Goal: Transaction & Acquisition: Purchase product/service

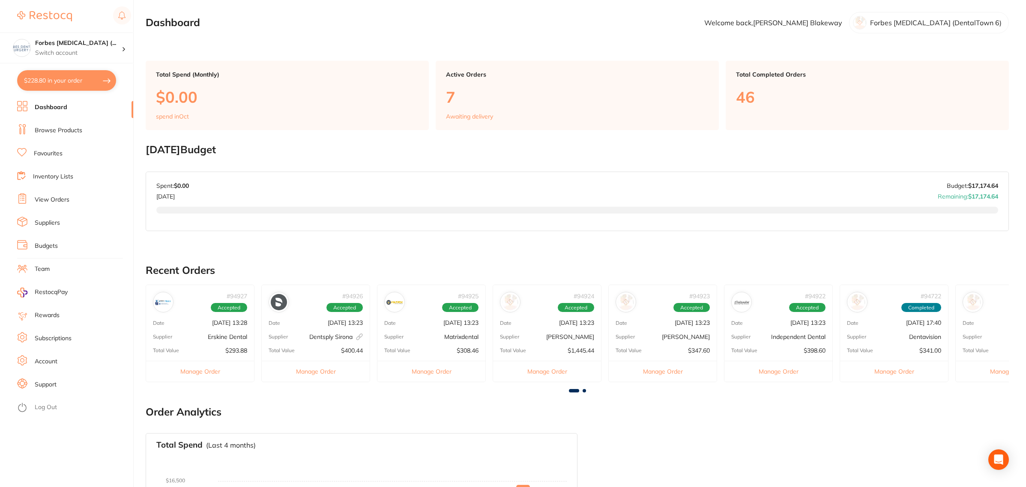
click at [52, 242] on link "Budgets" at bounding box center [46, 246] width 23 height 9
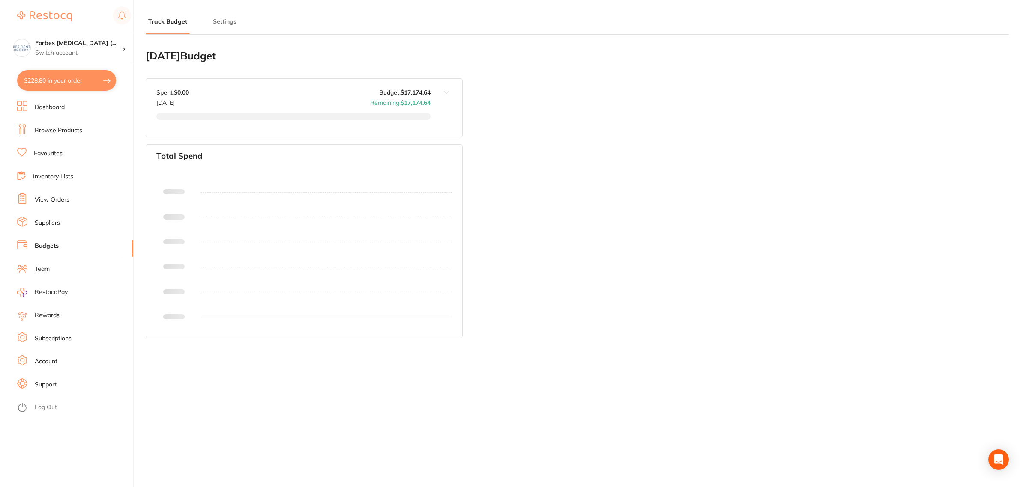
type input "17,175"
type input "8.0"
type input "214,683"
type input "17,175"
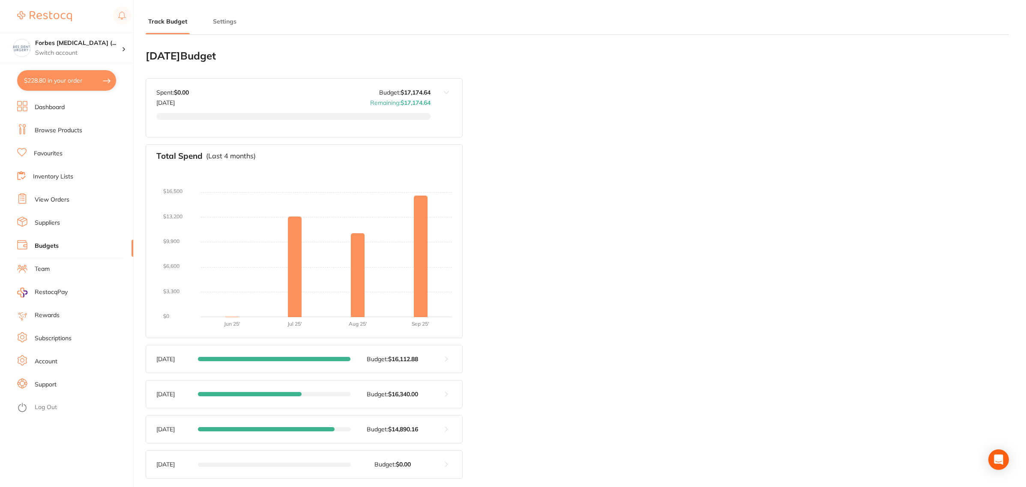
click at [317, 92] on div "Spent: $0.00 [DATE] Budget: $17,174.64 Remaining: $17,174.64" at bounding box center [293, 97] width 274 height 17
click at [221, 21] on button "Settings" at bounding box center [224, 22] width 29 height 8
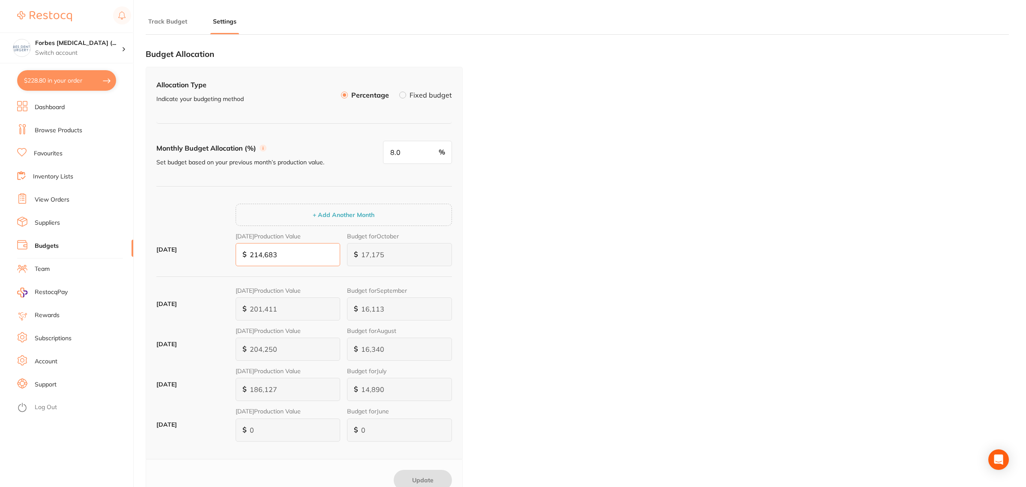
drag, startPoint x: 288, startPoint y: 256, endPoint x: 249, endPoint y: 281, distance: 47.0
click at [223, 256] on div "[DATE] [DATE] Production Value $ 214,683 Budget for October $ 17,175" at bounding box center [303, 253] width 295 height 40
type input "0"
type input "2"
type input "0"
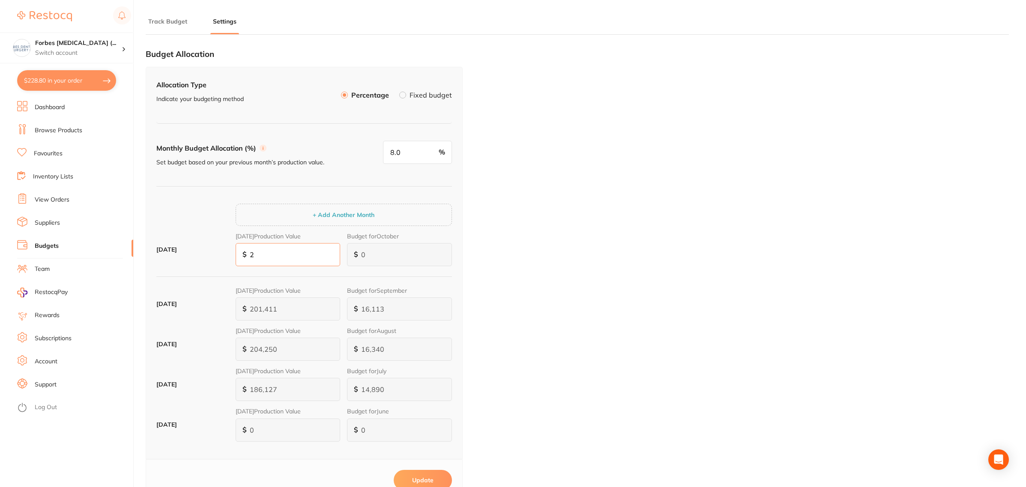
type input "2"
type input "21"
type input "2"
type input "17"
type input "213"
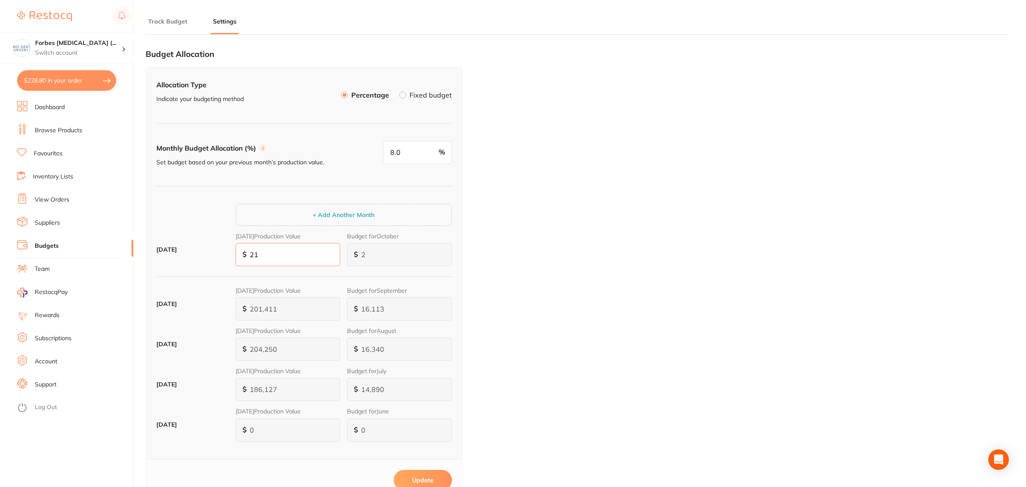
type input "17"
type input "171"
type input "2,139"
type input "171"
type input "1,712"
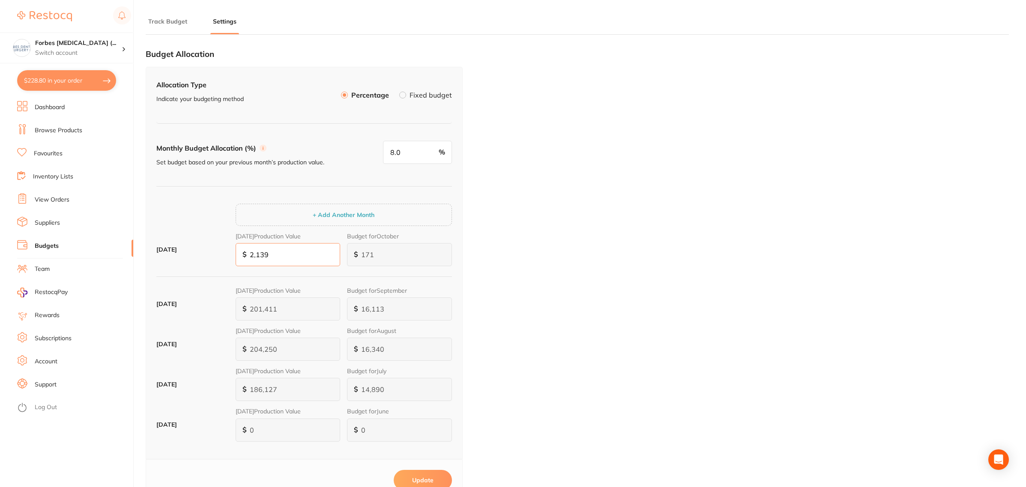
type input "21,397"
type input "1,712"
type input "17,118"
type input "213,978"
type input "17,118"
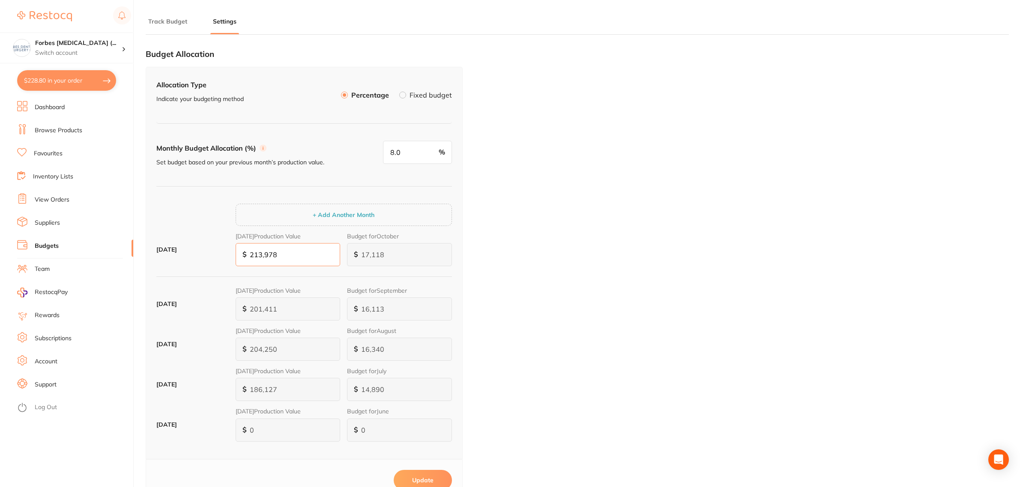
type input "213,978"
type input "171,182"
type input "2,139,780"
type input "171,182"
type input "1,711,824"
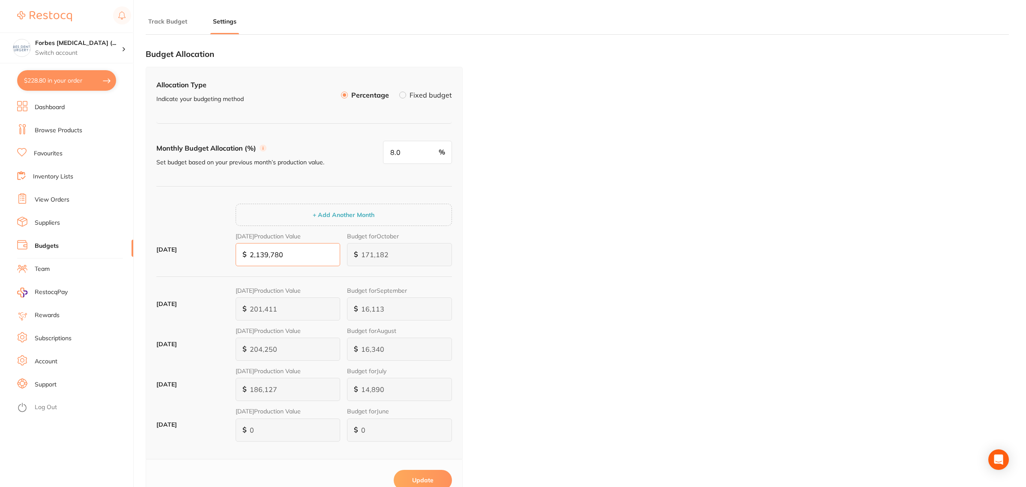
type input "21,397,801"
type input "1,711,824"
type input "171,182"
type input "2,139,780"
type input "171,182"
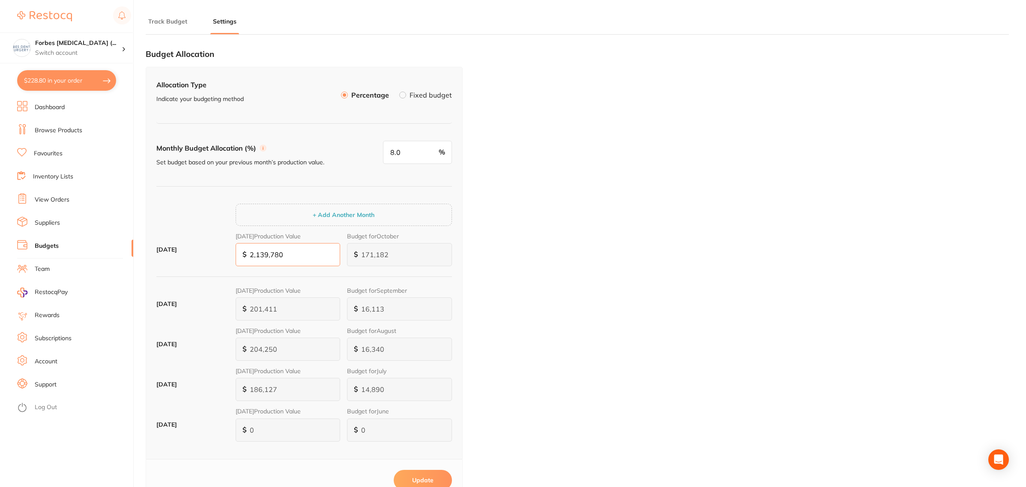
type input "17,118"
type input "213,978"
type input "17,118"
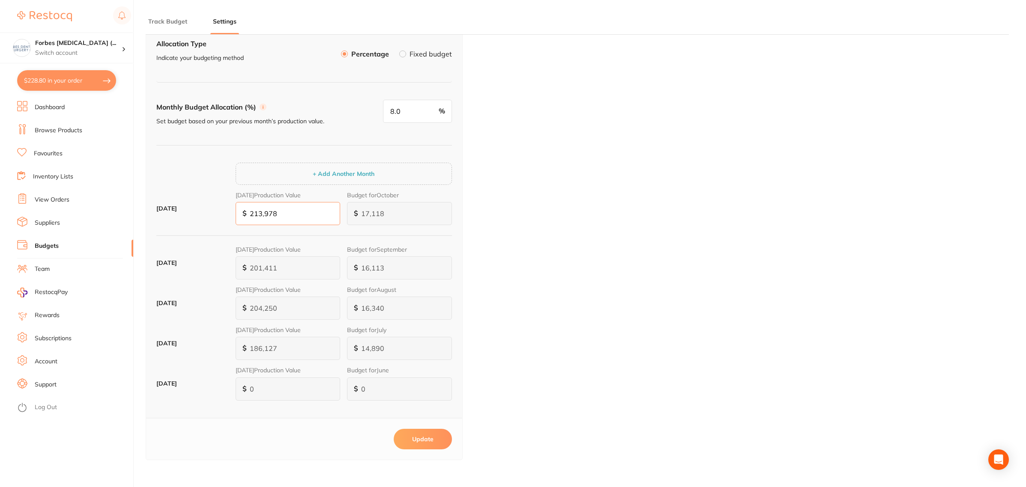
scroll to position [54, 0]
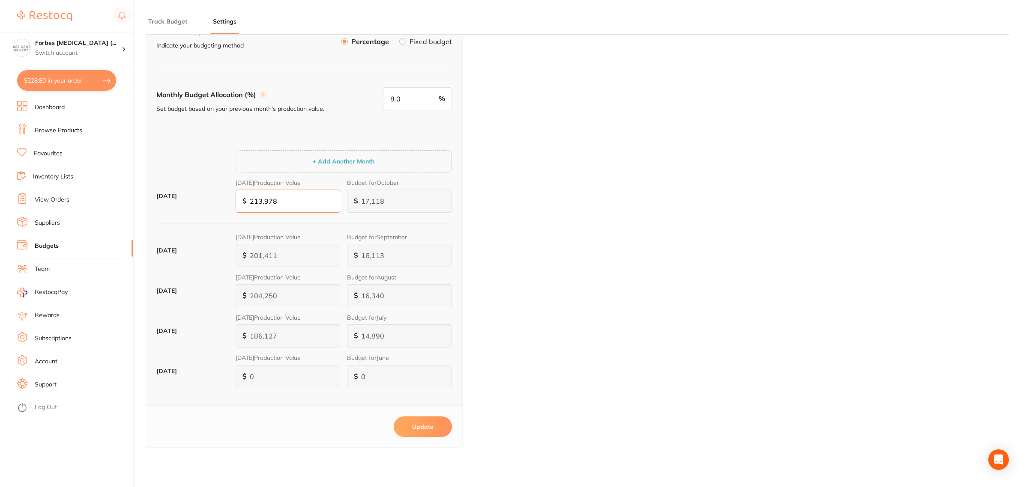
type input "213,978"
click at [463, 434] on div "Budget Allocation Allocation Type Indicate your budgeting method Percentage Fix…" at bounding box center [577, 242] width 863 height 508
click at [418, 428] on button "Update" at bounding box center [423, 427] width 58 height 21
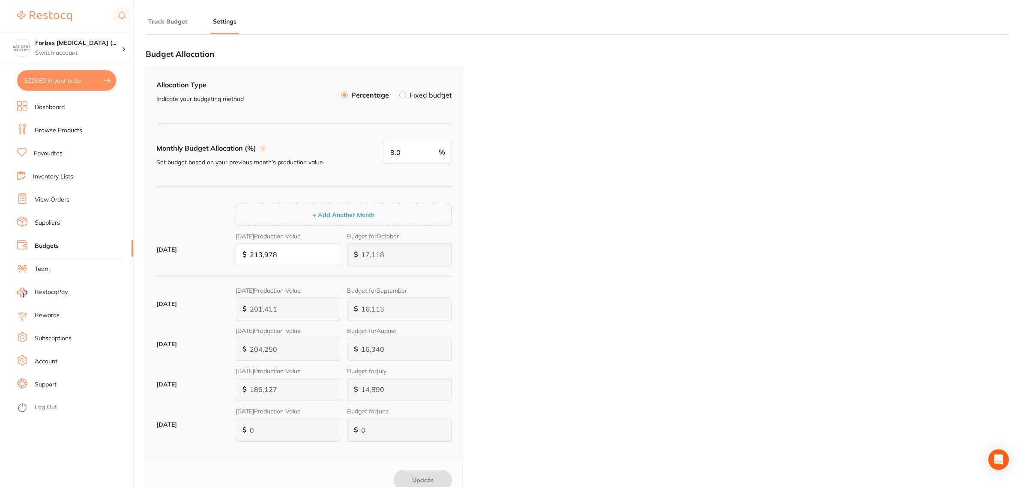
click at [52, 132] on link "Browse Products" at bounding box center [59, 130] width 48 height 9
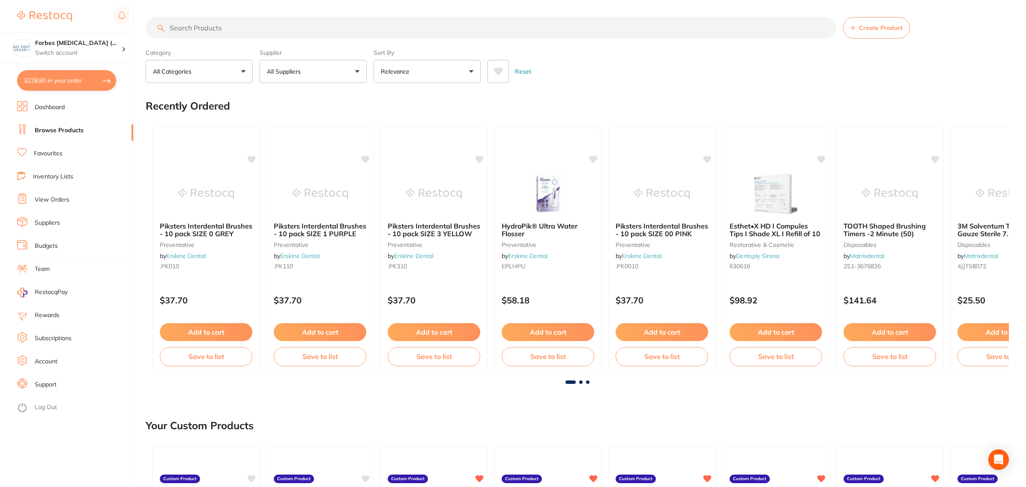
click at [51, 84] on button "$228.80 in your order" at bounding box center [66, 80] width 99 height 21
checkbox input "true"
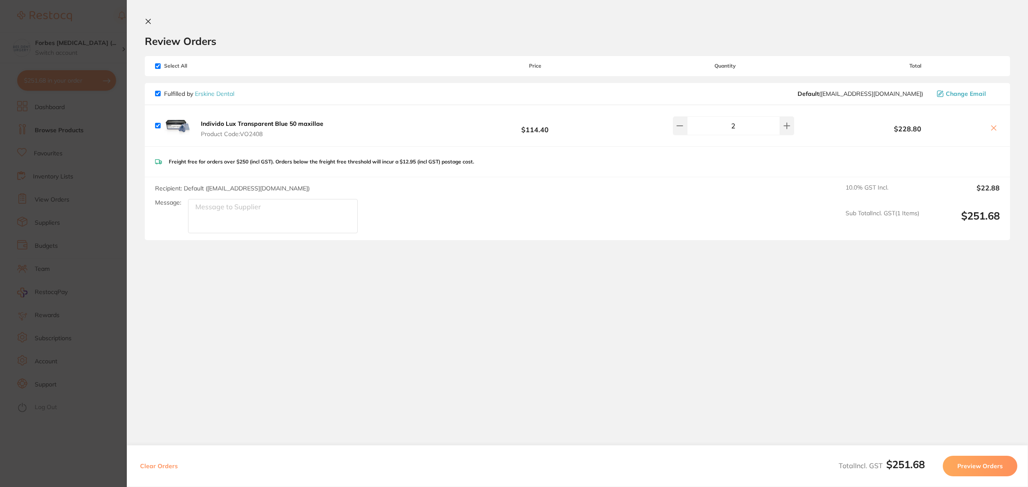
click at [95, 131] on section "Update RRP Set your pre negotiated price for this item. Item Agreed RRP (excl. …" at bounding box center [514, 243] width 1028 height 487
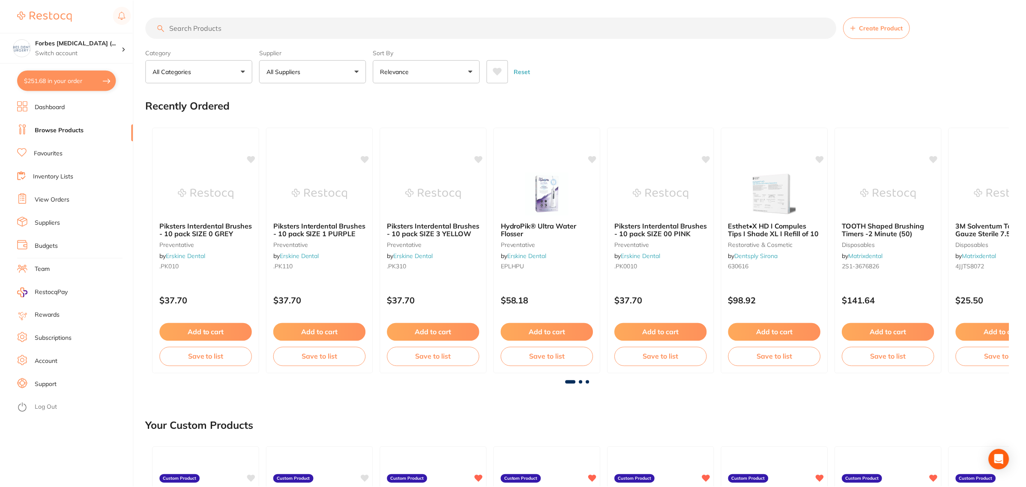
scroll to position [0, 0]
click at [63, 104] on link "Dashboard" at bounding box center [50, 107] width 30 height 9
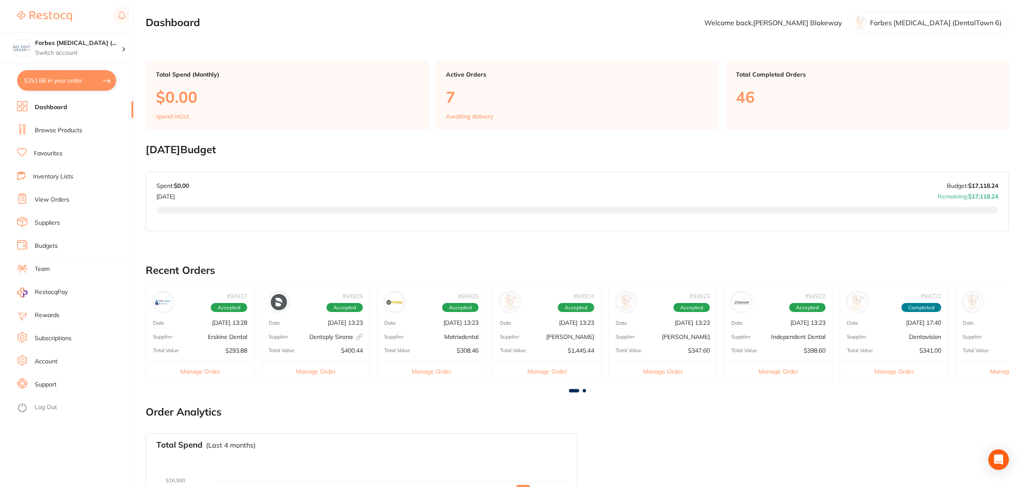
click at [41, 202] on link "View Orders" at bounding box center [52, 200] width 35 height 9
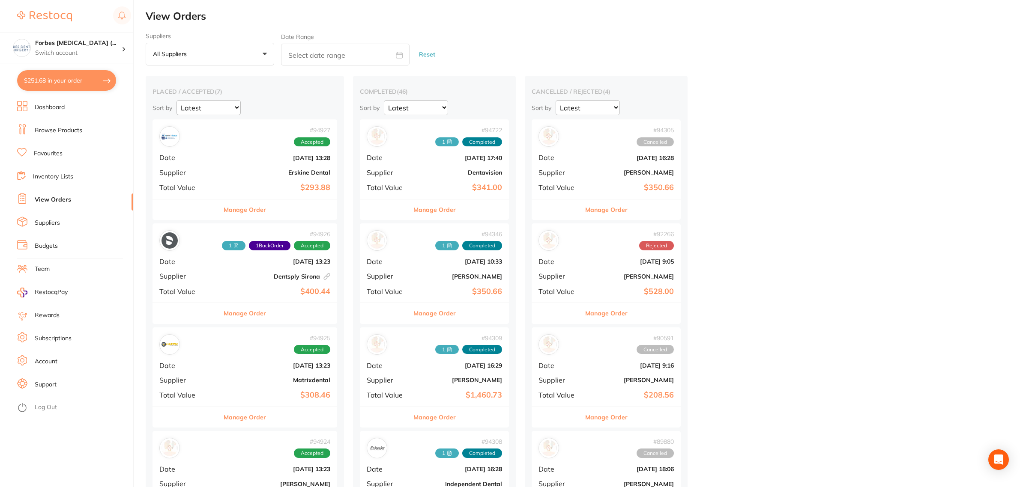
click at [55, 131] on link "Browse Products" at bounding box center [59, 130] width 48 height 9
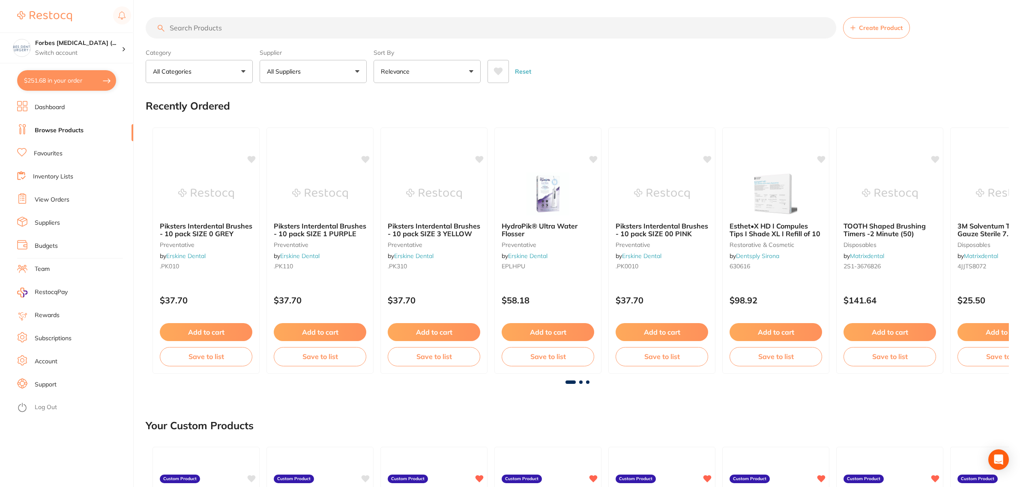
click at [222, 33] on input "search" at bounding box center [491, 27] width 690 height 21
click at [63, 178] on link "Inventory Lists" at bounding box center [53, 177] width 40 height 9
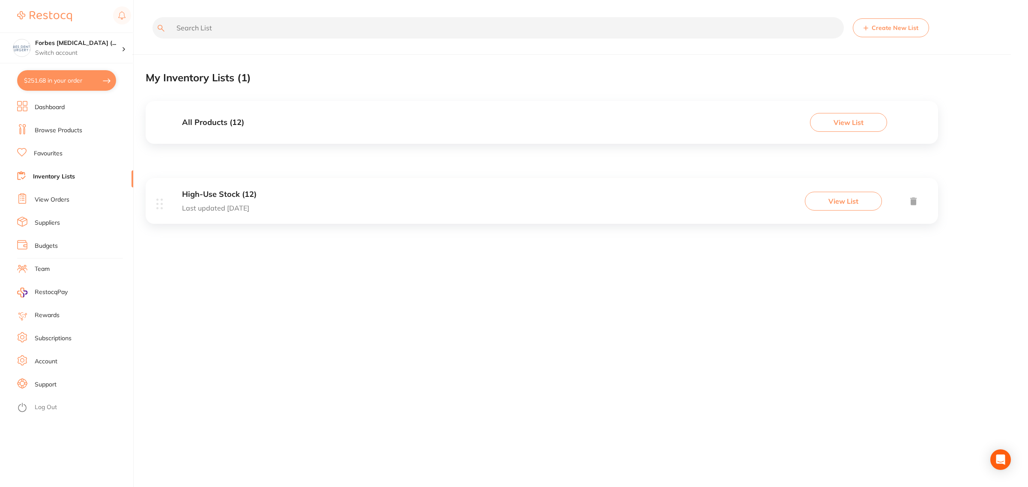
click at [358, 208] on div "High-Use Stock (12) Last updated [DATE] View List" at bounding box center [542, 201] width 792 height 46
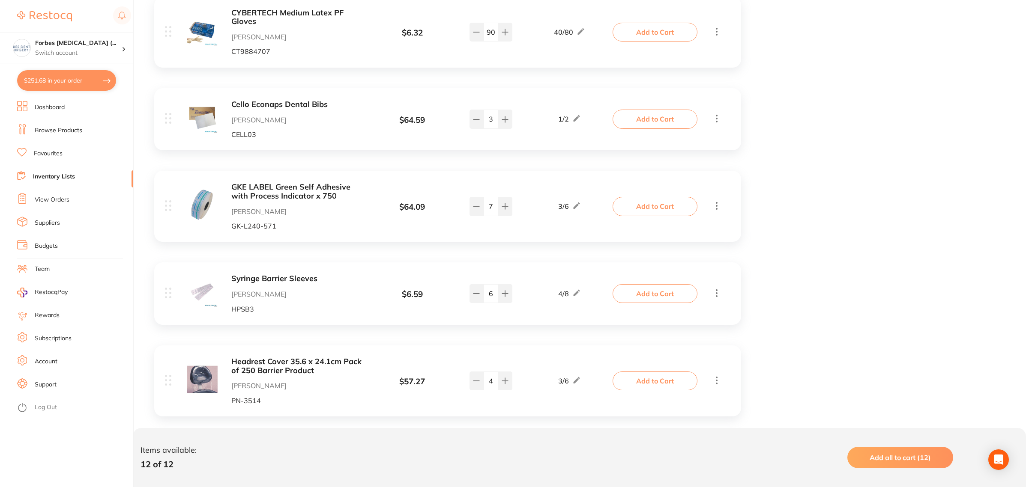
scroll to position [375, 0]
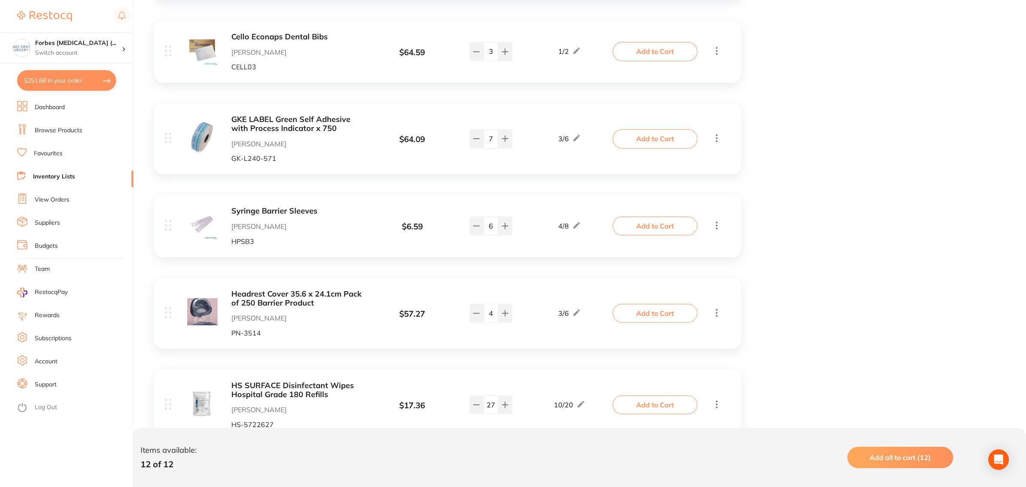
drag, startPoint x: 492, startPoint y: 227, endPoint x: 487, endPoint y: 228, distance: 4.3
click at [487, 228] on input "6" at bounding box center [490, 226] width 15 height 19
type input "5"
click at [648, 227] on button "Add to Cart" at bounding box center [654, 226] width 85 height 19
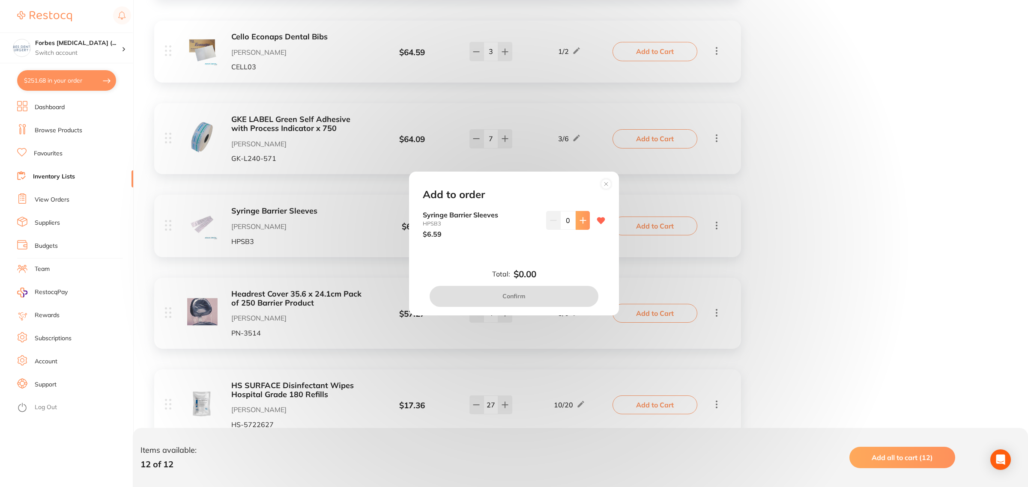
click at [575, 224] on button at bounding box center [582, 220] width 14 height 19
click at [579, 224] on icon at bounding box center [582, 220] width 7 height 7
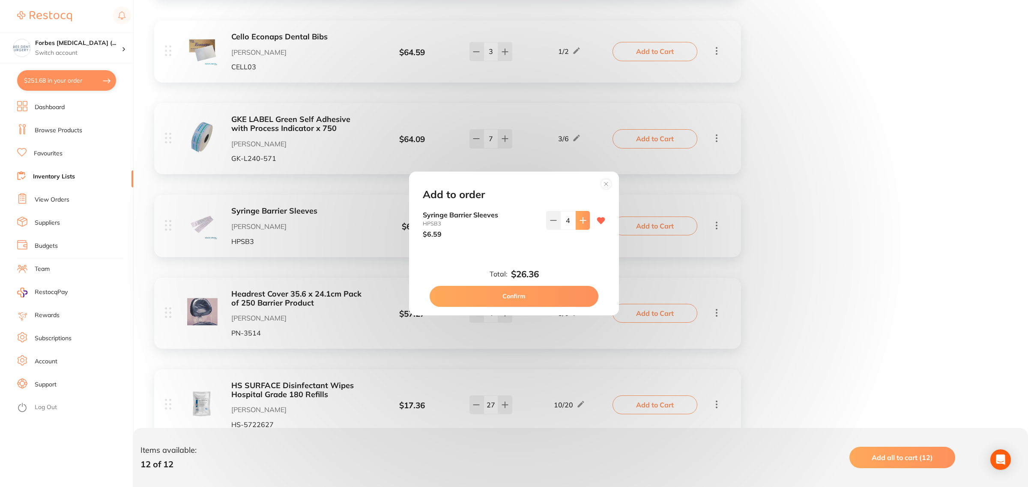
type input "5"
click at [530, 290] on button "Confirm" at bounding box center [513, 296] width 169 height 21
checkbox input "false"
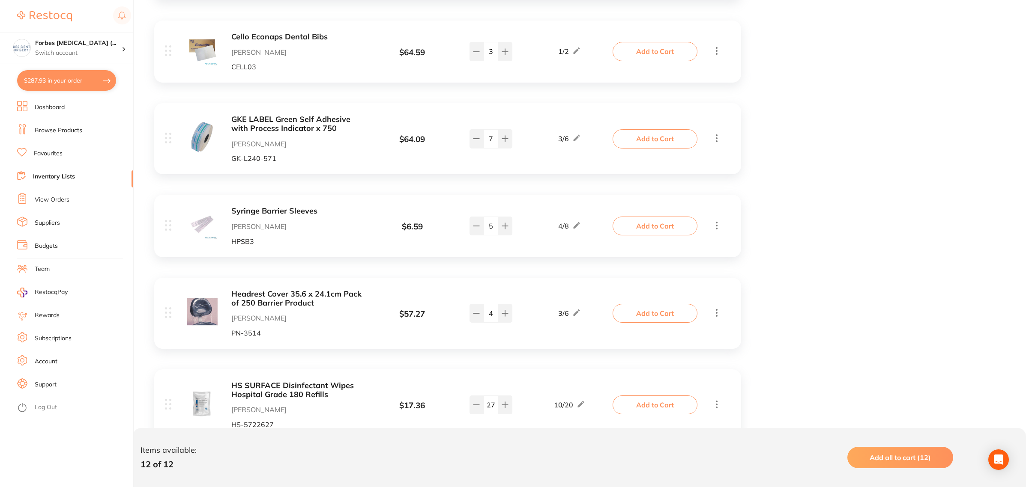
click at [492, 225] on input "5" at bounding box center [490, 226] width 15 height 19
type input "3"
click at [799, 292] on div "Item Price Qty on Hand Min / Max CYBERTECH Small Latex PF Gloves [PERSON_NAME] …" at bounding box center [586, 387] width 880 height 1142
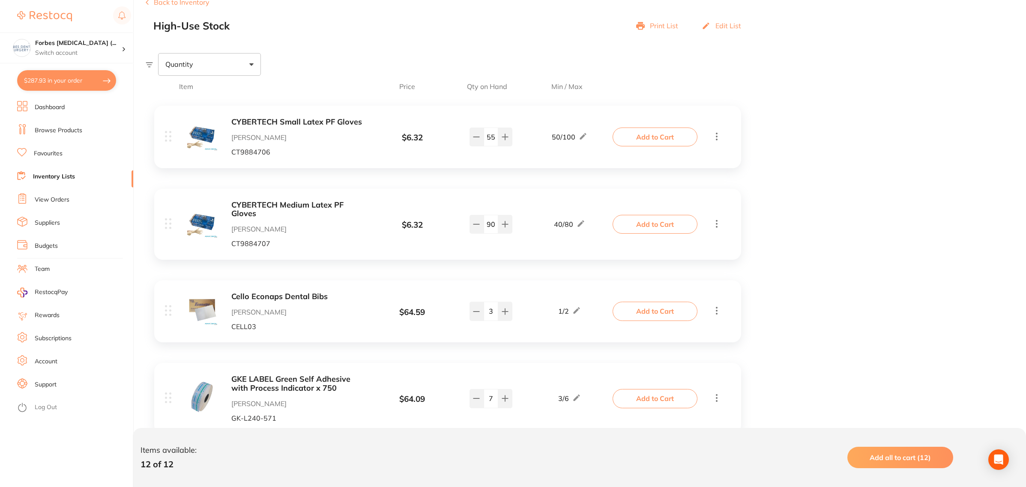
scroll to position [107, 0]
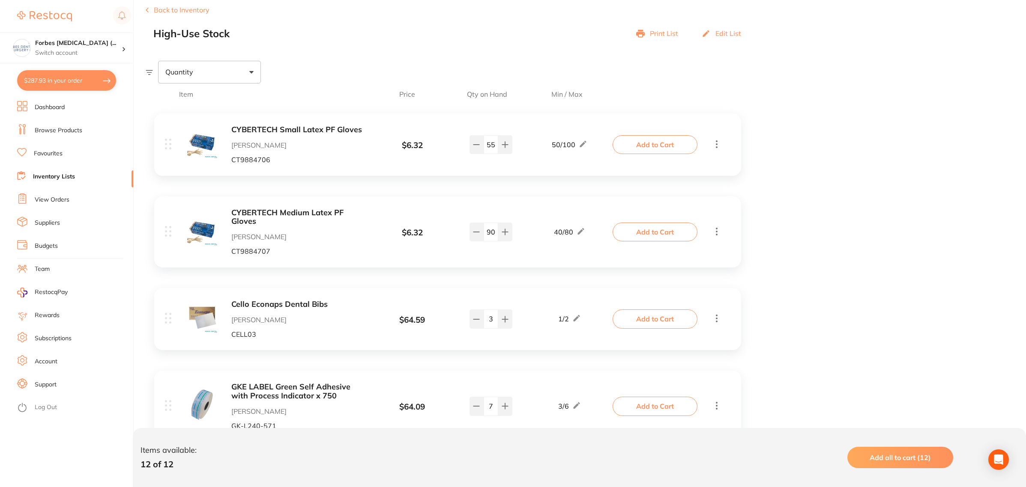
drag, startPoint x: 492, startPoint y: 150, endPoint x: 471, endPoint y: 170, distance: 28.5
click at [473, 154] on div "55" at bounding box center [490, 144] width 43 height 19
type input "90"
drag, startPoint x: 495, startPoint y: 235, endPoint x: 469, endPoint y: 250, distance: 29.7
click at [469, 238] on div "90" at bounding box center [490, 232] width 43 height 19
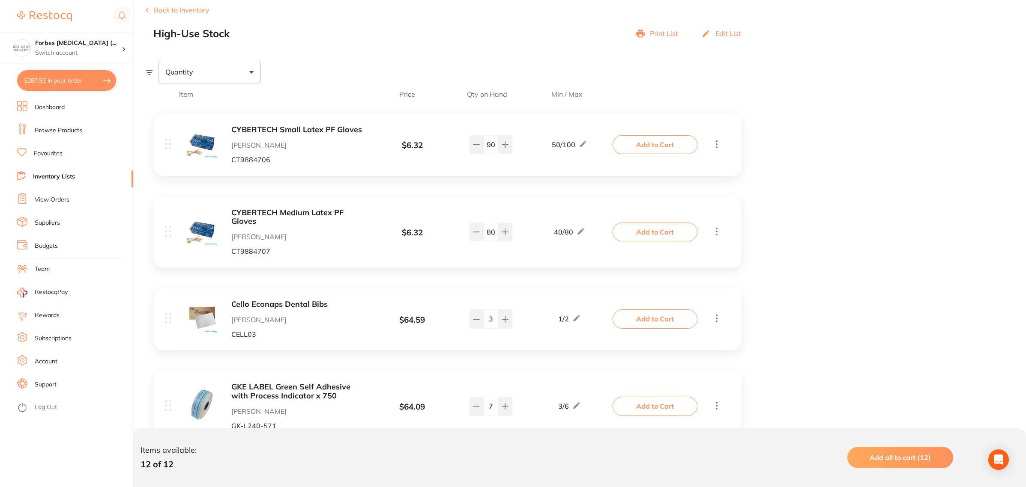
type input "80"
drag, startPoint x: 493, startPoint y: 324, endPoint x: 484, endPoint y: 326, distance: 9.6
click at [484, 326] on input "3" at bounding box center [490, 319] width 15 height 19
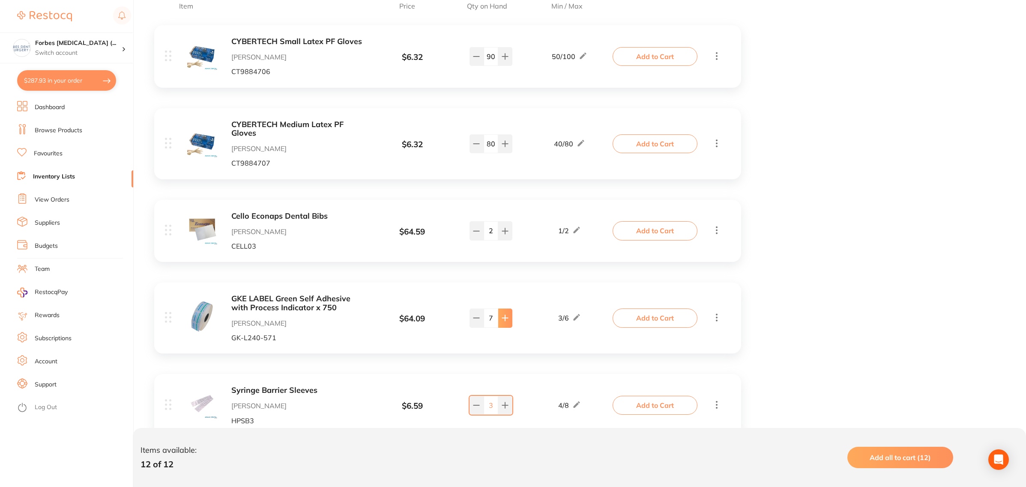
scroll to position [214, 0]
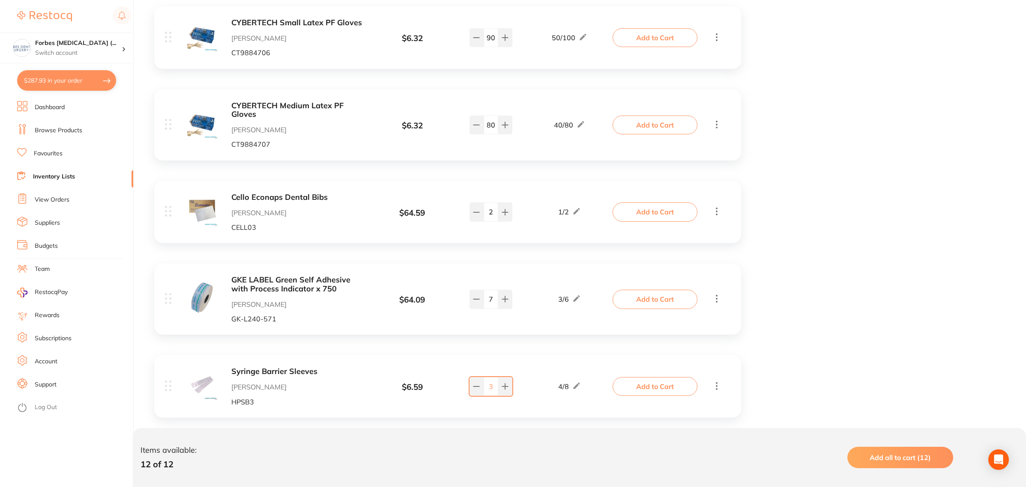
type input "2"
drag, startPoint x: 491, startPoint y: 301, endPoint x: 483, endPoint y: 301, distance: 8.1
click at [483, 301] on input "7" at bounding box center [490, 299] width 15 height 19
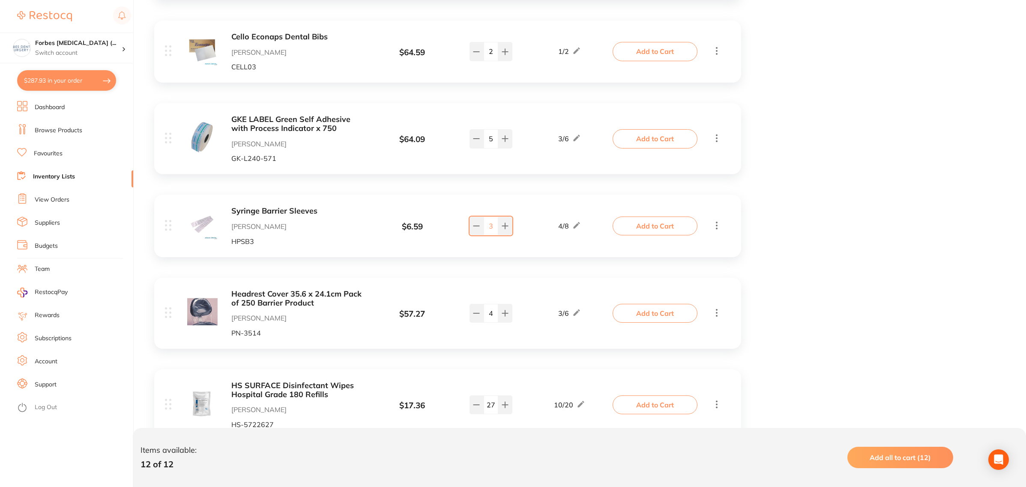
scroll to position [428, 0]
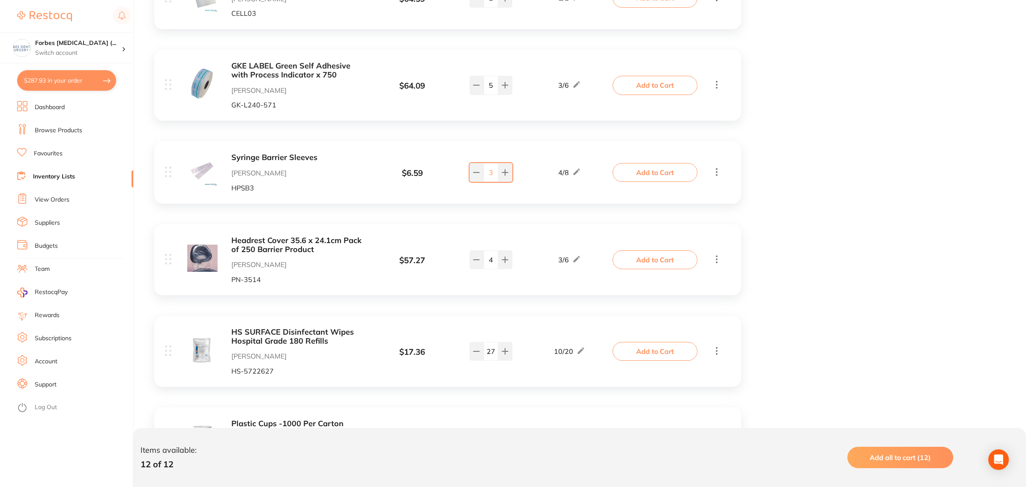
type input "5"
click at [492, 264] on input "4" at bounding box center [490, 259] width 15 height 19
type input "3"
click at [635, 262] on button "Add to Cart" at bounding box center [654, 259] width 85 height 19
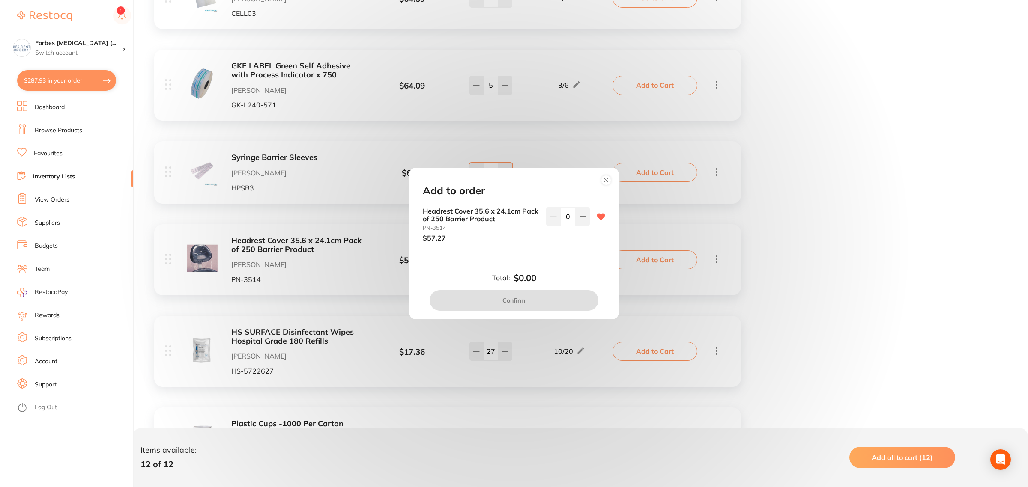
click at [568, 217] on input "0" at bounding box center [567, 216] width 15 height 19
type input "3"
click at [583, 260] on div "Add to order Headrest Cover 35.6 x 24.1cm Pack of 250 Barrier Product PN-3514 $…" at bounding box center [514, 243] width 210 height 151
click at [544, 301] on button "Confirm" at bounding box center [513, 300] width 169 height 21
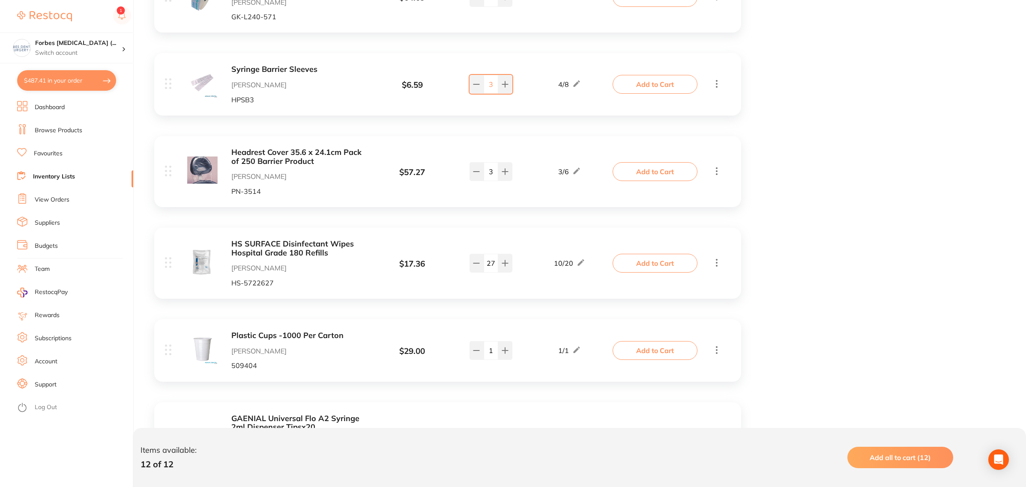
scroll to position [535, 0]
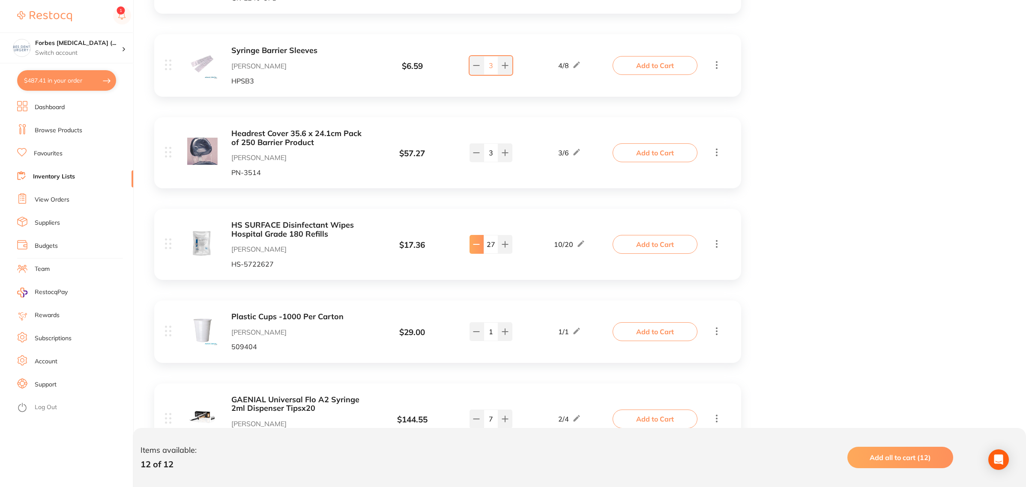
drag, startPoint x: 495, startPoint y: 249, endPoint x: 479, endPoint y: 251, distance: 16.0
click at [480, 251] on div "27" at bounding box center [490, 244] width 43 height 19
type input "20"
click at [814, 277] on div "Item Price Qty on Hand Min / Max CYBERTECH Small Latex PF Gloves [PERSON_NAME] …" at bounding box center [586, 226] width 880 height 1142
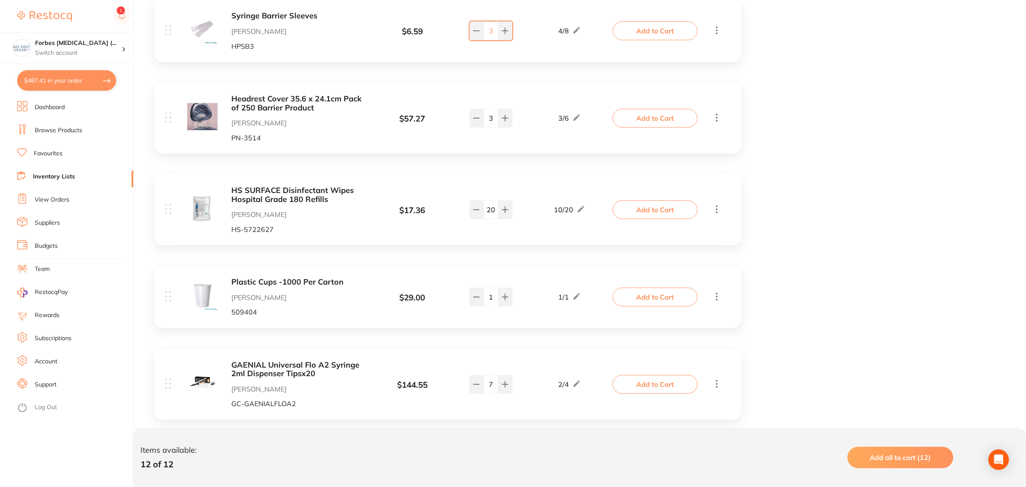
scroll to position [589, 0]
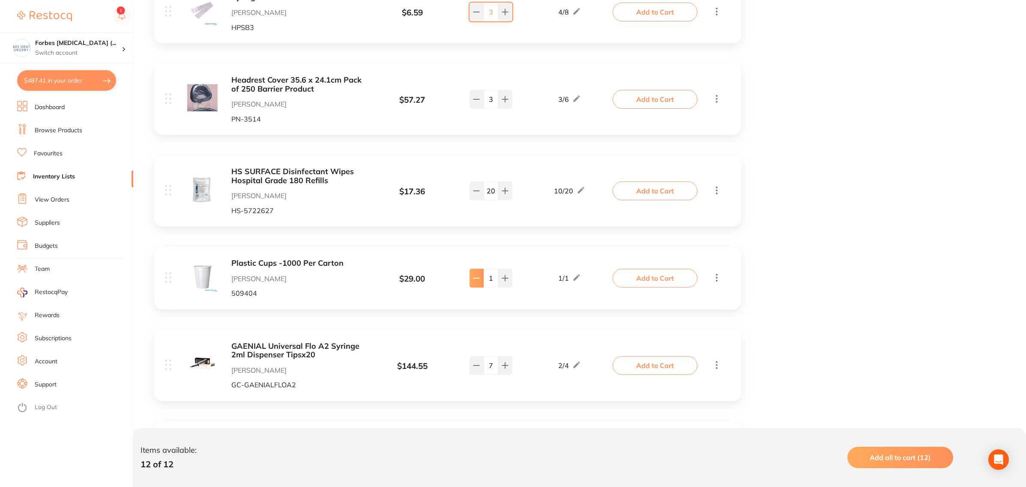
drag, startPoint x: 491, startPoint y: 274, endPoint x: 481, endPoint y: 287, distance: 16.5
click at [484, 275] on input "1" at bounding box center [490, 278] width 15 height 19
click at [662, 290] on div "Plastic Cups -1000 Per Carton Adam Dental 509404 $ 29.00 1 / 1 1 1 / 1 Add to C…" at bounding box center [447, 278] width 587 height 62
click at [662, 279] on button "Add to Cart" at bounding box center [654, 278] width 85 height 19
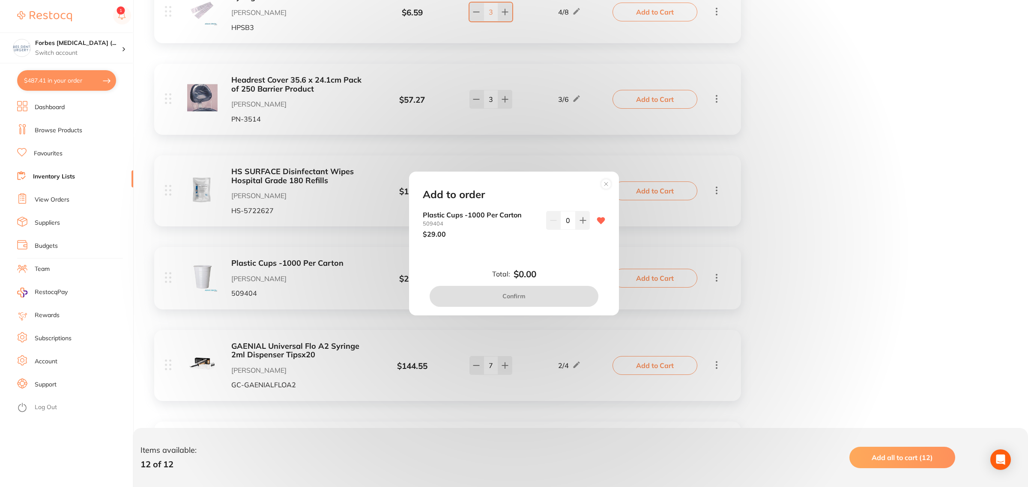
click at [579, 222] on icon at bounding box center [582, 220] width 7 height 7
type input "1"
click at [566, 298] on button "Confirm" at bounding box center [513, 296] width 169 height 21
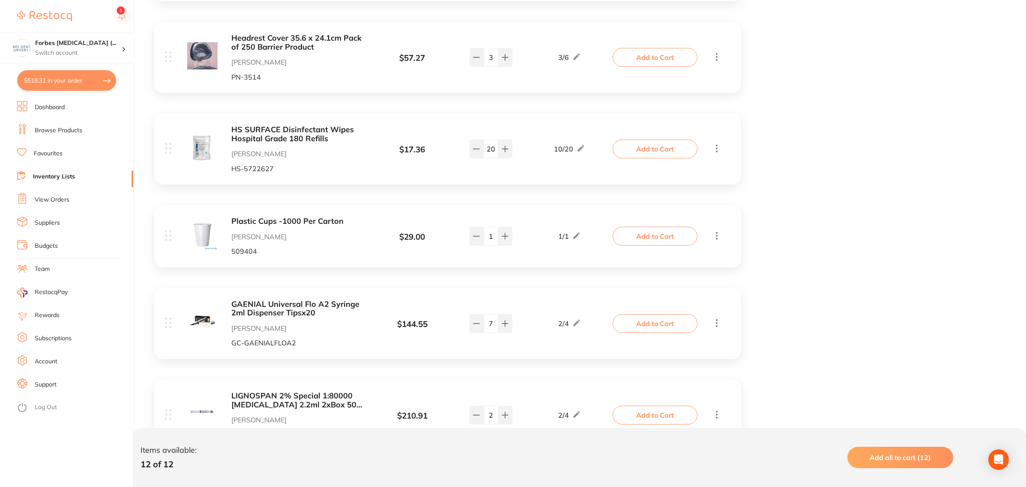
scroll to position [696, 0]
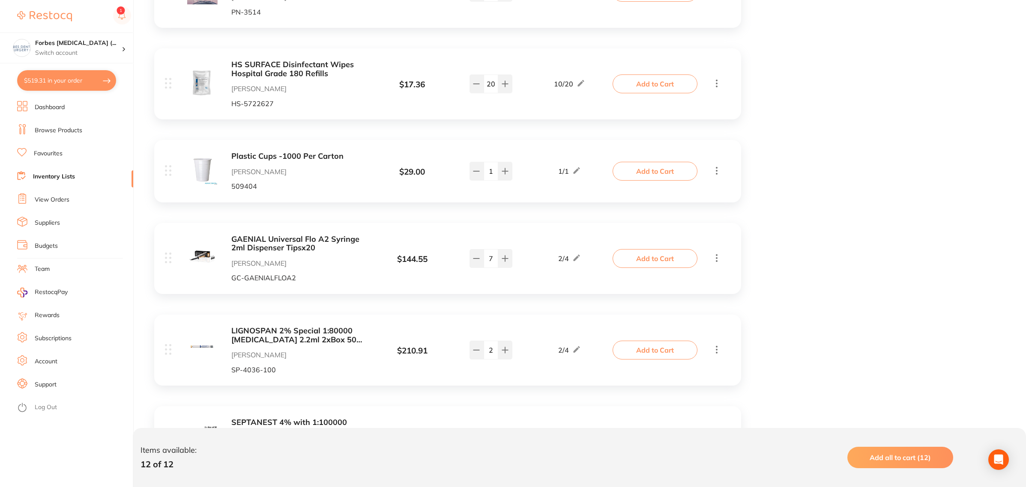
drag, startPoint x: 489, startPoint y: 262, endPoint x: 482, endPoint y: 262, distance: 6.4
click at [483, 262] on input "7" at bounding box center [490, 258] width 15 height 19
type input "3"
click at [797, 288] on div "Item Price Qty on Hand Min / Max CYBERTECH Small Latex PF Gloves [PERSON_NAME] …" at bounding box center [586, 66] width 880 height 1142
click at [644, 260] on button "Add to Cart" at bounding box center [654, 258] width 85 height 19
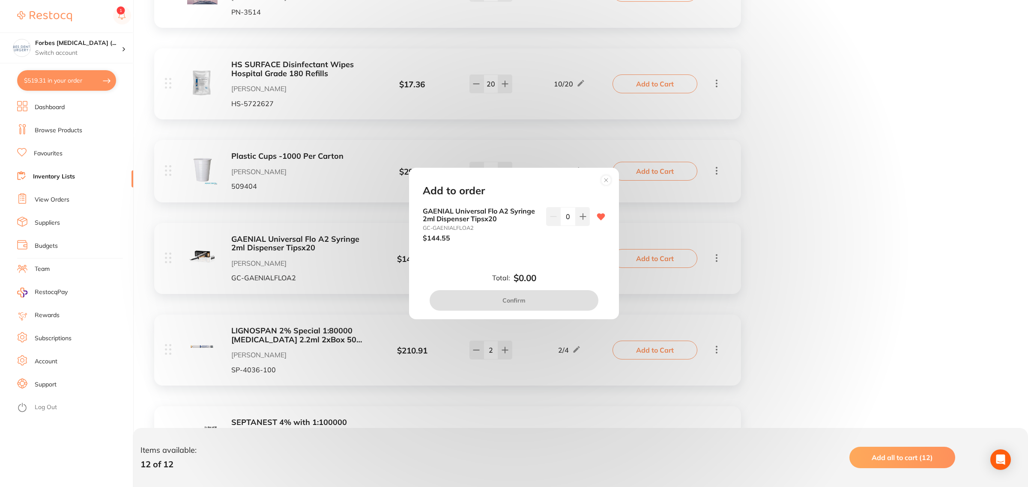
click at [605, 180] on circle at bounding box center [606, 181] width 10 height 10
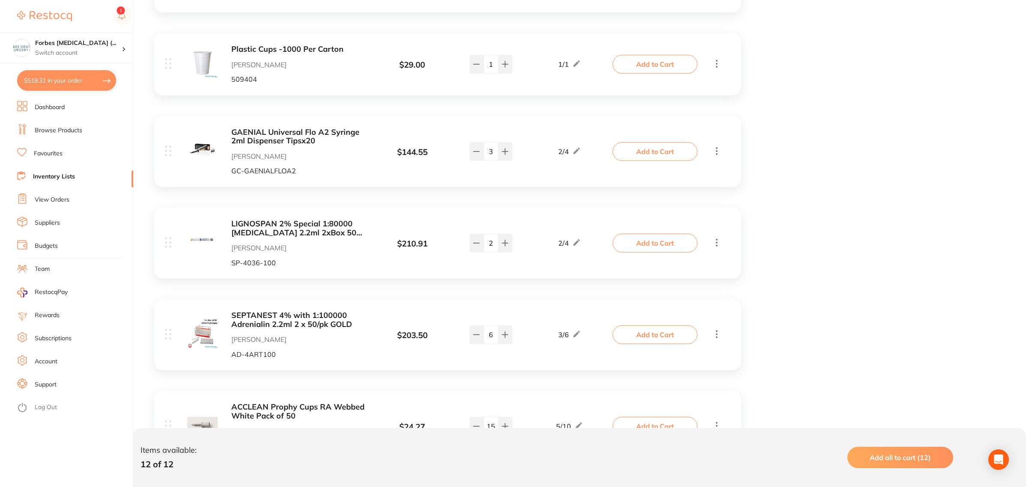
scroll to position [856, 0]
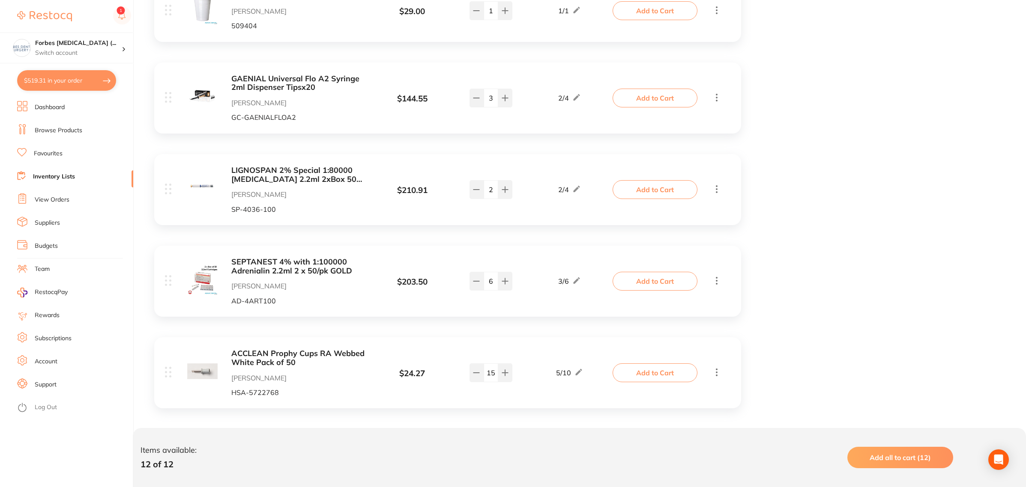
click at [42, 74] on button "$519.31 in your order" at bounding box center [66, 80] width 99 height 21
checkbox input "true"
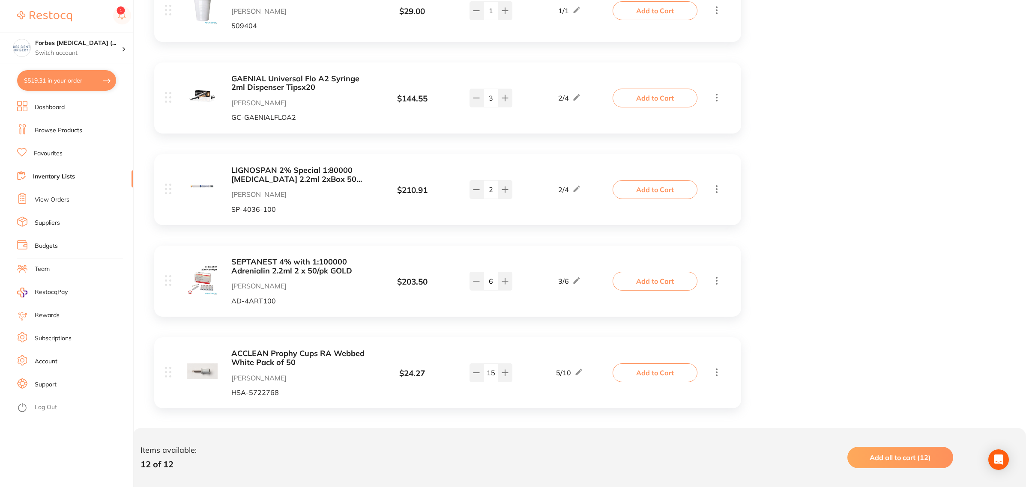
checkbox input "true"
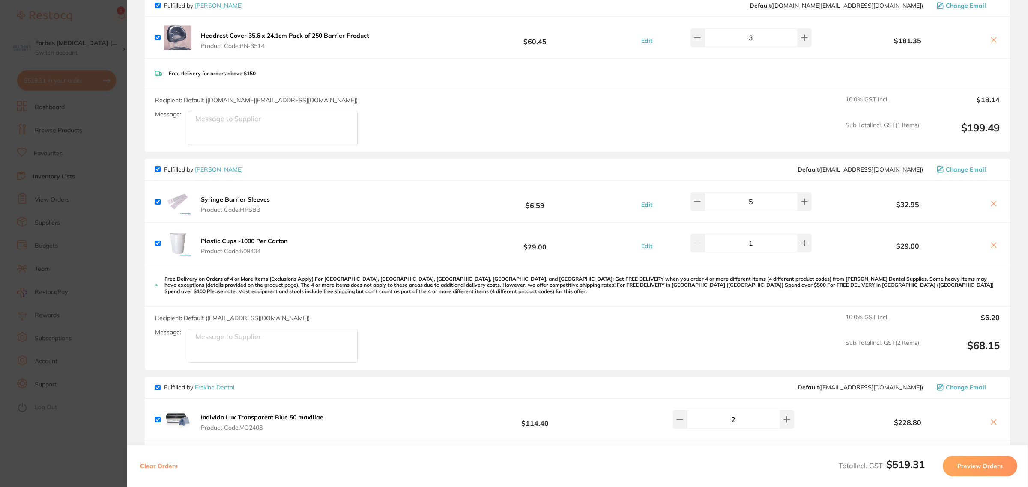
scroll to position [0, 0]
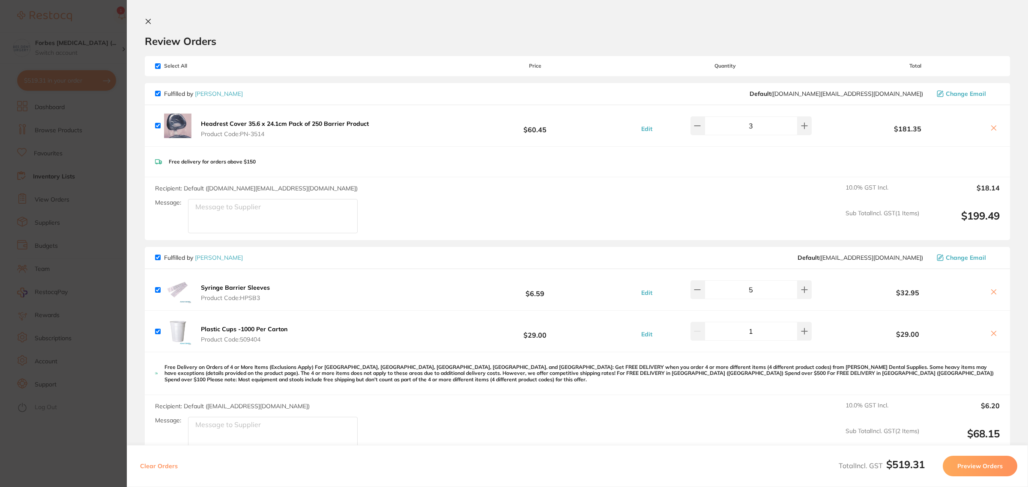
click at [91, 202] on section "Update RRP Set your pre negotiated price for this item. Item Agreed RRP (excl. …" at bounding box center [514, 243] width 1028 height 487
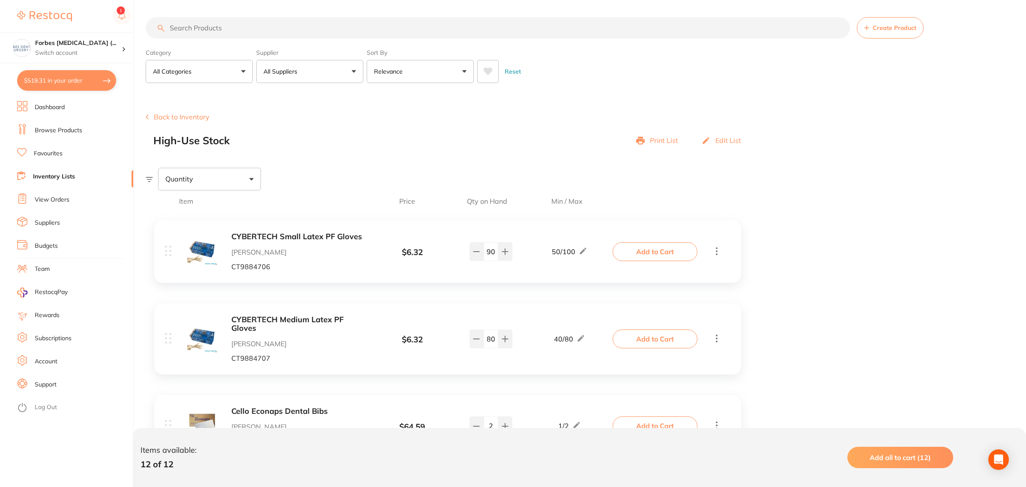
click at [257, 35] on input "search" at bounding box center [498, 27] width 704 height 21
click at [42, 129] on link "Browse Products" at bounding box center [59, 130] width 48 height 9
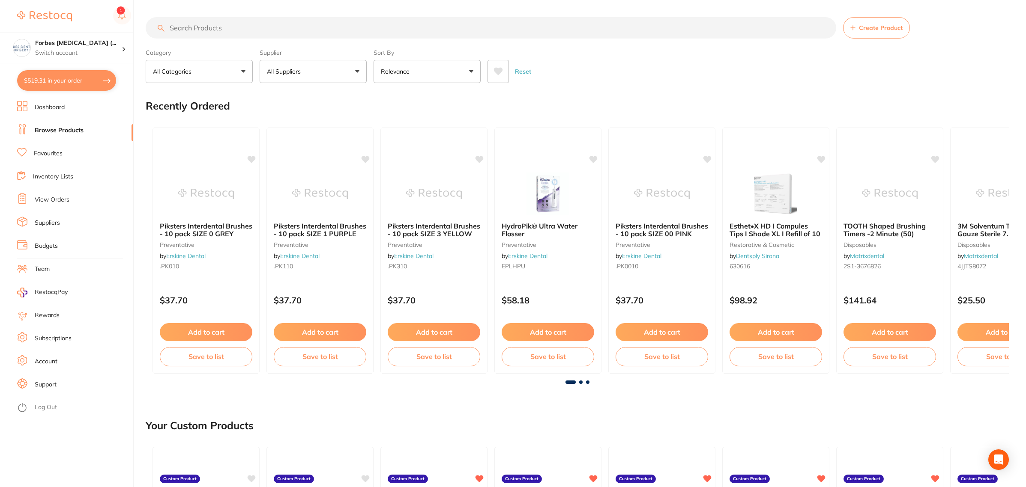
click at [290, 32] on input "search" at bounding box center [491, 27] width 690 height 21
click at [290, 31] on input "search" at bounding box center [491, 27] width 690 height 21
click at [422, 24] on input "search" at bounding box center [491, 27] width 690 height 21
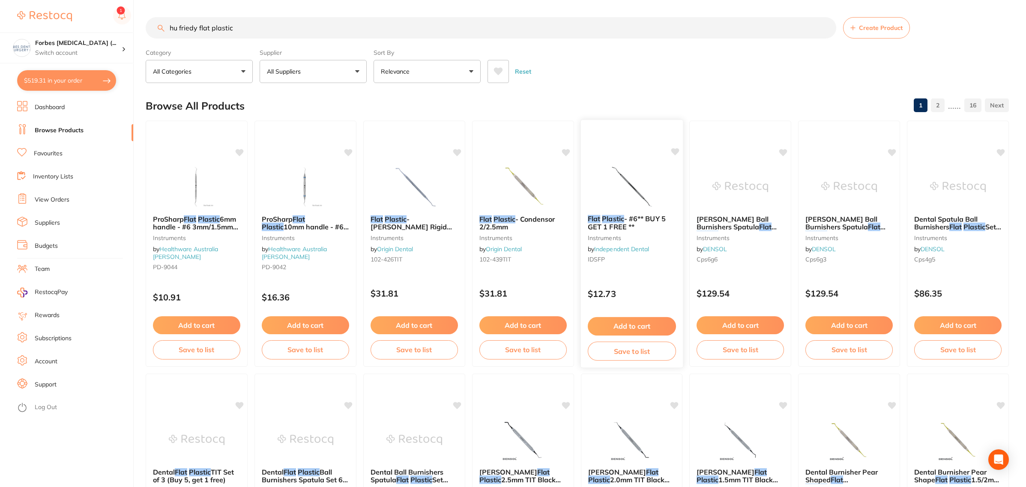
click at [629, 187] on img at bounding box center [631, 186] width 56 height 43
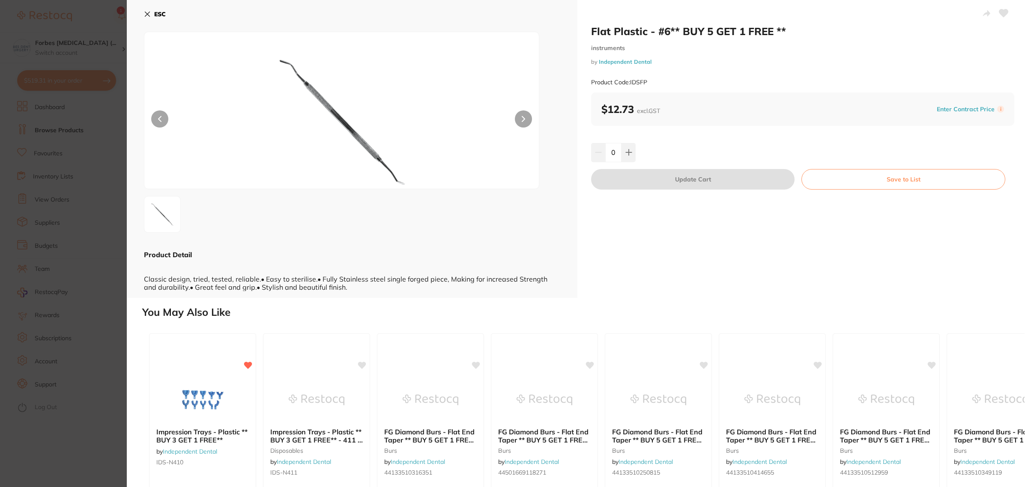
click at [103, 248] on section "Flat Plastic - #6** BUY 5 GET 1 FREE ** instruments by Independent Dental Produ…" at bounding box center [514, 243] width 1028 height 487
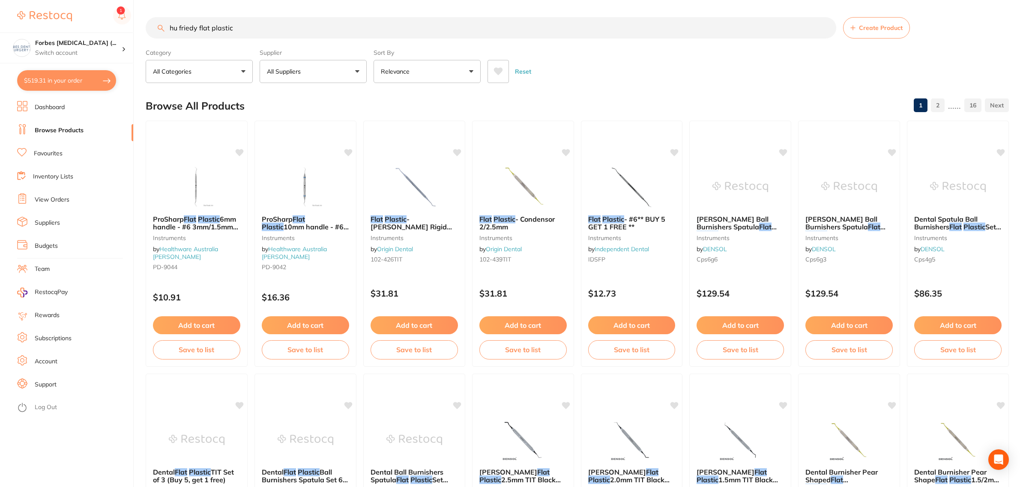
drag, startPoint x: 272, startPoint y: 39, endPoint x: 158, endPoint y: 46, distance: 115.0
click at [146, 39] on div "hu friedy flat plastic Create Product" at bounding box center [577, 27] width 863 height 21
paste input "HF-PFIA6"
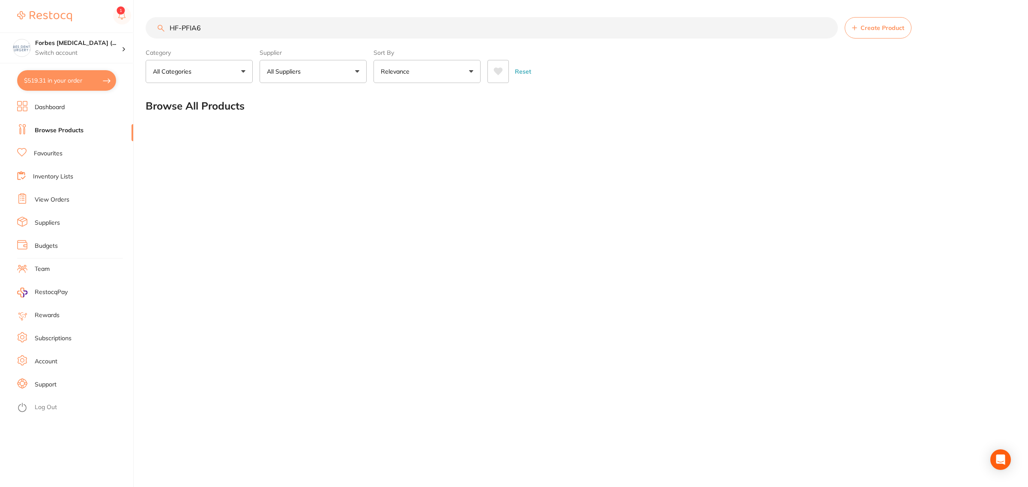
drag, startPoint x: 209, startPoint y: 33, endPoint x: 143, endPoint y: 33, distance: 65.5
click at [144, 33] on div "$519.31 Forbes [MEDICAL_DATA] (... Switch account Forbes [MEDICAL_DATA] (Dental…" at bounding box center [514, 243] width 1028 height 487
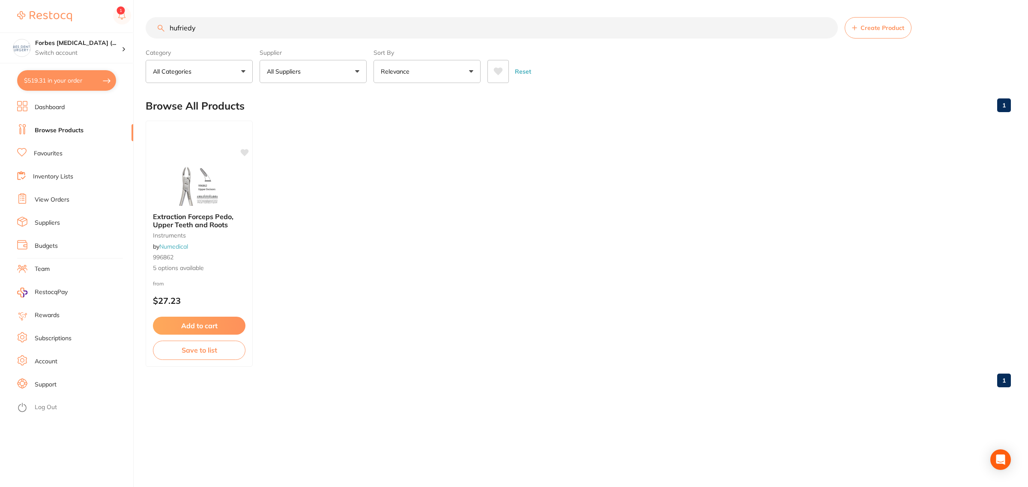
click at [176, 26] on input "hufriedy" at bounding box center [492, 27] width 692 height 21
type input "hu friedy"
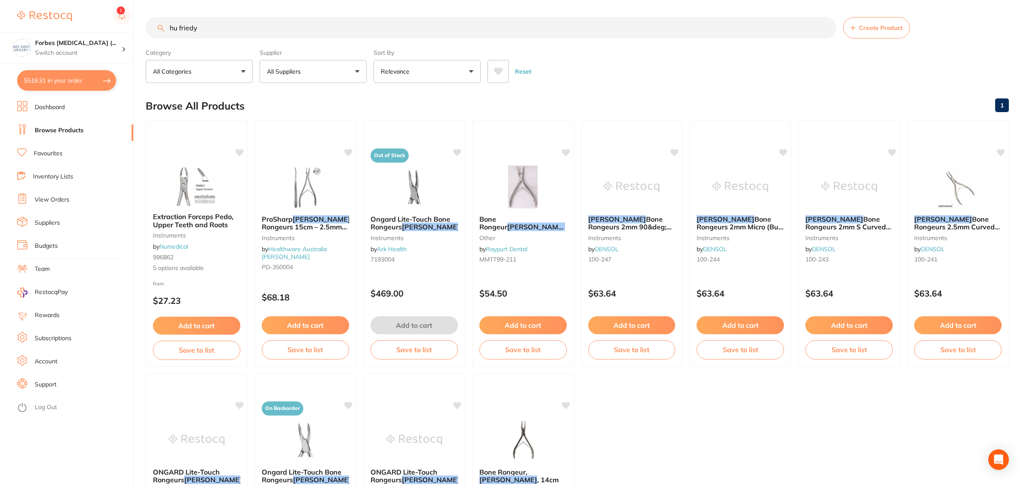
drag, startPoint x: 160, startPoint y: 21, endPoint x: 137, endPoint y: 33, distance: 25.7
click at [140, 29] on div "$519.31 Forbes [MEDICAL_DATA] (... Switch account Forbes [MEDICAL_DATA] (Dental…" at bounding box center [513, 243] width 1026 height 487
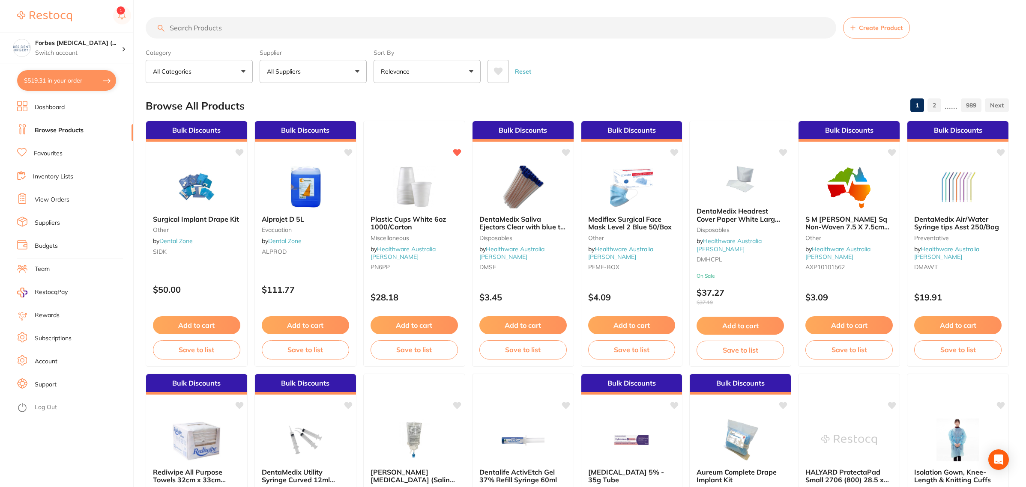
click at [116, 18] on div "$519.31 Forbes [MEDICAL_DATA] (... Switch account Forbes [MEDICAL_DATA] (Dental…" at bounding box center [513, 243] width 1026 height 487
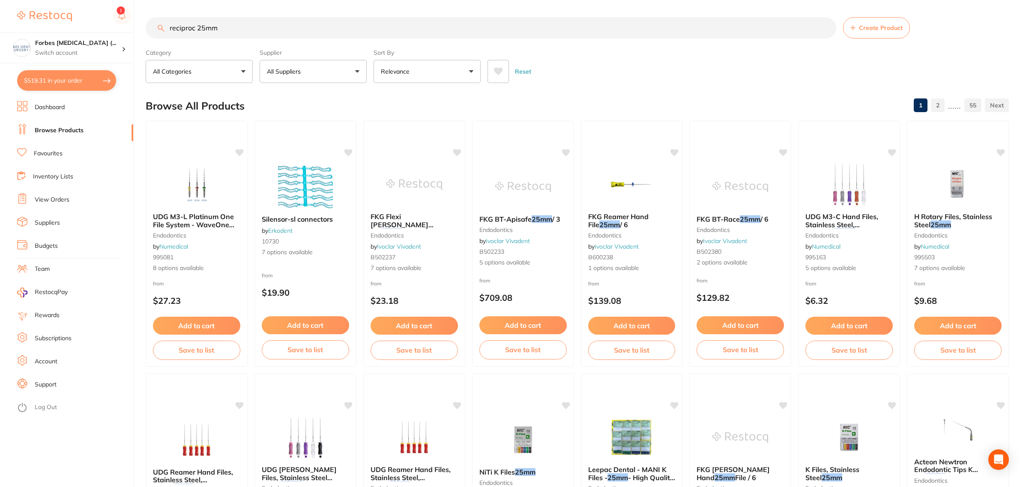
drag, startPoint x: 259, startPoint y: 33, endPoint x: 287, endPoint y: 37, distance: 27.7
click at [286, 36] on input "reciproc 25mm" at bounding box center [491, 27] width 690 height 21
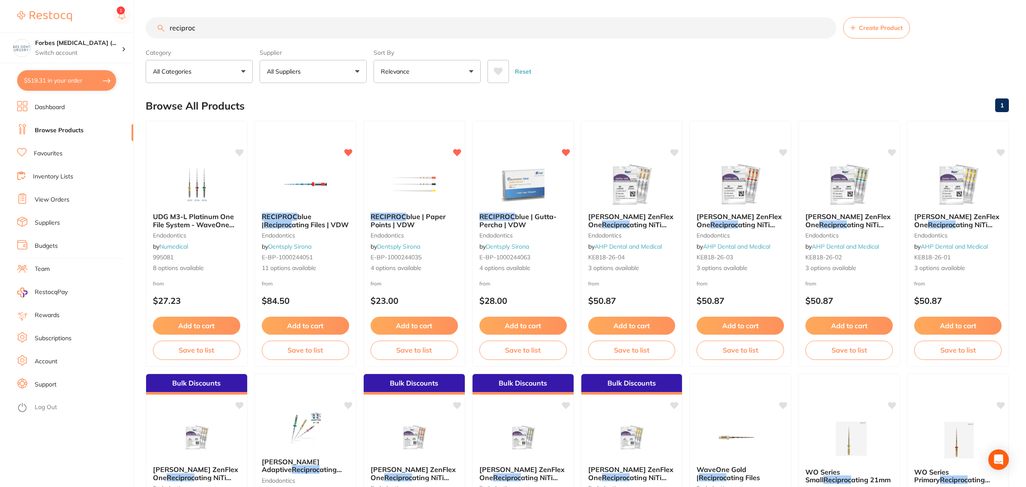
click at [305, 166] on img at bounding box center [305, 184] width 56 height 43
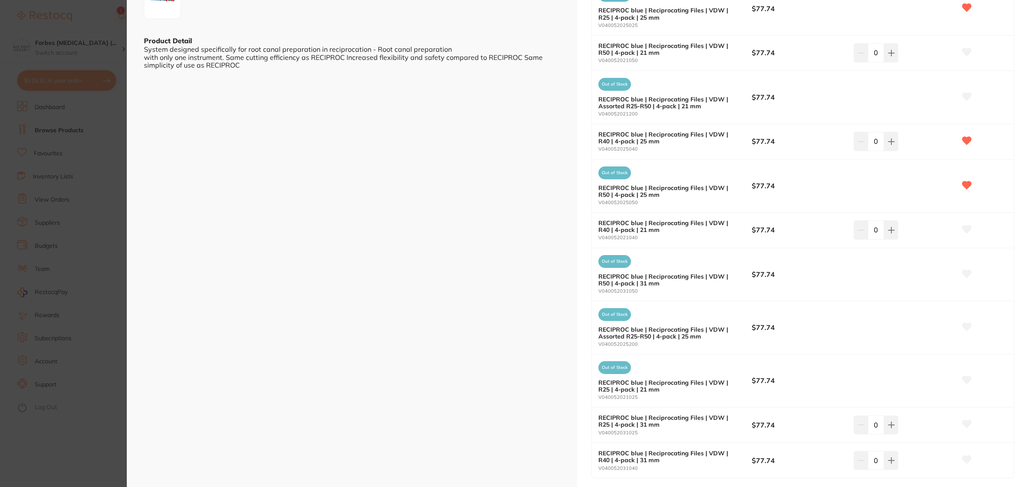
scroll to position [268, 0]
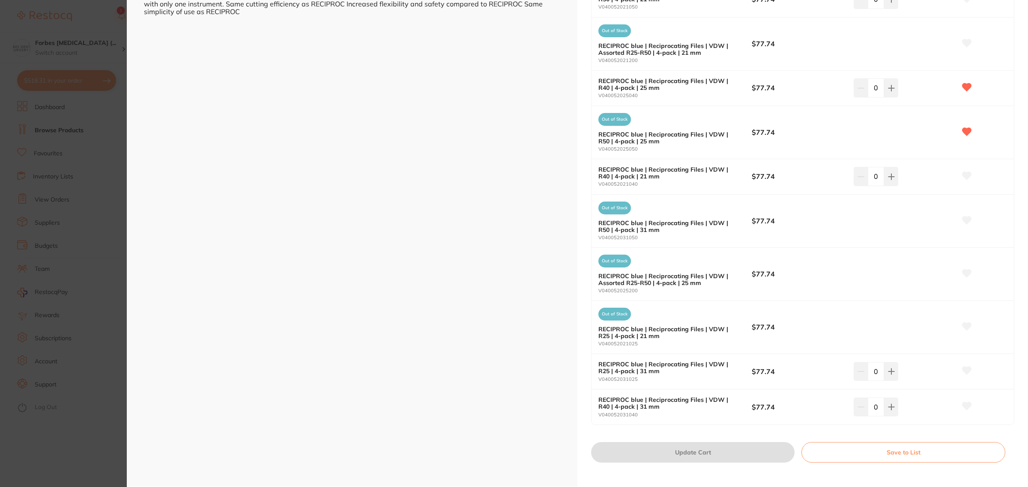
click at [674, 292] on small "V040052025200" at bounding box center [674, 291] width 153 height 6
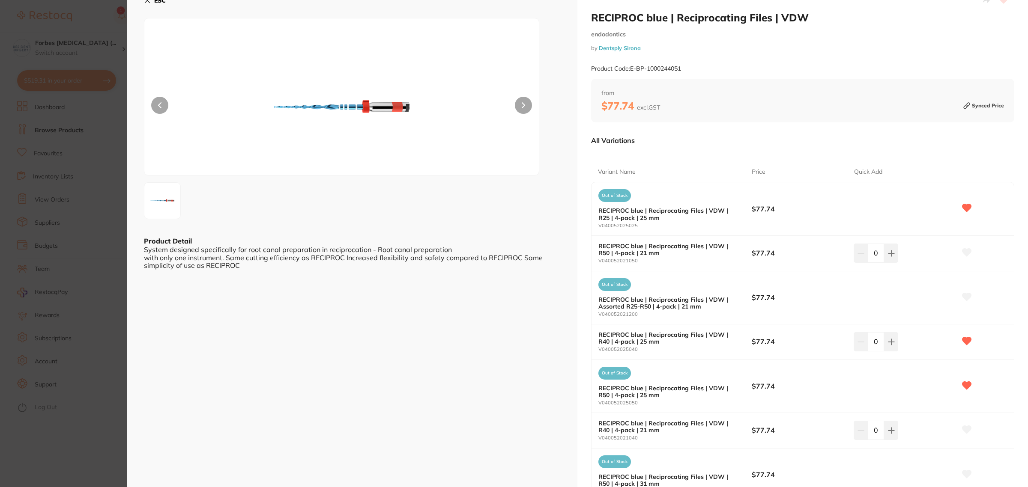
scroll to position [0, 0]
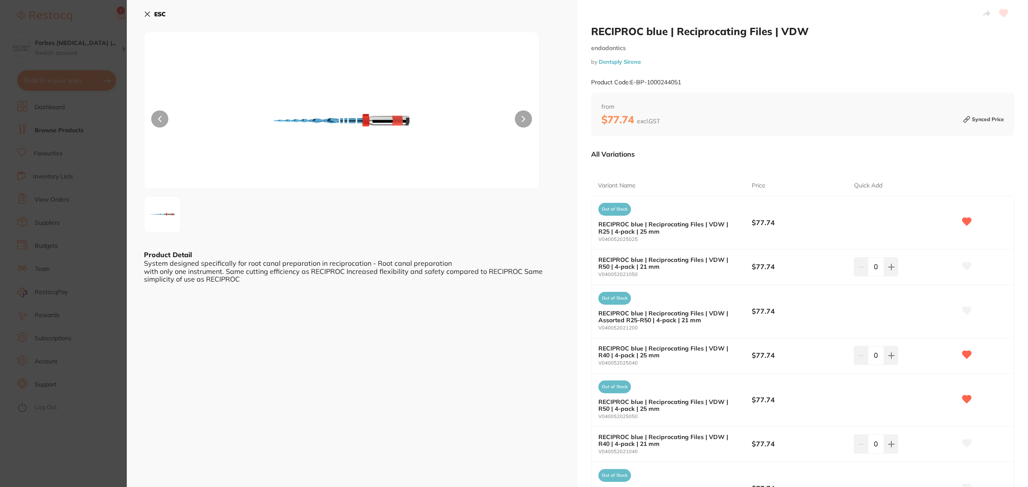
click at [103, 161] on section "RECIPROC blue | Reciprocating Files | VDW endodontics by Dentsply Sirona Produc…" at bounding box center [514, 243] width 1028 height 487
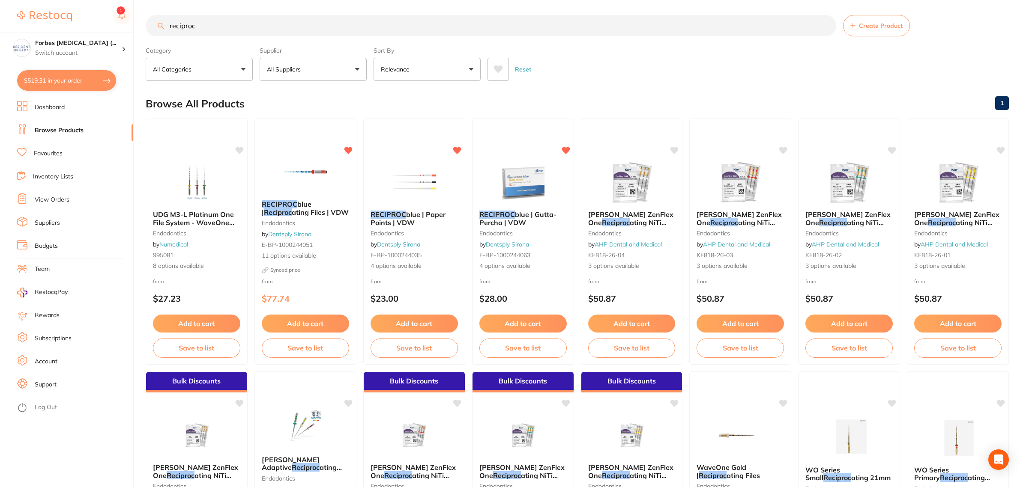
drag, startPoint x: 228, startPoint y: 24, endPoint x: 150, endPoint y: 27, distance: 77.5
click at [152, 26] on input "reciproc" at bounding box center [491, 25] width 690 height 21
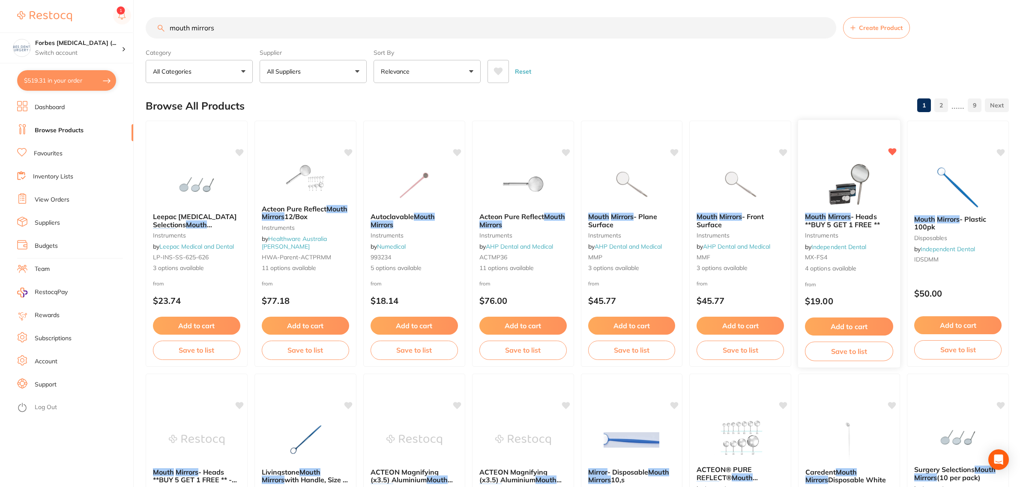
click at [851, 188] on img at bounding box center [849, 184] width 56 height 43
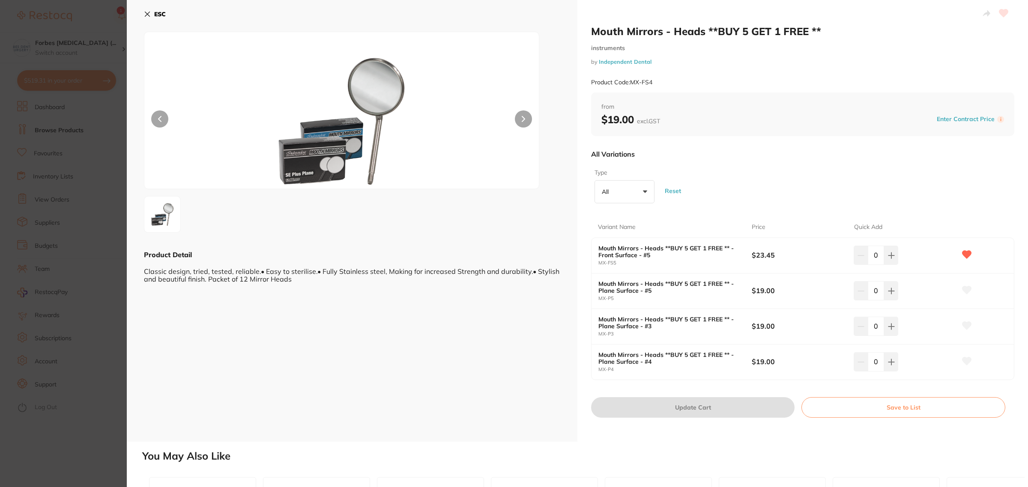
click at [80, 217] on section "Mouth Mirrors - Heads **BUY 5 GET 1 FREE ** instruments by Independent Dental P…" at bounding box center [514, 243] width 1028 height 487
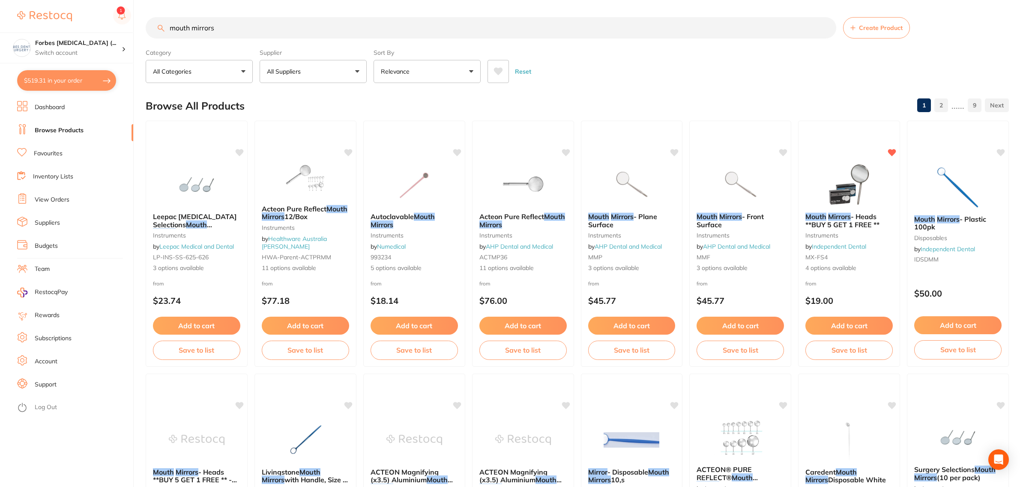
click at [254, 41] on section "mouth mirrors Create Product Category All Categories All Categories articulatin…" at bounding box center [577, 50] width 863 height 66
click at [250, 31] on input "mouth mirrors" at bounding box center [491, 27] width 690 height 21
drag, startPoint x: 235, startPoint y: 21, endPoint x: 131, endPoint y: 21, distance: 103.2
click at [131, 21] on div "$519.31 Forbes [MEDICAL_DATA] (... Switch account Forbes [MEDICAL_DATA] (Dental…" at bounding box center [513, 243] width 1026 height 487
type input "maxima mirror"
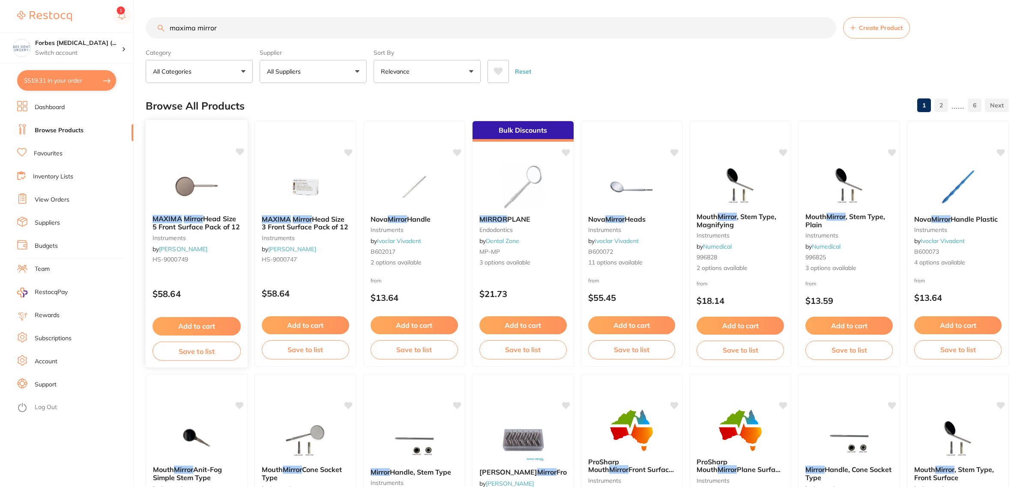
click at [198, 173] on img at bounding box center [196, 186] width 56 height 43
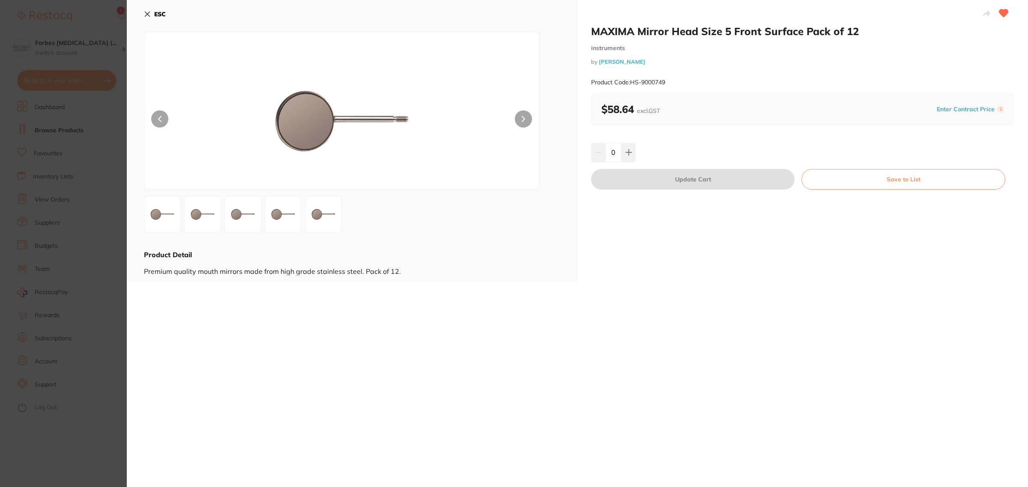
click at [106, 54] on section "MAXIMA Mirror Head Size 5 Front Surface Pack of 12 instruments by [PERSON_NAME]…" at bounding box center [514, 243] width 1028 height 487
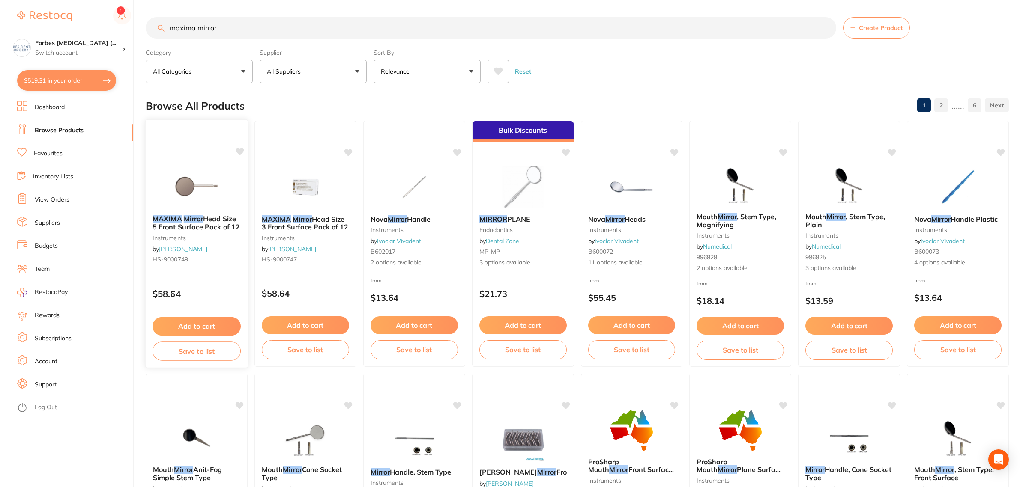
click at [200, 171] on img at bounding box center [196, 186] width 56 height 43
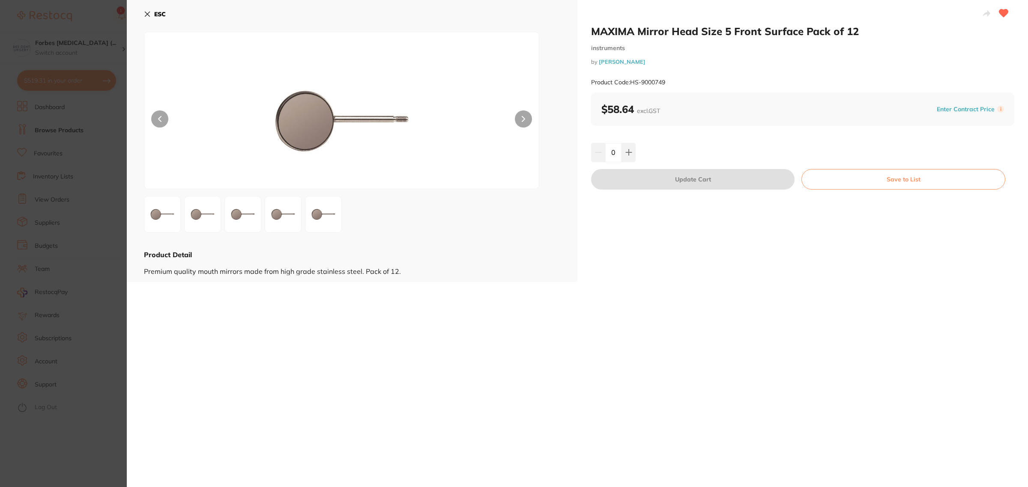
drag, startPoint x: 616, startPoint y: 149, endPoint x: 609, endPoint y: 151, distance: 7.2
click at [609, 151] on input "0" at bounding box center [613, 152] width 16 height 19
type input "3"
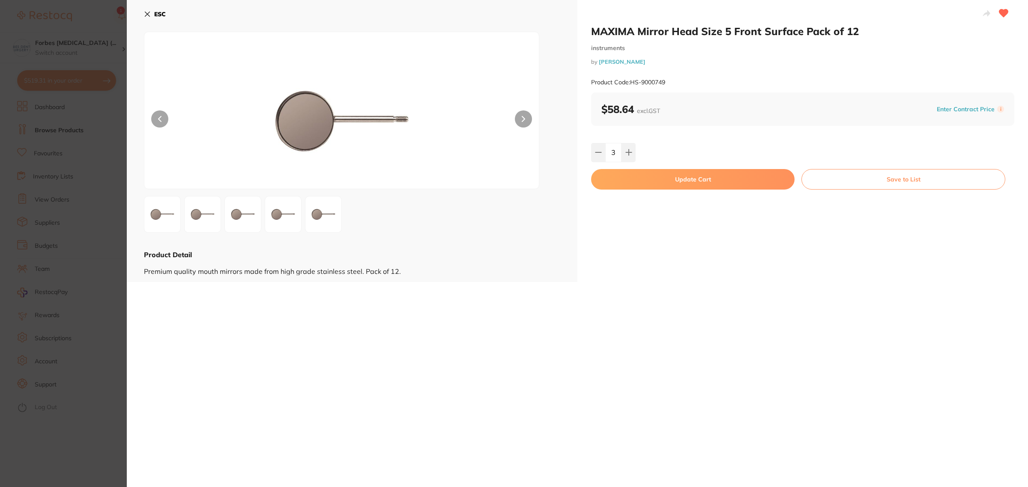
click at [680, 142] on div "MAXIMA Mirror Head Size 5 Front Surface Pack of 12 instruments by [PERSON_NAME]…" at bounding box center [802, 141] width 450 height 282
click at [665, 182] on button "Update Cart" at bounding box center [692, 179] width 203 height 21
checkbox input "false"
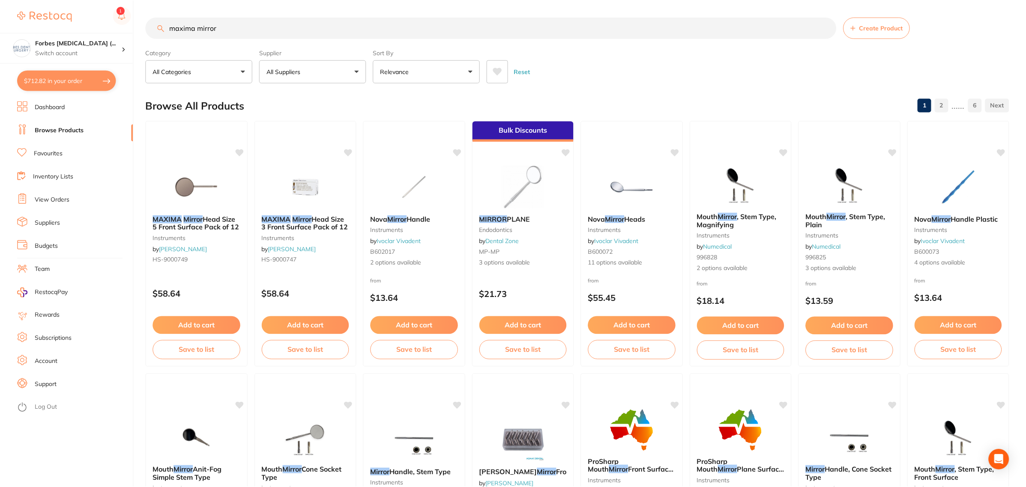
scroll to position [6, 0]
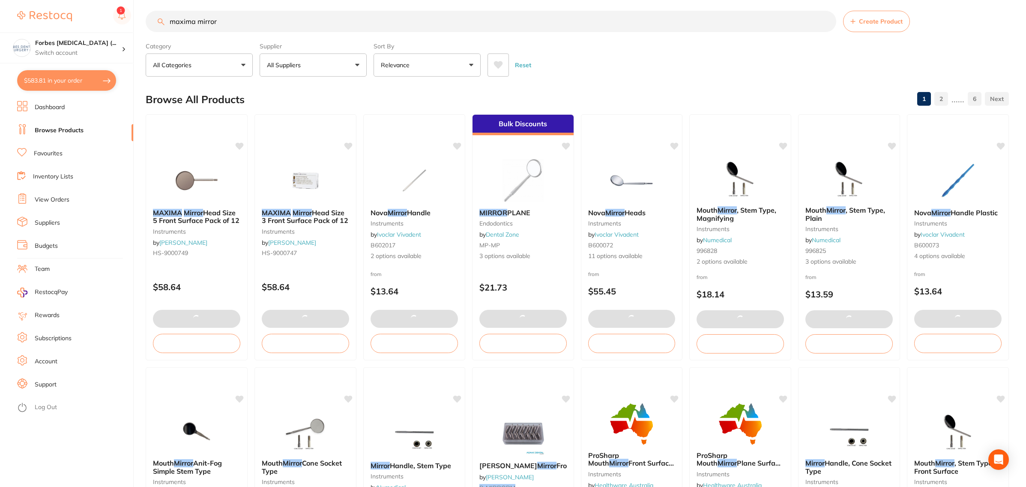
type input "3"
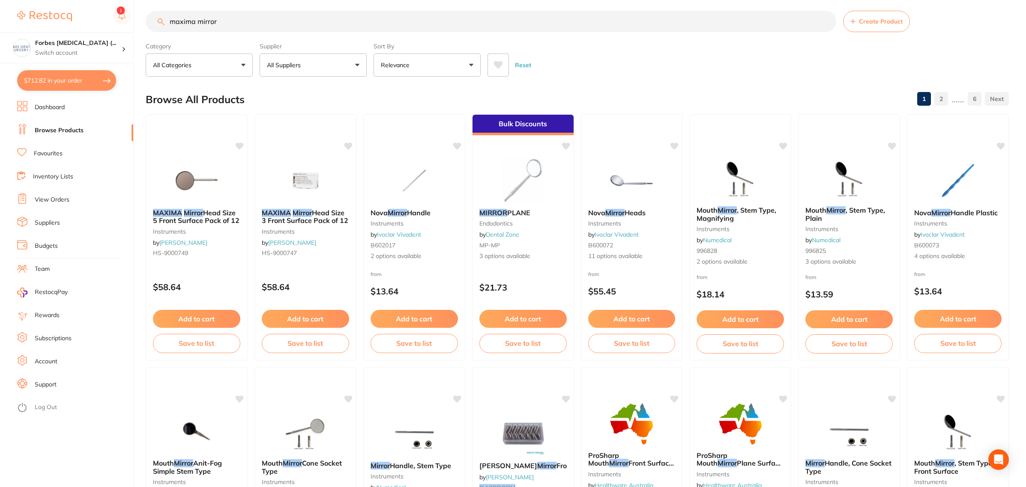
drag, startPoint x: 249, startPoint y: 18, endPoint x: 108, endPoint y: 19, distance: 140.9
click at [110, 16] on div "$712.82 Forbes Dental Surgery (... Switch account Forbes Dental Surgery (Dental…" at bounding box center [513, 237] width 1026 height 487
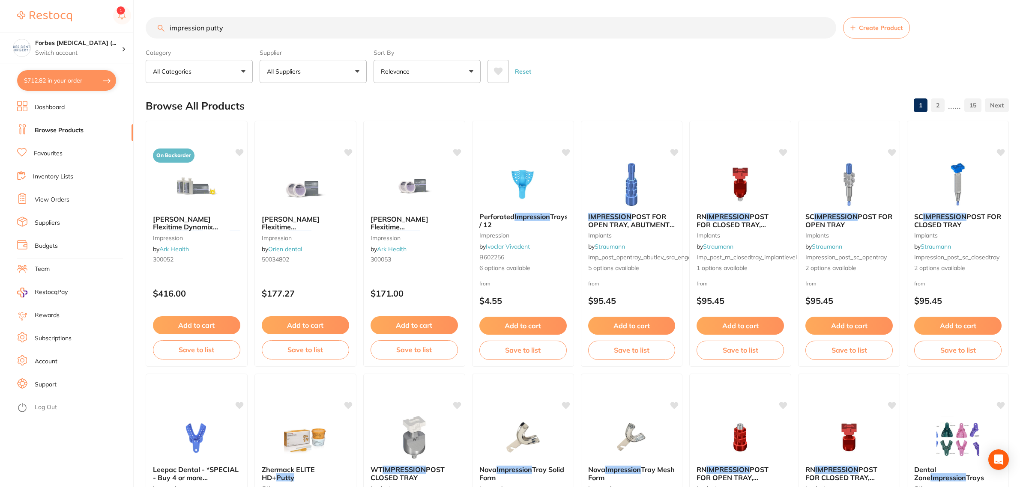
click at [158, 24] on input "impression putty" at bounding box center [491, 27] width 690 height 21
type input "essix plastic"
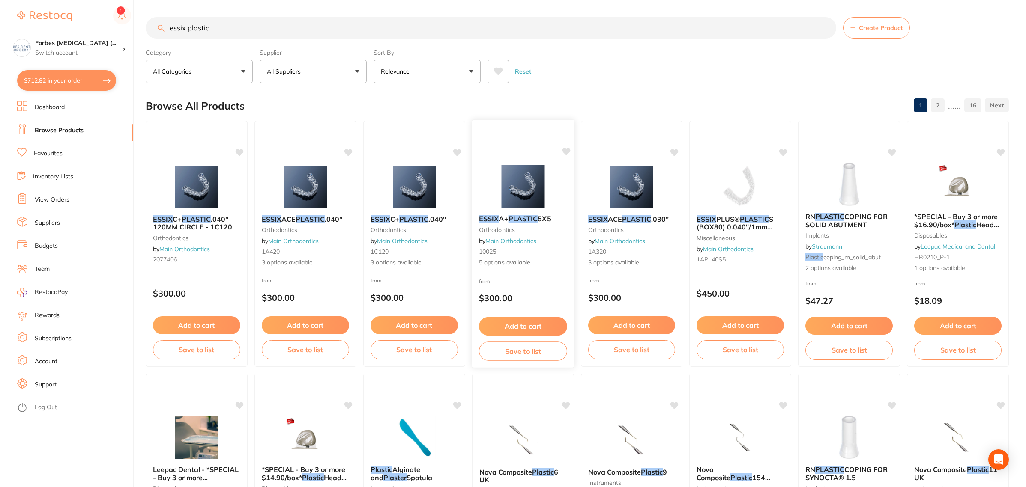
click at [511, 193] on img at bounding box center [523, 186] width 56 height 43
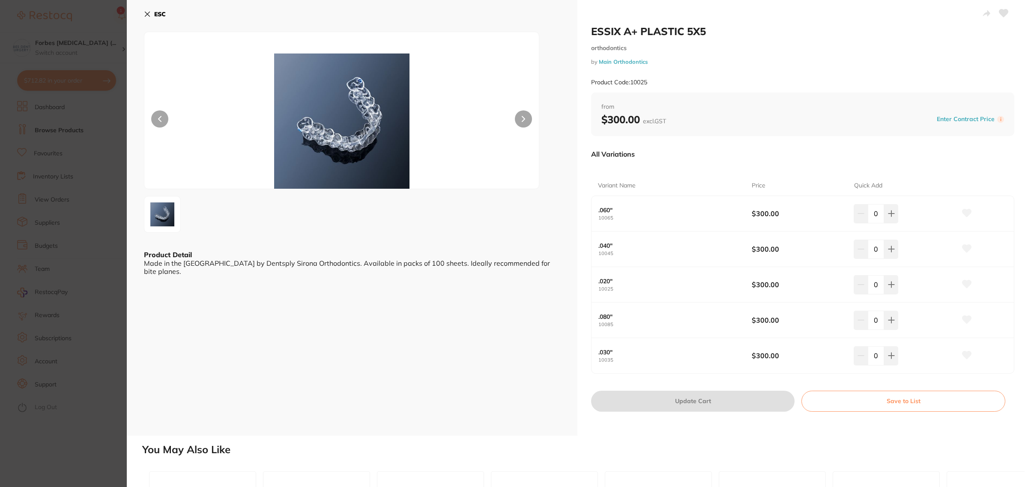
click at [73, 121] on section "ESSIX A+ PLASTIC 5X5 orthodontics by Main Orthodontics Product Code: 10025 ESC …" at bounding box center [514, 243] width 1028 height 487
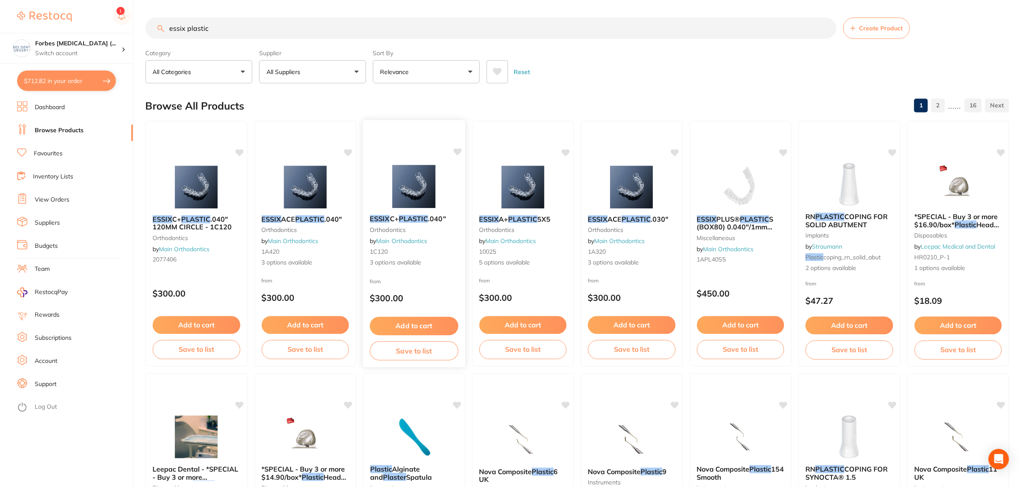
scroll to position [9, 0]
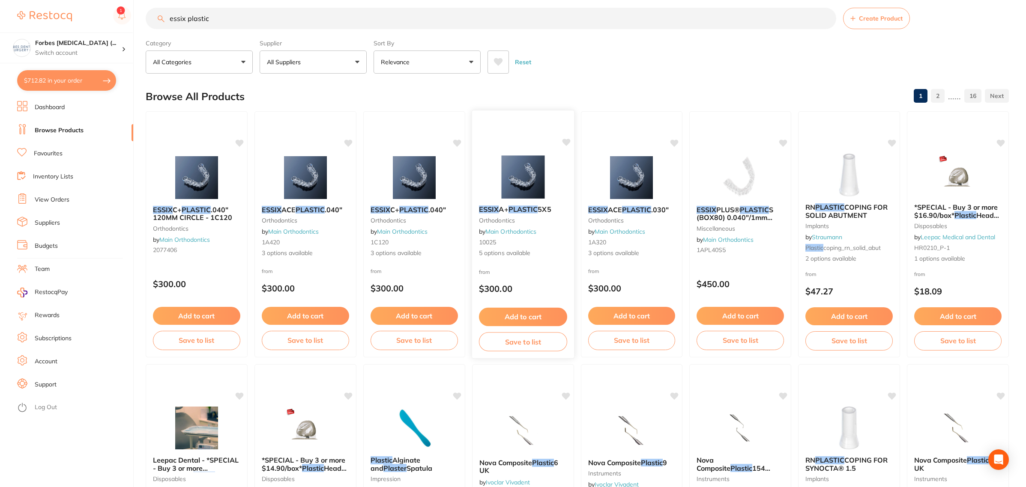
click at [526, 163] on img at bounding box center [523, 176] width 56 height 43
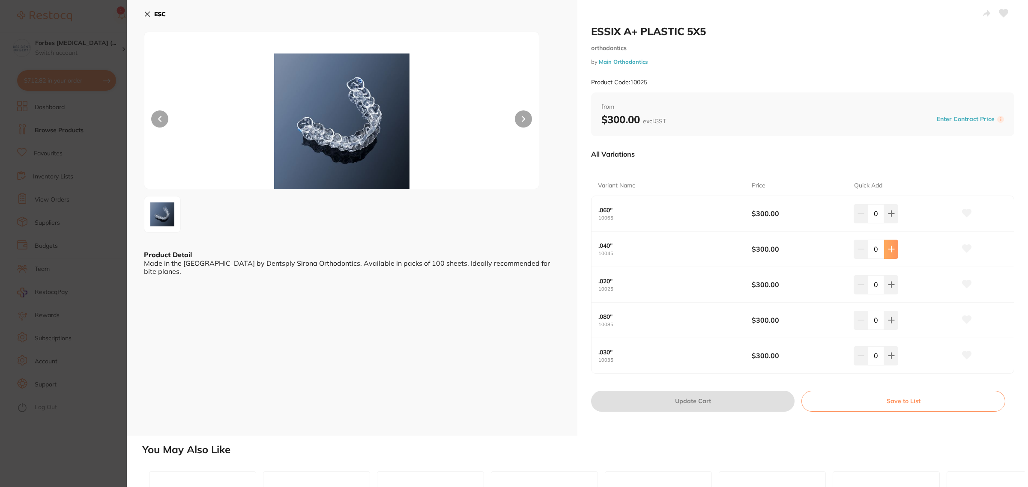
click at [888, 251] on icon at bounding box center [891, 249] width 7 height 7
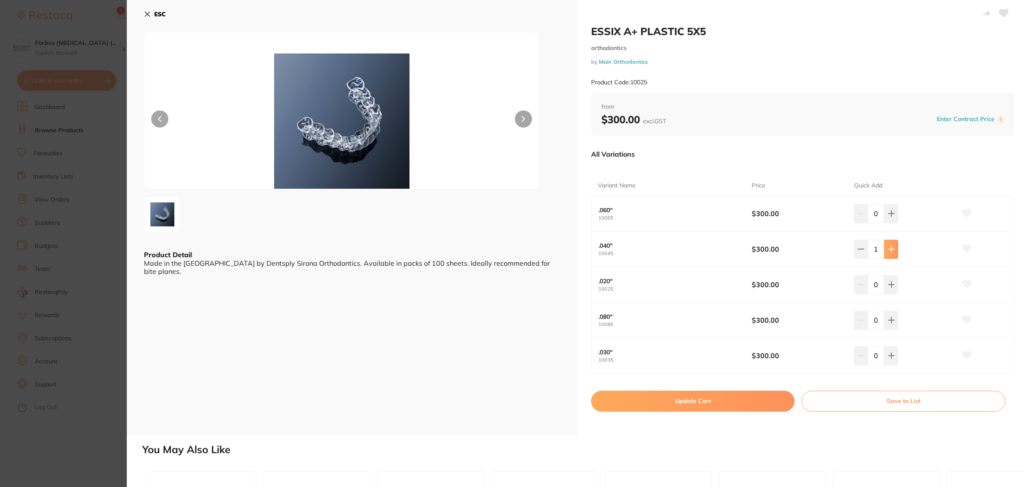
click at [888, 251] on icon at bounding box center [891, 249] width 7 height 7
type input "2"
click at [690, 403] on button "Update Cart" at bounding box center [692, 401] width 203 height 21
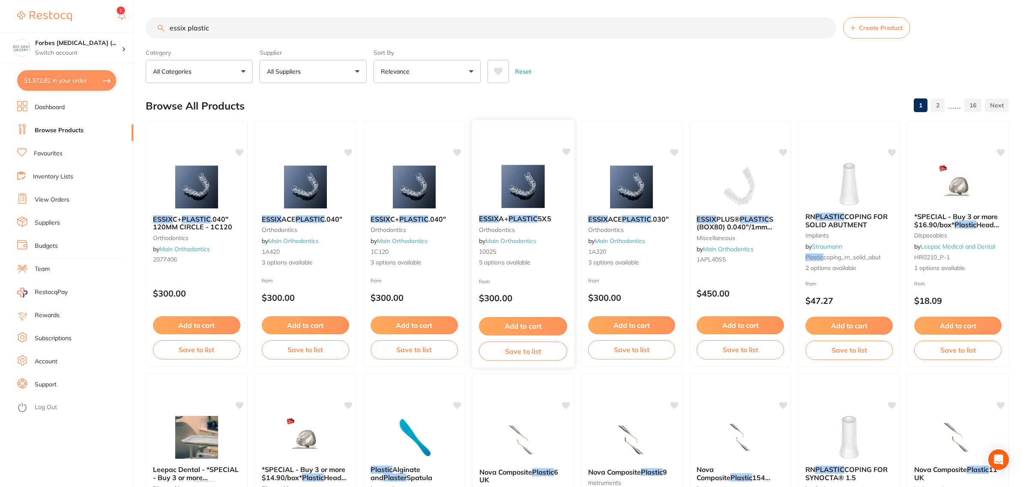
click at [535, 182] on img at bounding box center [523, 186] width 56 height 43
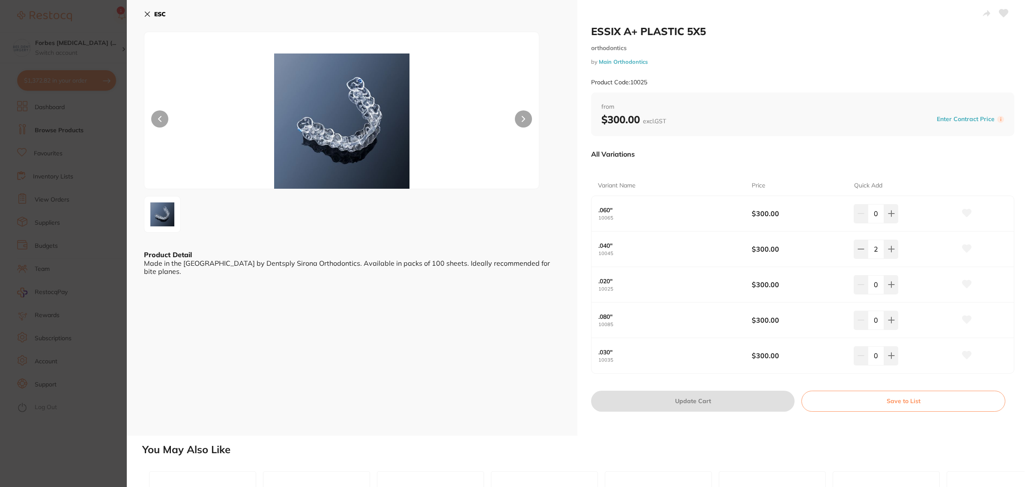
drag, startPoint x: 99, startPoint y: 197, endPoint x: 220, endPoint y: 196, distance: 120.8
click at [99, 197] on section "ESSIX A+ PLASTIC 5X5 orthodontics by Main Orthodontics Product Code: 10025 ESC …" at bounding box center [514, 243] width 1028 height 487
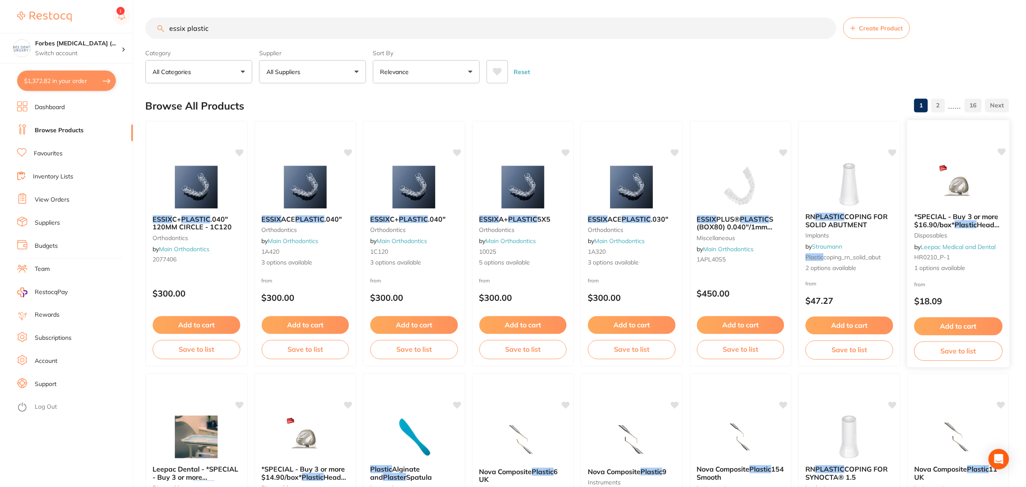
scroll to position [3, 0]
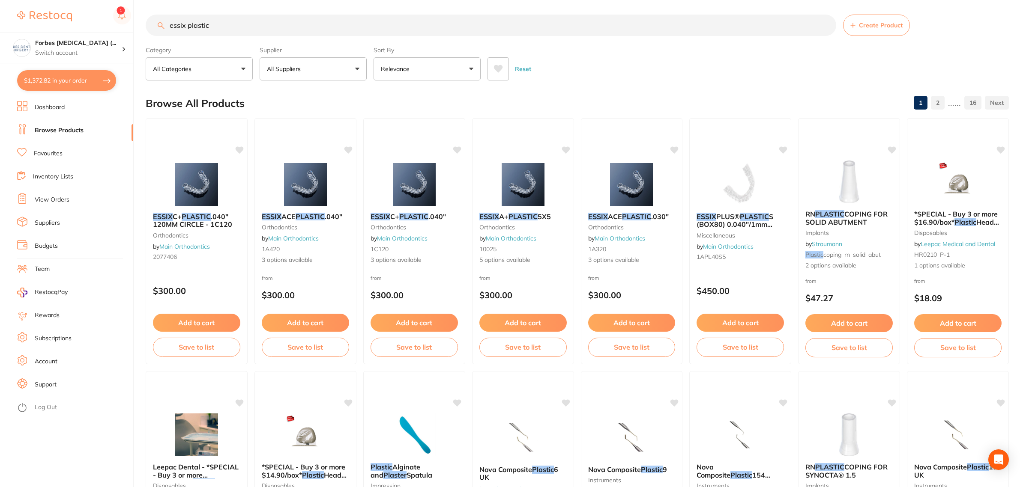
drag, startPoint x: 348, startPoint y: 34, endPoint x: 169, endPoint y: 30, distance: 178.6
click at [152, 18] on input "essix plastic" at bounding box center [491, 25] width 690 height 21
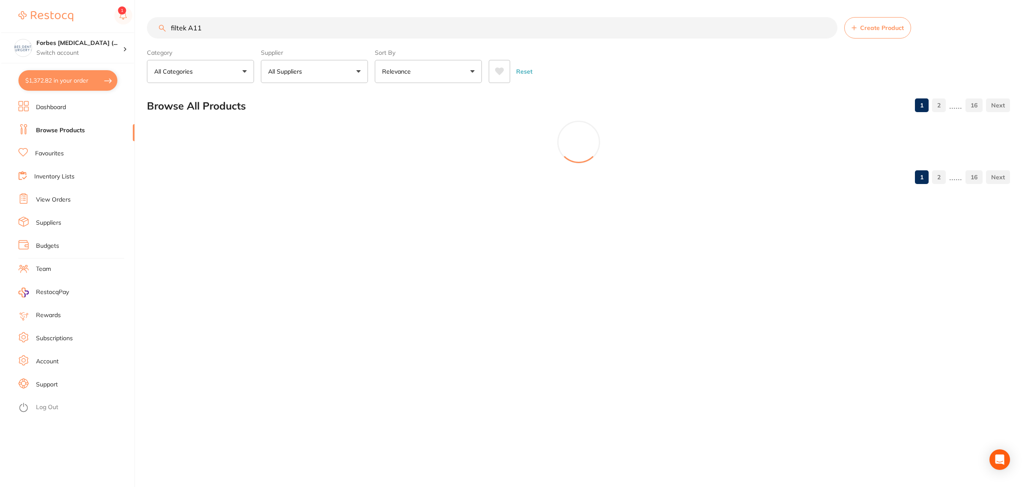
scroll to position [0, 0]
click at [242, 19] on input "filtek A11" at bounding box center [492, 27] width 692 height 21
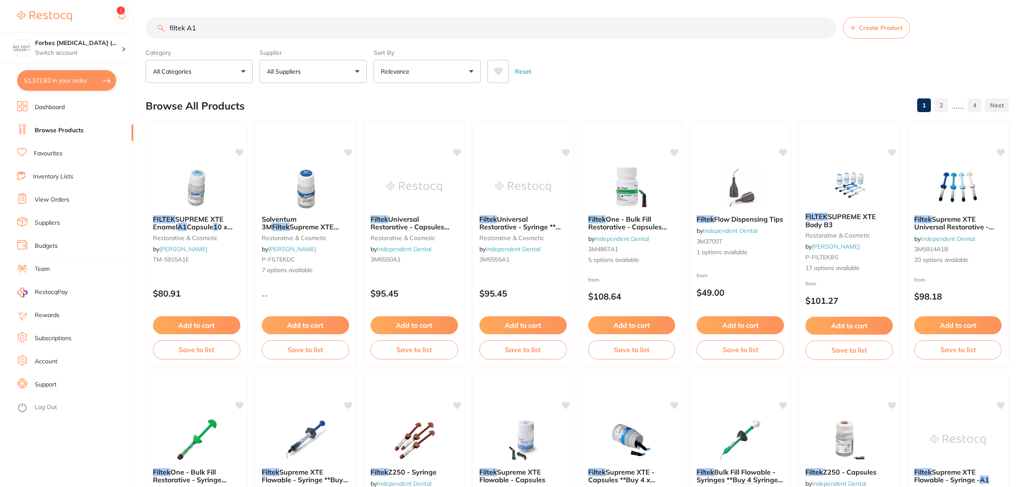
type input "filtek A1"
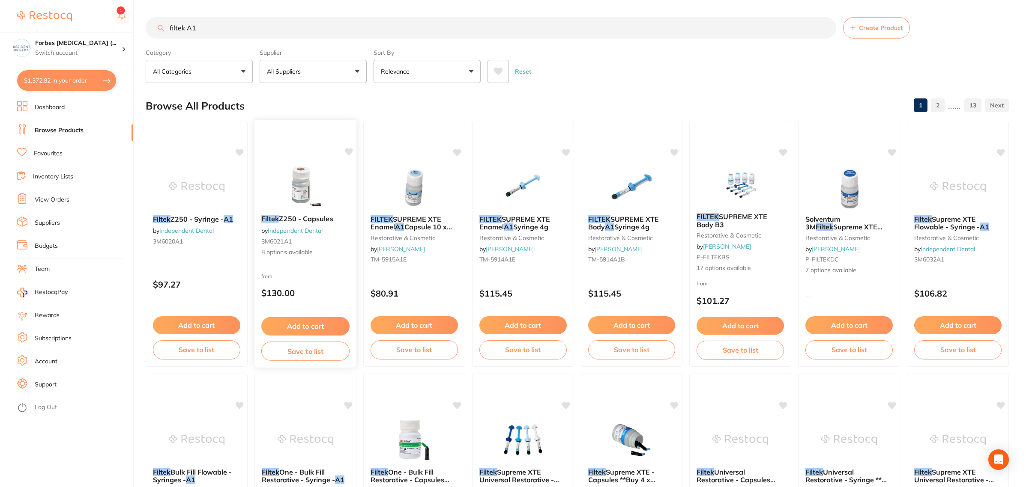
click at [287, 179] on img at bounding box center [305, 186] width 56 height 43
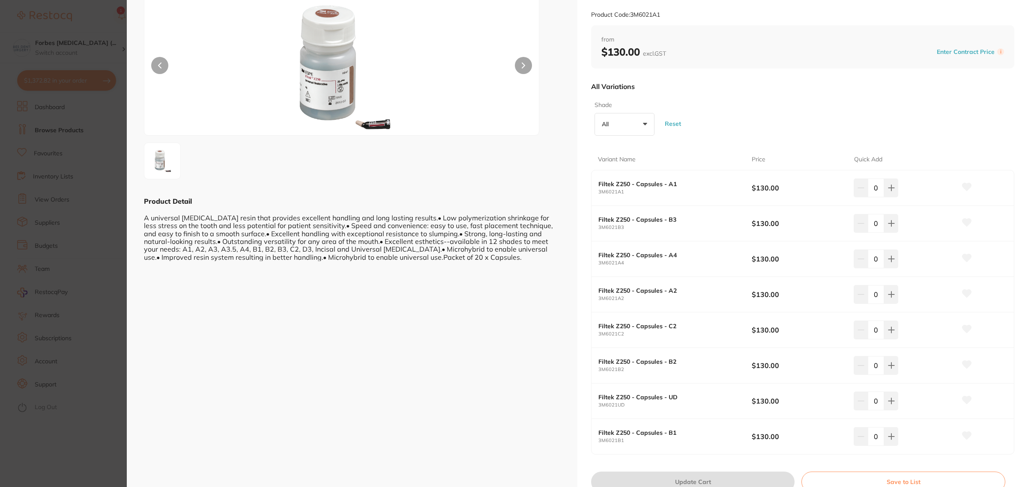
scroll to position [107, 0]
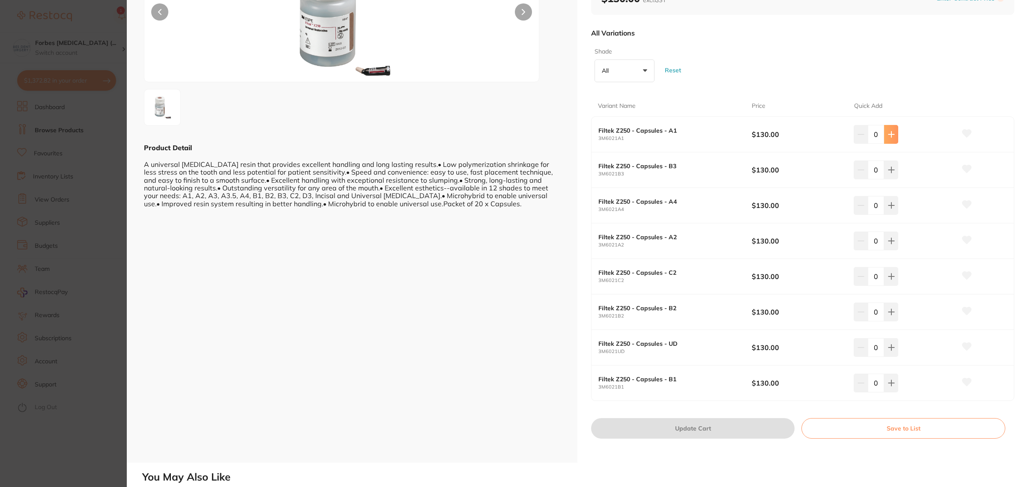
click at [891, 133] on icon at bounding box center [891, 134] width 7 height 7
type input "1"
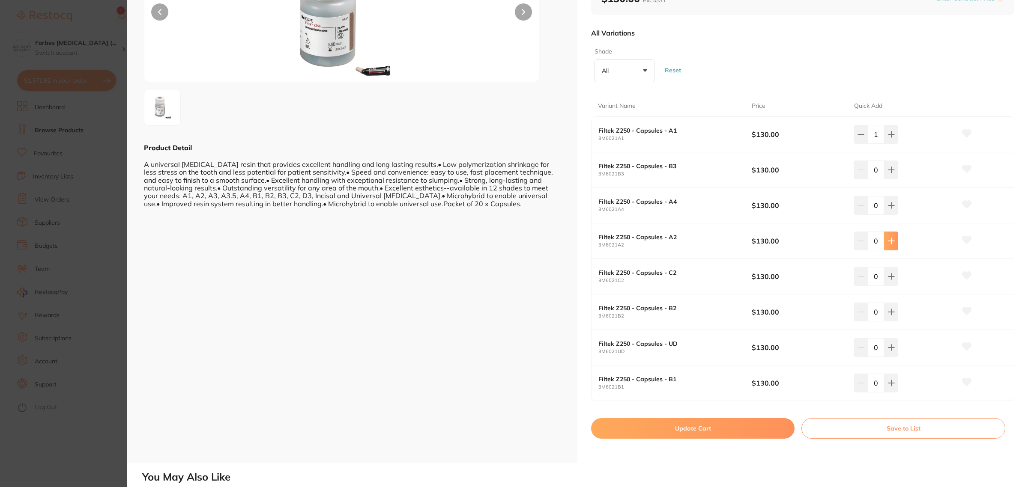
click at [888, 243] on icon at bounding box center [891, 241] width 7 height 7
type input "1"
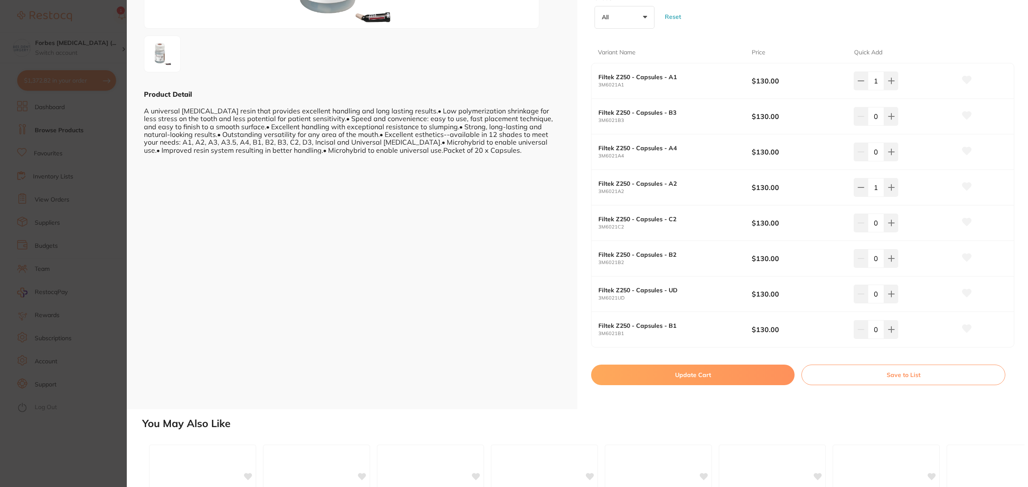
click at [108, 135] on section "Filtek Z250 - Capsules by Independent Dental Product Code: 3M6021A1 ESC Product…" at bounding box center [514, 243] width 1028 height 487
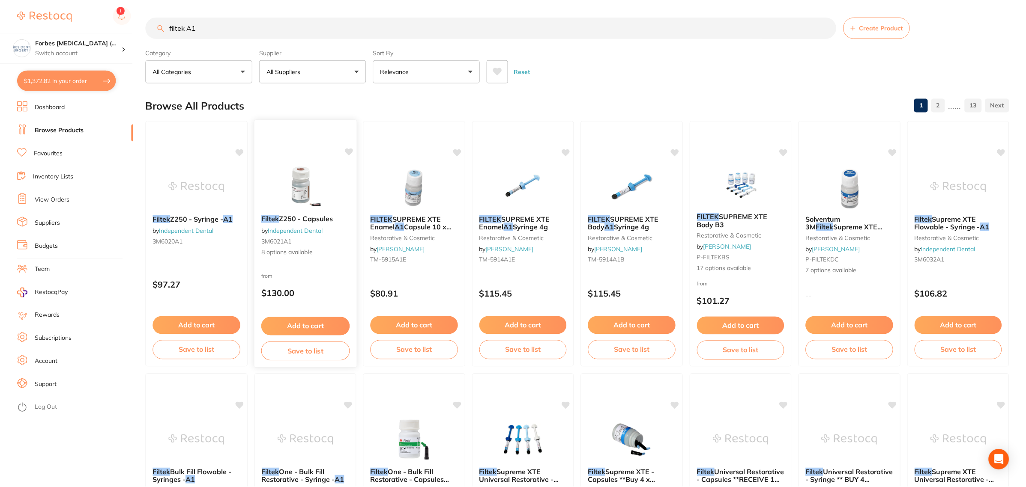
scroll to position [3, 0]
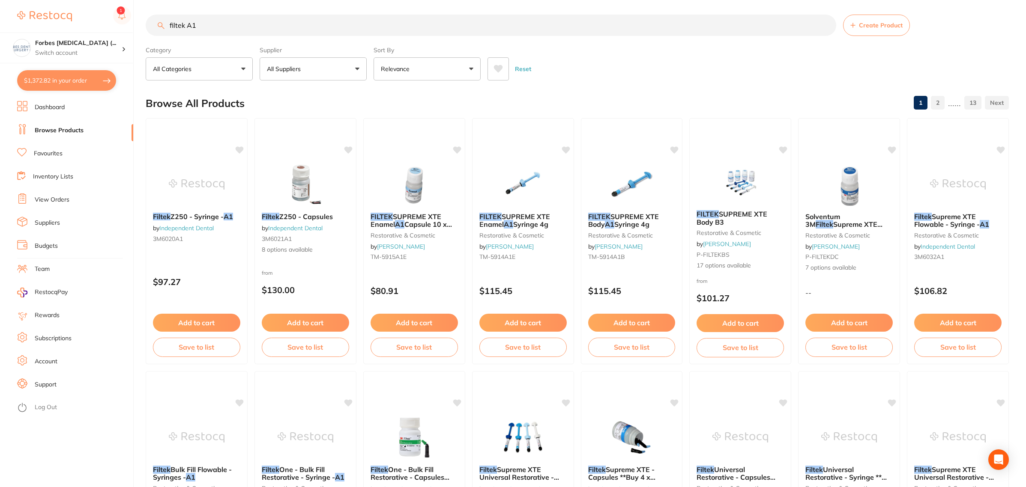
drag, startPoint x: 205, startPoint y: 24, endPoint x: 188, endPoint y: 22, distance: 17.2
click at [188, 22] on input "filtek A1" at bounding box center [491, 25] width 690 height 21
type input "filtek capsule"
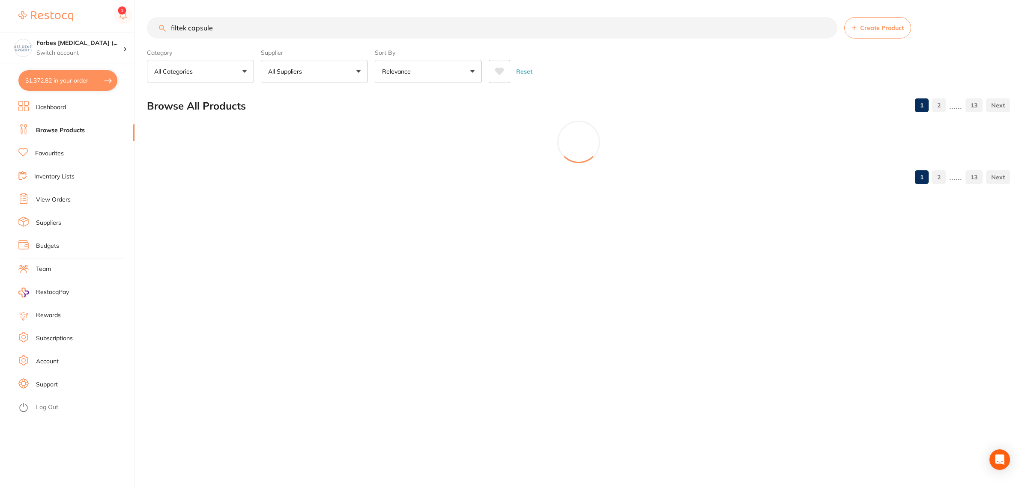
scroll to position [0, 0]
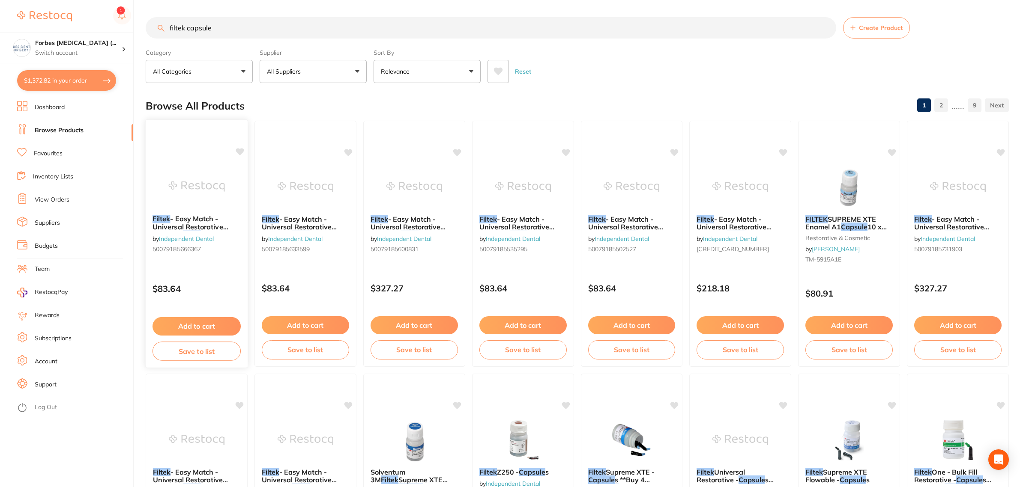
click at [198, 169] on img at bounding box center [196, 186] width 56 height 43
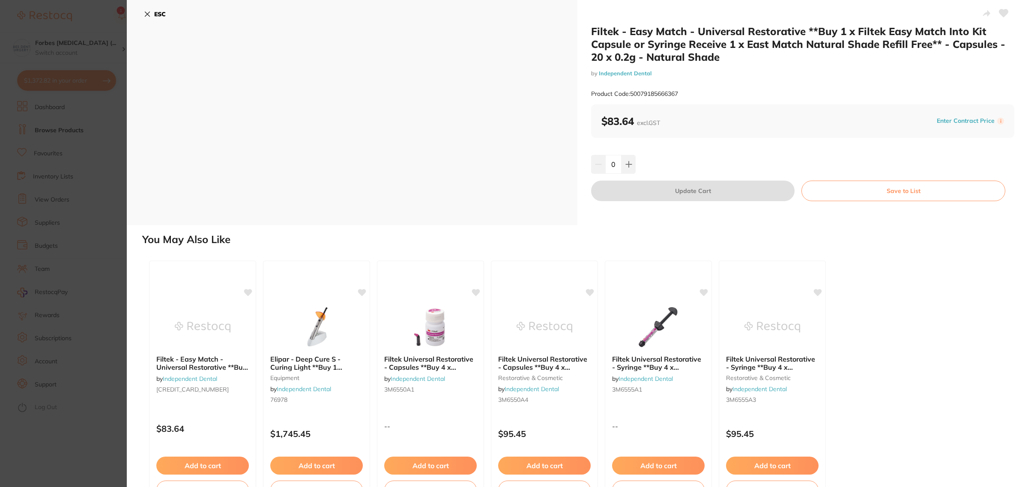
click at [98, 158] on section "Filtek - Easy Match - Universal Restorative **Buy 1 x Filtek Easy Match Into Ki…" at bounding box center [514, 243] width 1028 height 487
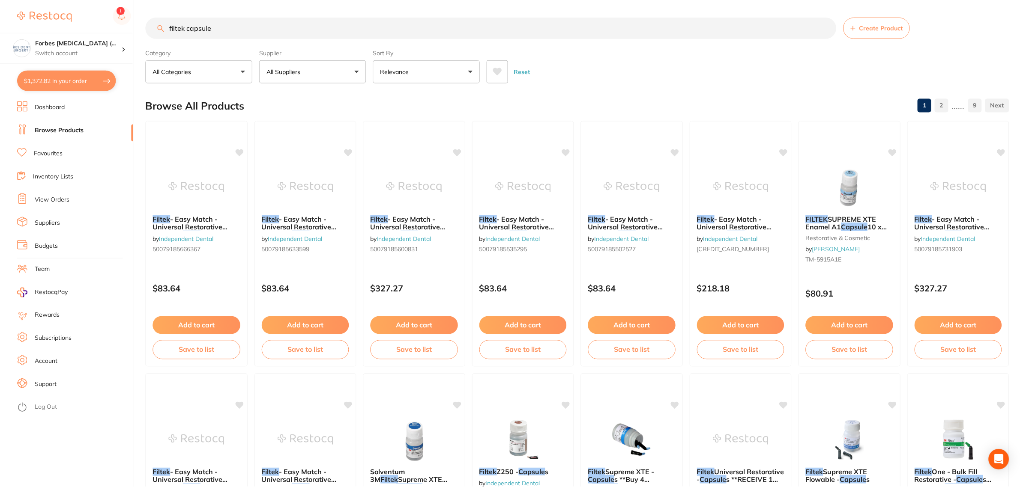
scroll to position [3, 0]
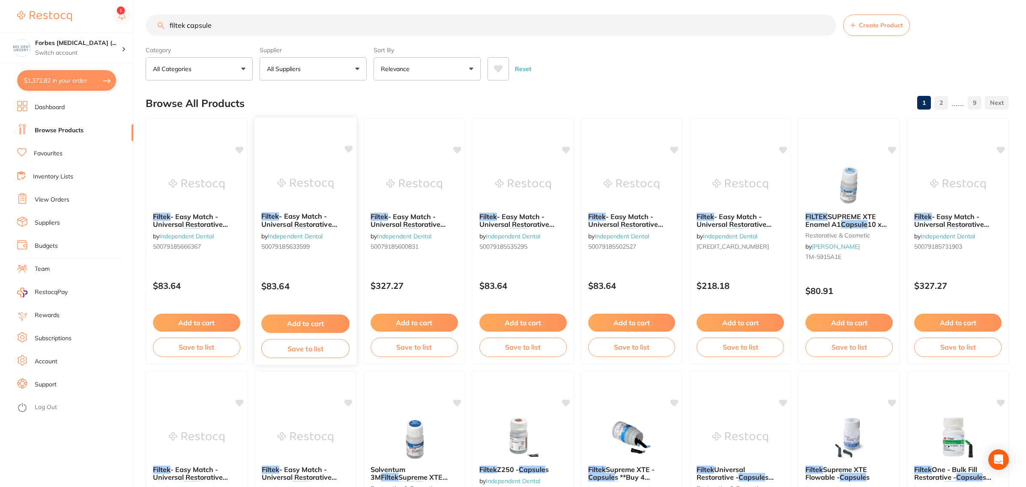
click at [296, 185] on img at bounding box center [305, 183] width 56 height 43
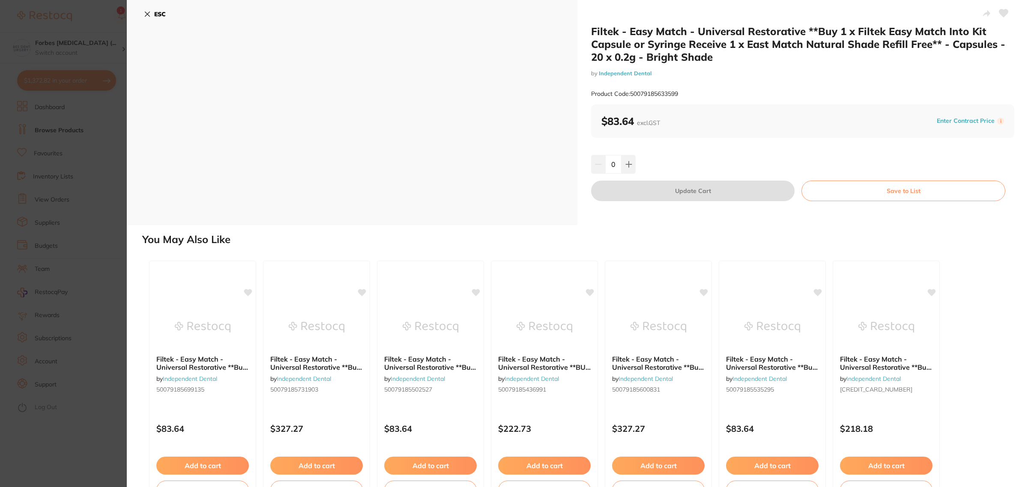
click at [50, 191] on section "Filtek - Easy Match - Universal Restorative **Buy 1 x Filtek Easy Match Into Ki…" at bounding box center [514, 243] width 1028 height 487
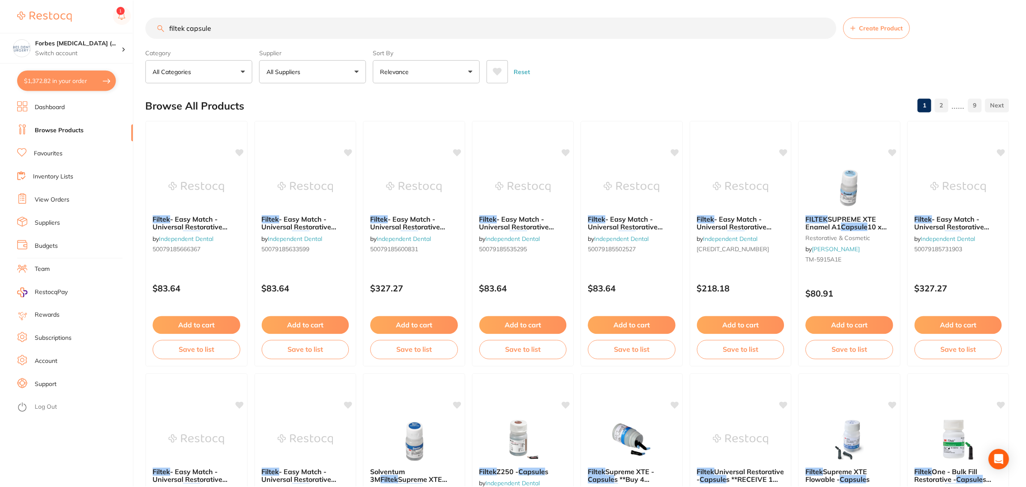
scroll to position [3, 0]
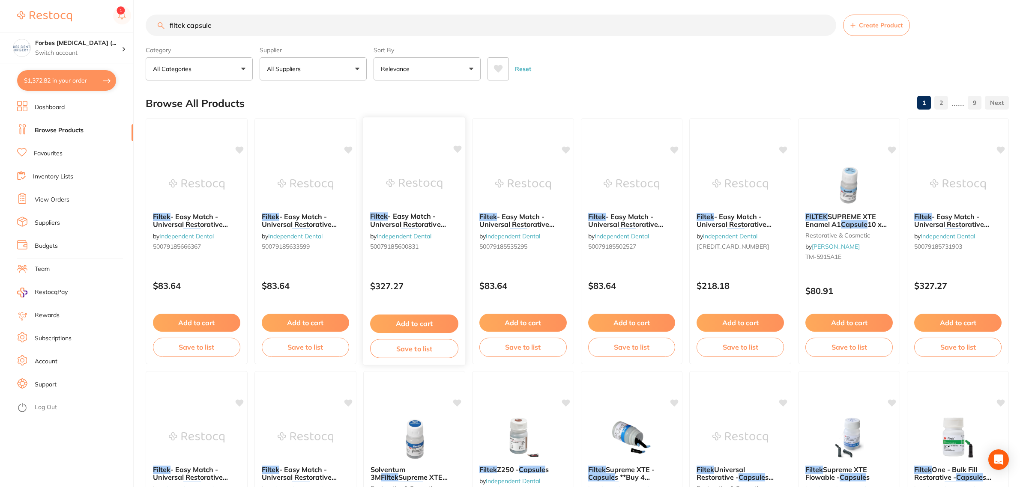
click at [402, 193] on img at bounding box center [414, 183] width 56 height 43
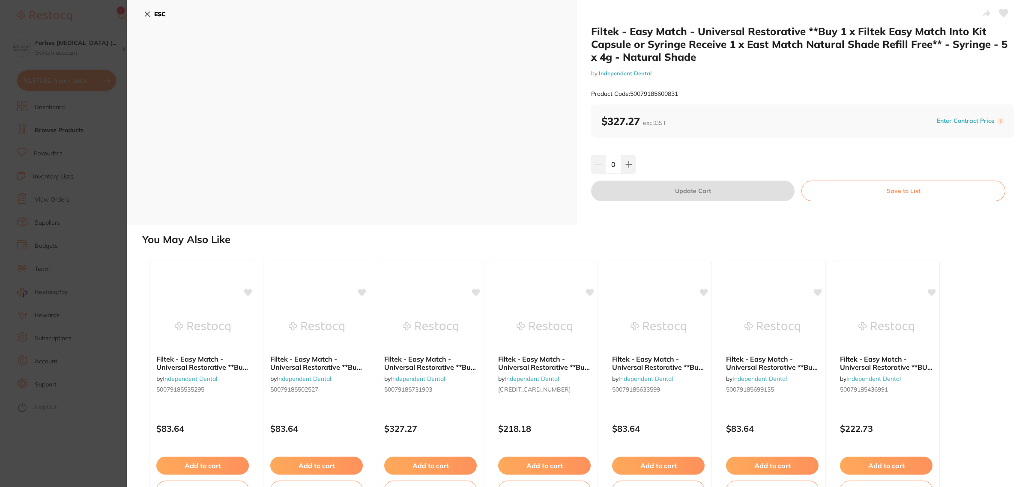
click at [35, 199] on section "Filtek - Easy Match - Universal Restorative **Buy 1 x Filtek Easy Match Into Ki…" at bounding box center [514, 243] width 1028 height 487
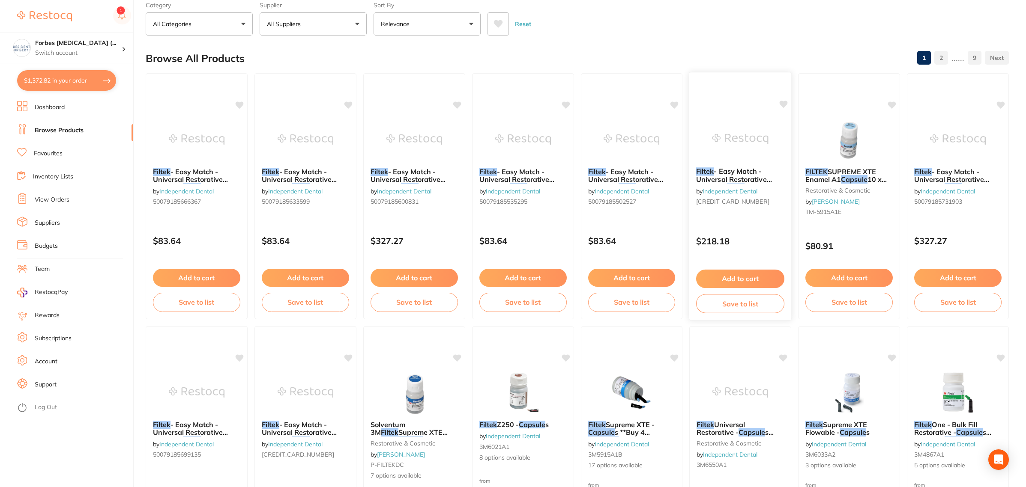
scroll to position [110, 0]
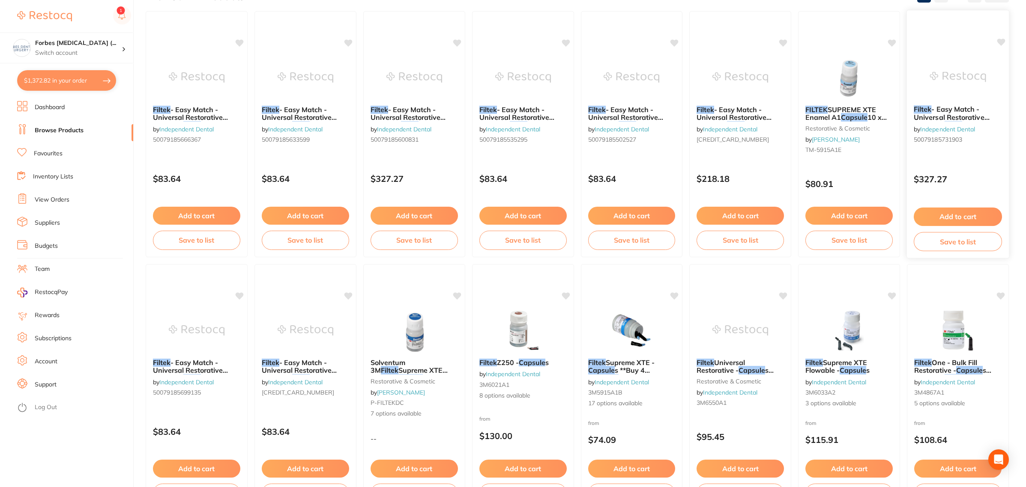
click at [926, 80] on div at bounding box center [957, 76] width 102 height 43
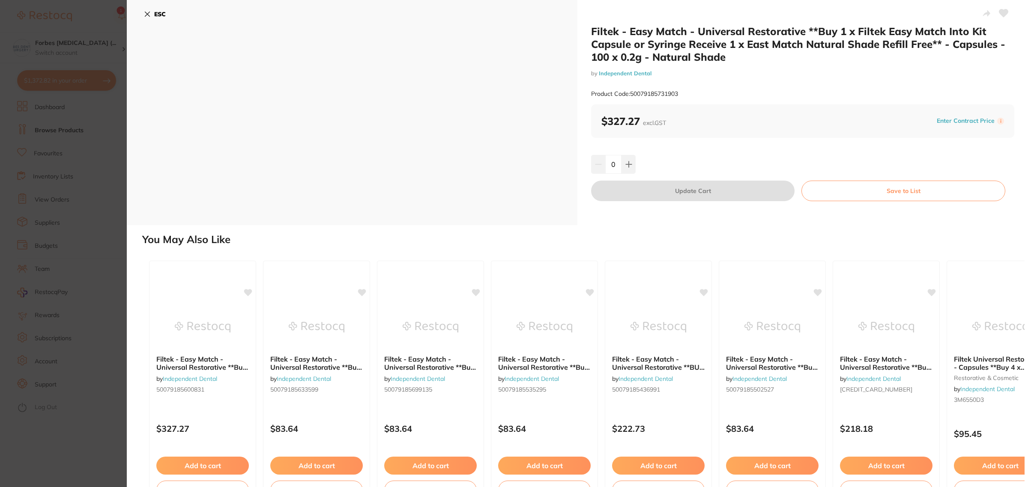
click at [50, 193] on section "Filtek - Easy Match - Universal Restorative **Buy 1 x Filtek Easy Match Into Ki…" at bounding box center [514, 243] width 1028 height 487
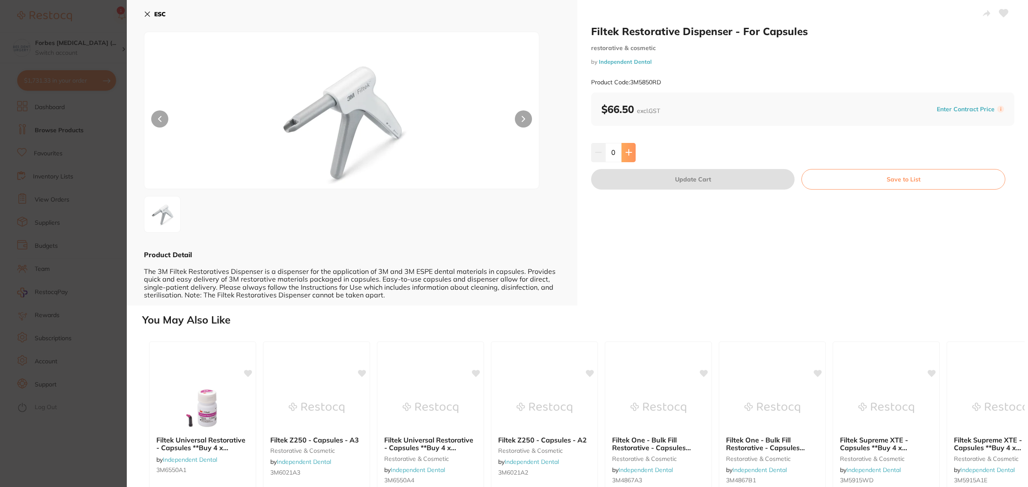
click at [629, 151] on icon at bounding box center [628, 152] width 7 height 7
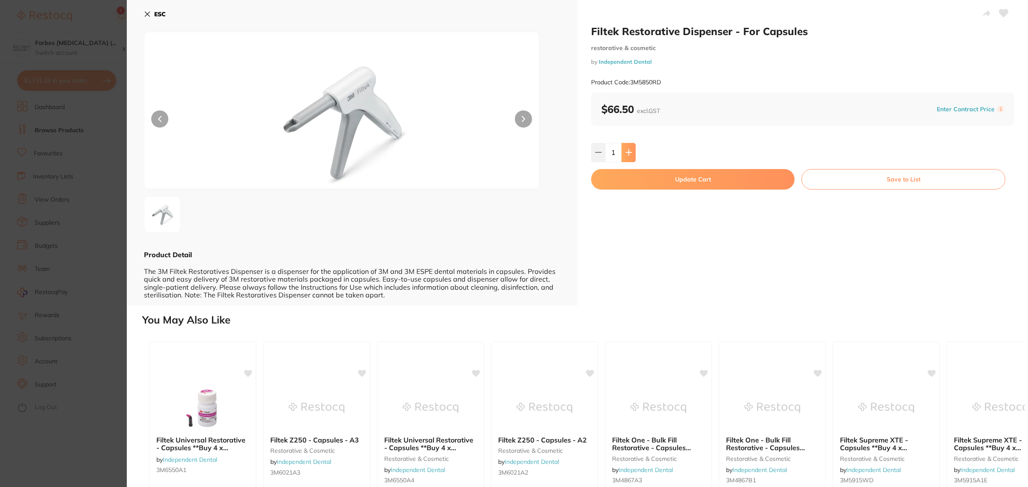
click at [629, 151] on icon at bounding box center [628, 152] width 7 height 7
type input "2"
click at [673, 173] on button "Update Cart" at bounding box center [692, 179] width 203 height 21
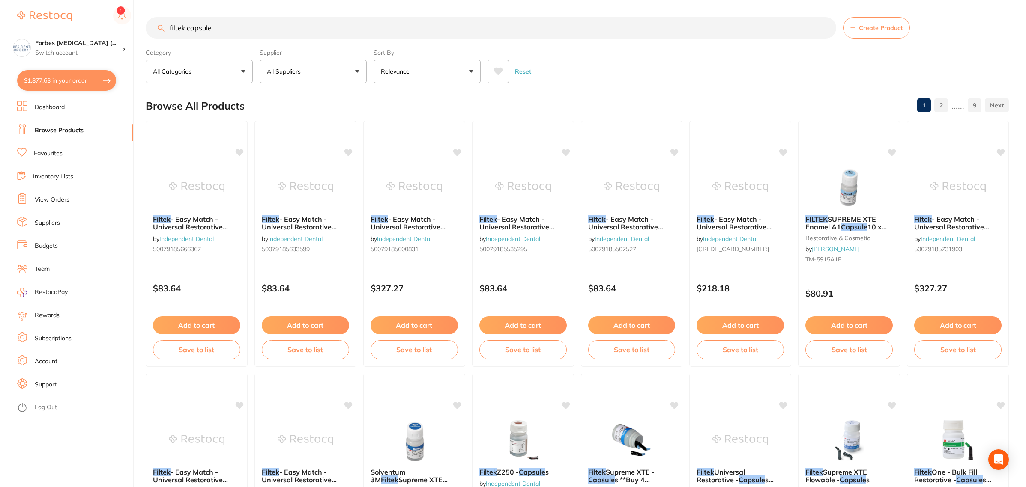
click at [69, 69] on section "Forbes Dental Surgery (... Switch account Forbes Dental Surgery (DentalTown 6) …" at bounding box center [67, 243] width 134 height 487
click at [68, 83] on button "$1,877.63 in your order" at bounding box center [66, 80] width 99 height 21
checkbox input "true"
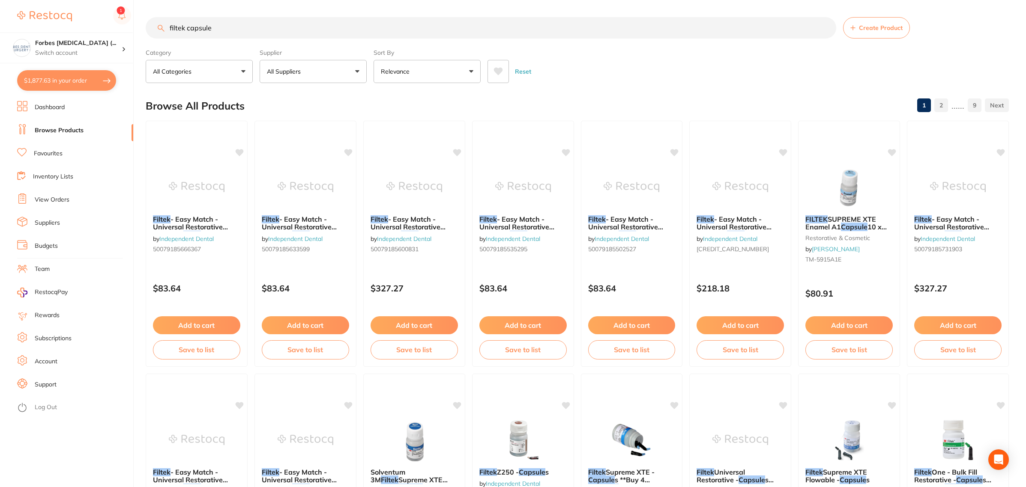
checkbox input "true"
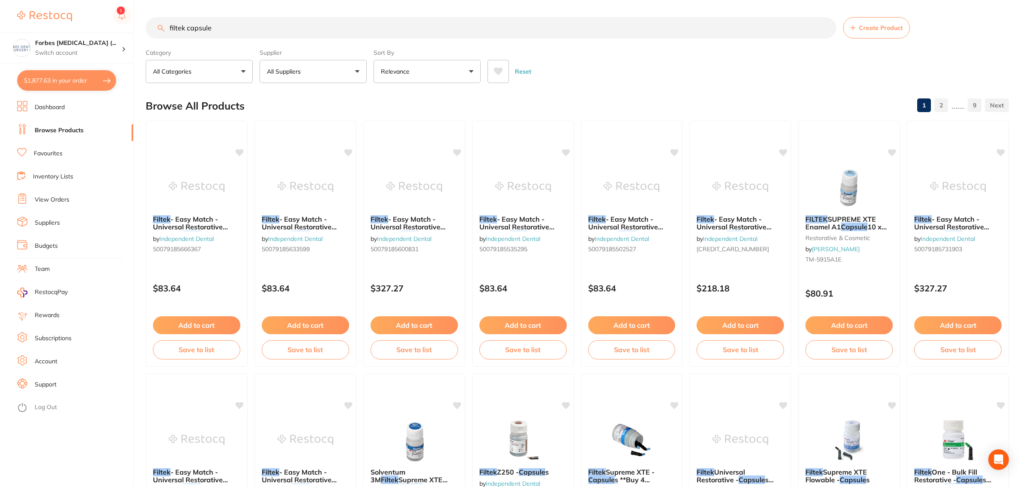
checkbox input "true"
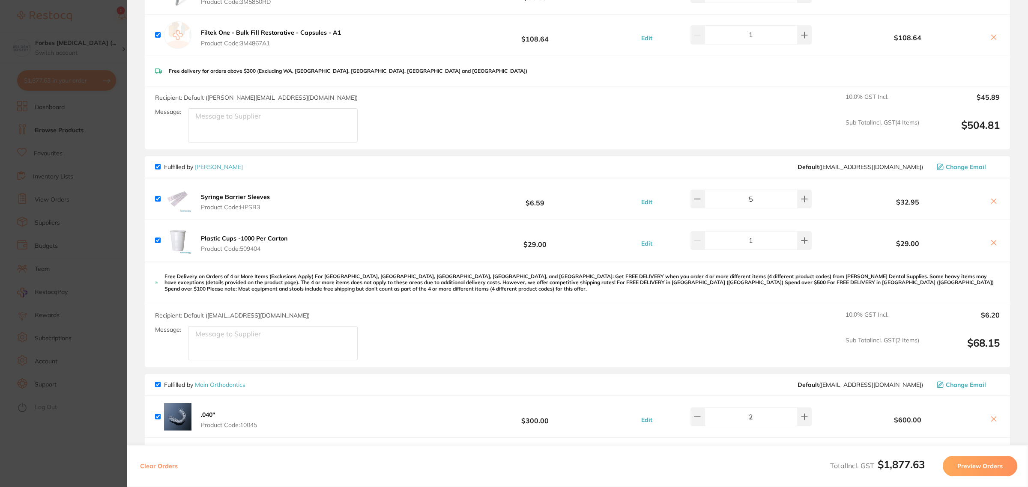
scroll to position [482, 0]
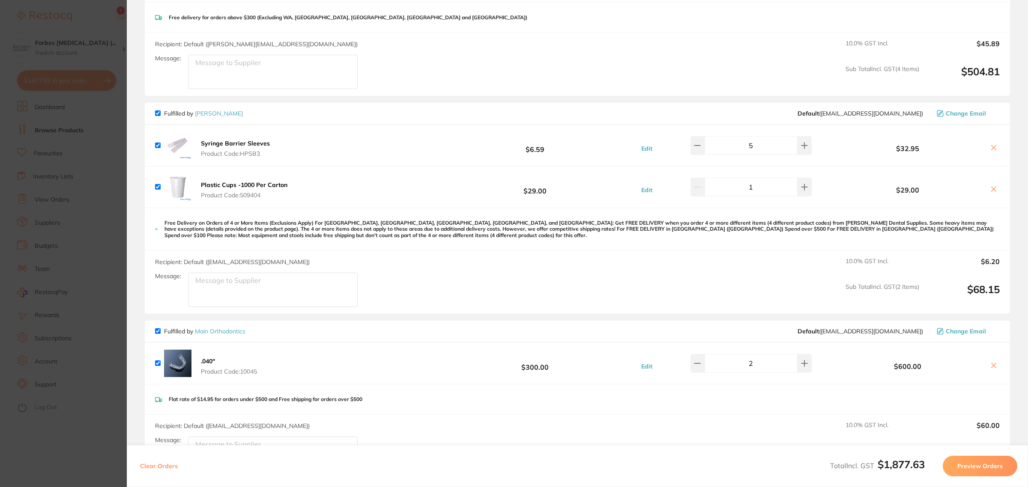
click at [116, 257] on section "Update RRP Set your pre negotiated price for this item. Item Agreed RRP (excl. …" at bounding box center [514, 243] width 1028 height 487
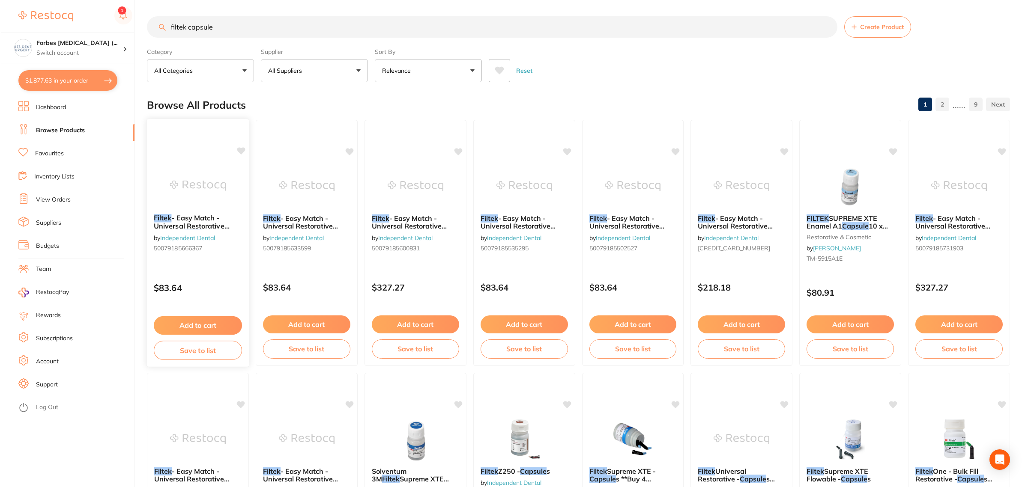
scroll to position [0, 0]
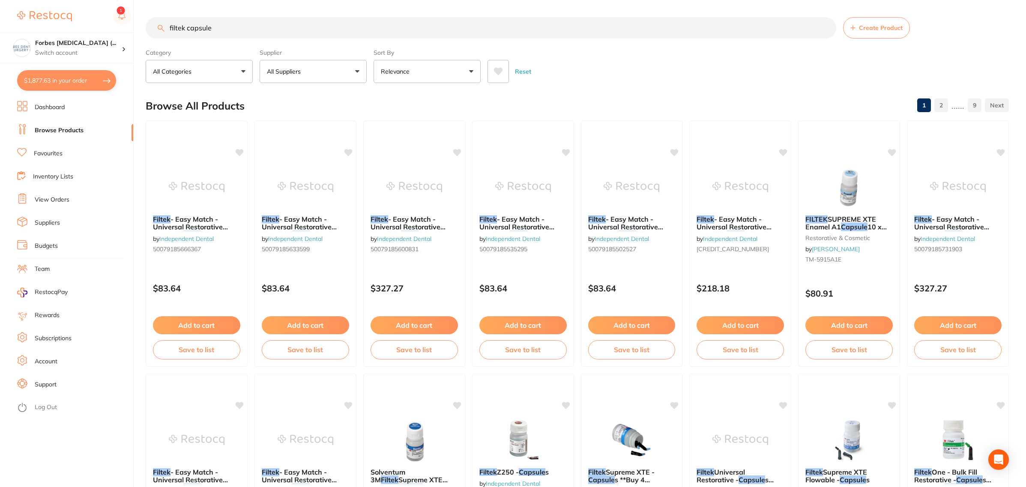
drag, startPoint x: 209, startPoint y: 30, endPoint x: 138, endPoint y: 30, distance: 70.2
click at [138, 30] on div "$1,877.63 Forbes Dental Surgery (... Switch account Forbes Dental Surgery (Dent…" at bounding box center [513, 243] width 1026 height 487
type input "stainless steel crown"
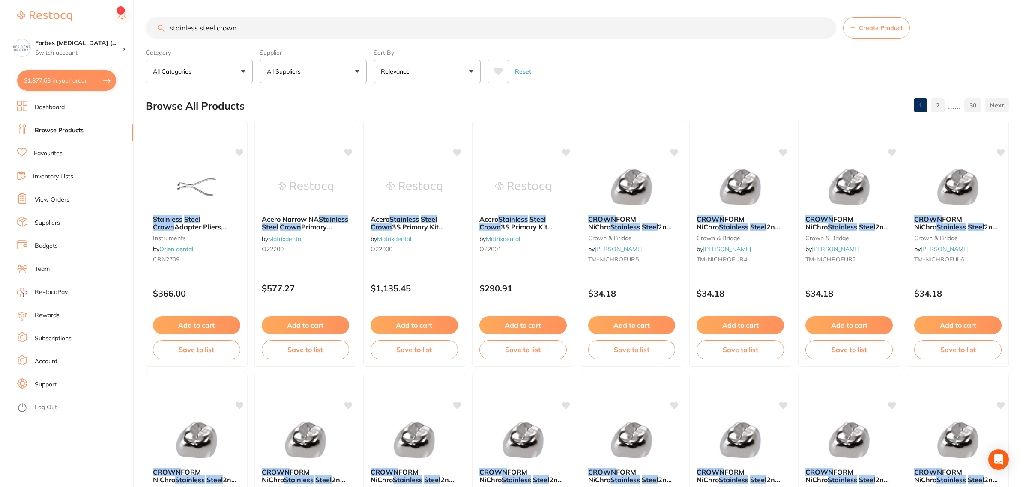
click at [54, 153] on link "Favourites" at bounding box center [48, 153] width 29 height 9
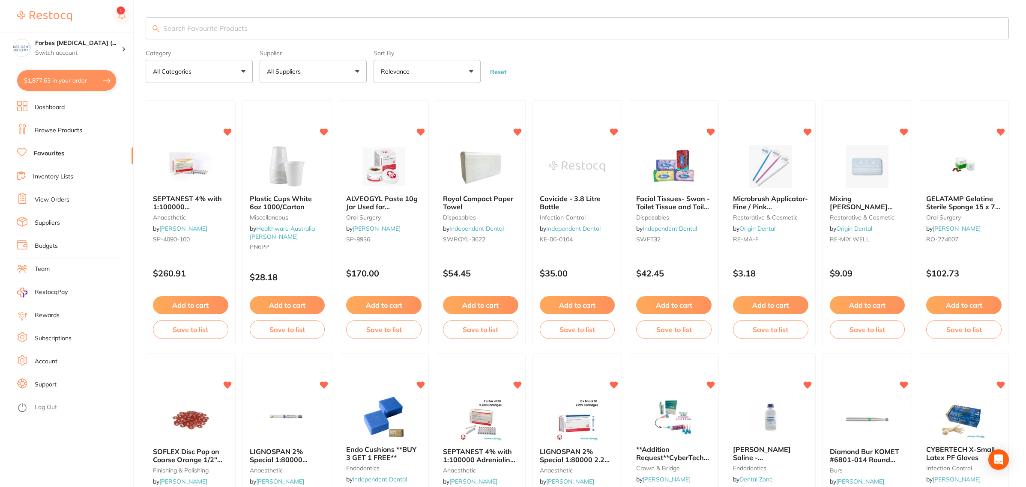
click at [262, 29] on input "search" at bounding box center [577, 28] width 863 height 22
type input "d"
type input "stainless steel crown"
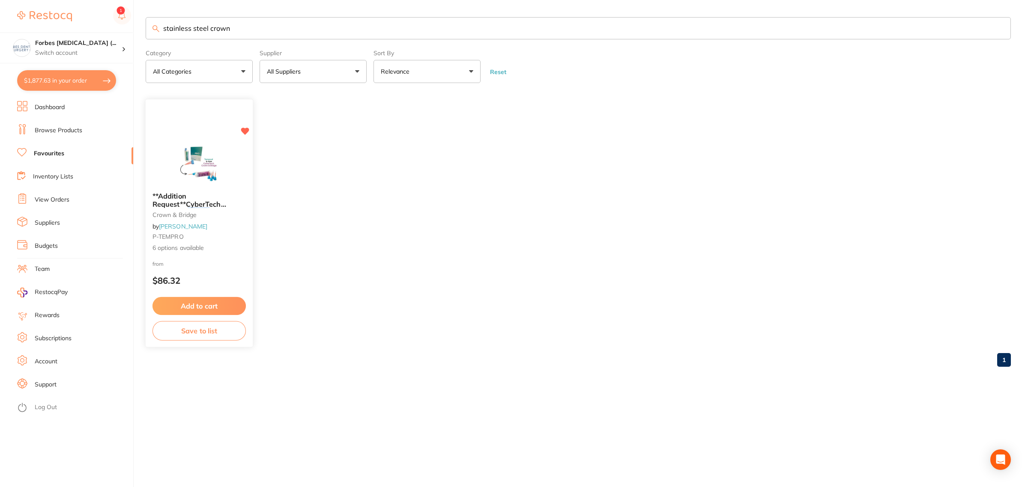
click at [190, 178] on img at bounding box center [199, 163] width 56 height 43
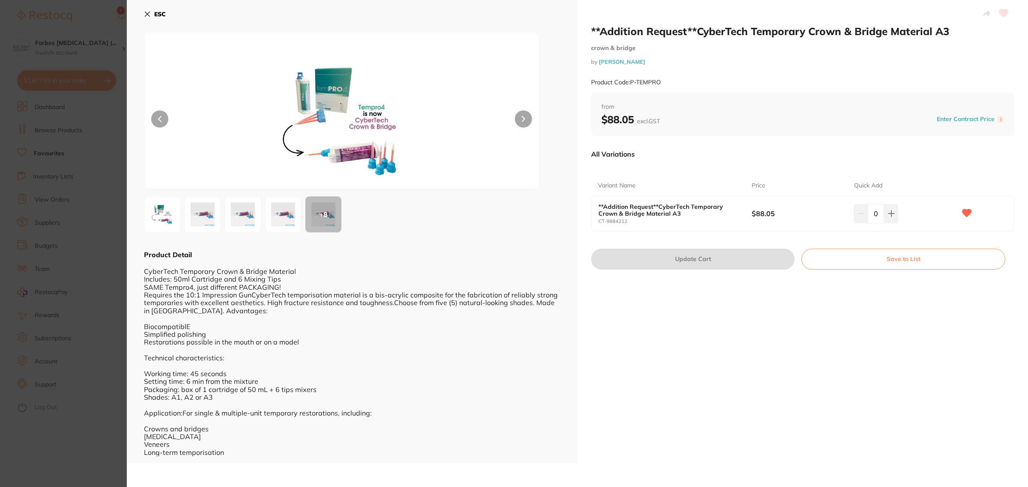
click at [84, 259] on section "**Addition Request**CyberTech Temporary Crown & Bridge Material A3 crown & brid…" at bounding box center [514, 243] width 1028 height 487
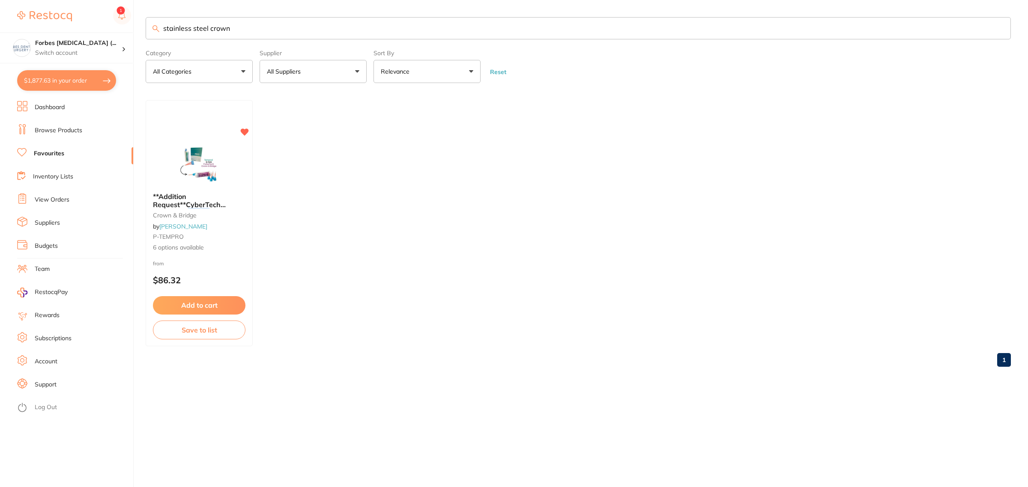
click at [63, 81] on button "$1,877.63 in your order" at bounding box center [66, 80] width 99 height 21
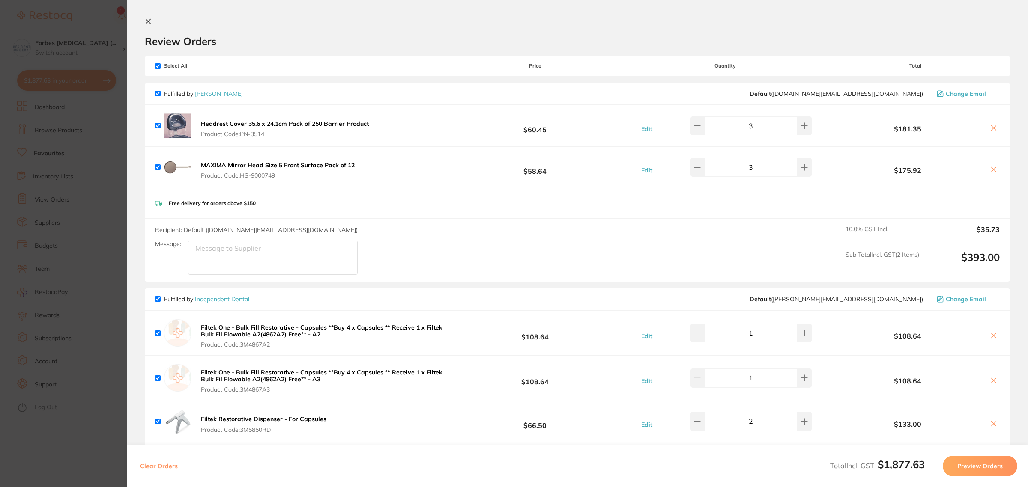
drag, startPoint x: 264, startPoint y: 134, endPoint x: 409, endPoint y: 53, distance: 165.8
click at [409, 53] on section "Review Orders Your orders are being processed and we will notify you once we ha…" at bounding box center [577, 243] width 901 height 487
drag, startPoint x: 989, startPoint y: 170, endPoint x: 993, endPoint y: 130, distance: 40.4
click at [990, 170] on icon at bounding box center [993, 169] width 7 height 7
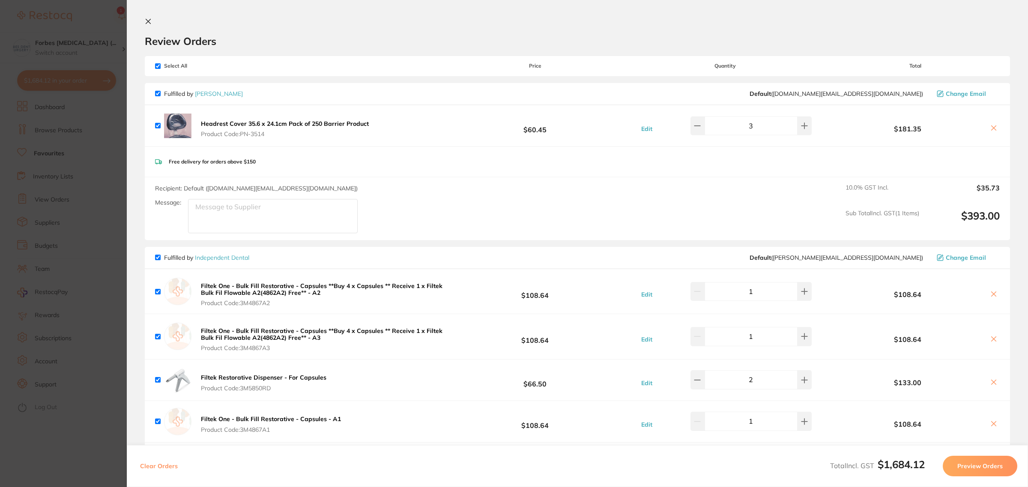
click at [984, 127] on div "$181.35" at bounding box center [915, 125] width 169 height 15
click at [991, 128] on icon at bounding box center [993, 128] width 7 height 7
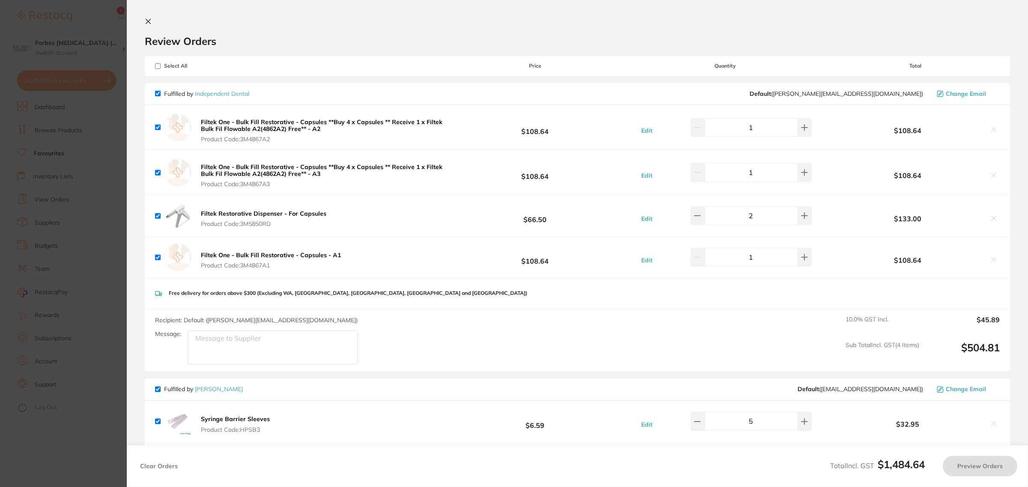
checkbox input "true"
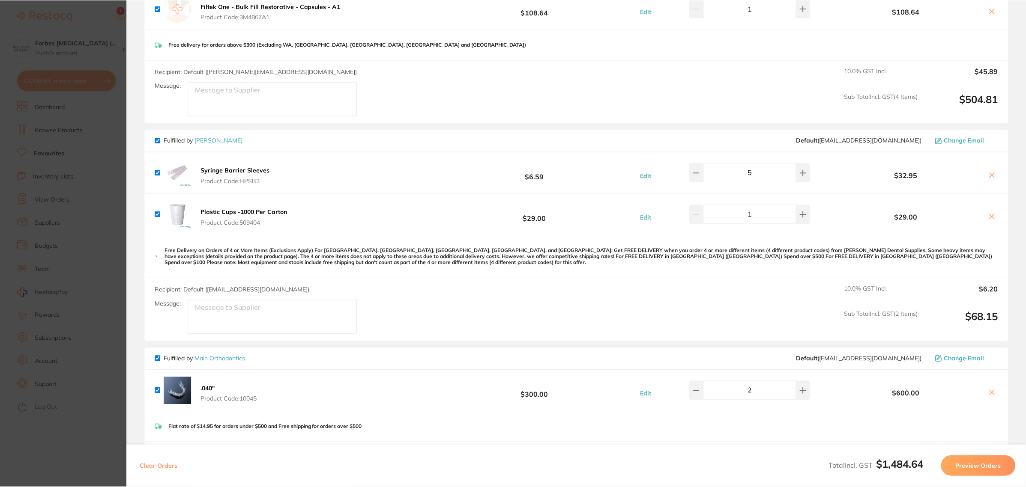
scroll to position [268, 0]
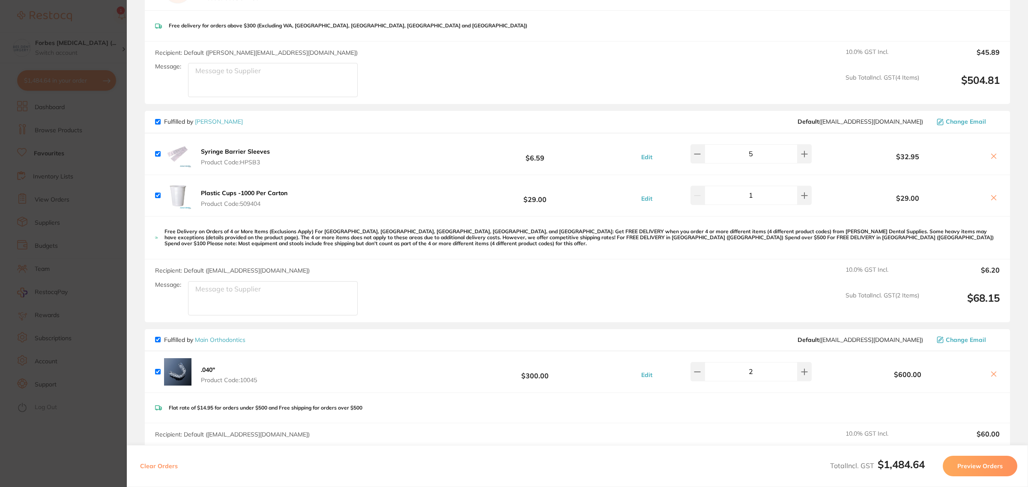
click at [86, 197] on section "Update RRP Set your pre negotiated price for this item. Item Agreed RRP (excl. …" at bounding box center [514, 243] width 1028 height 487
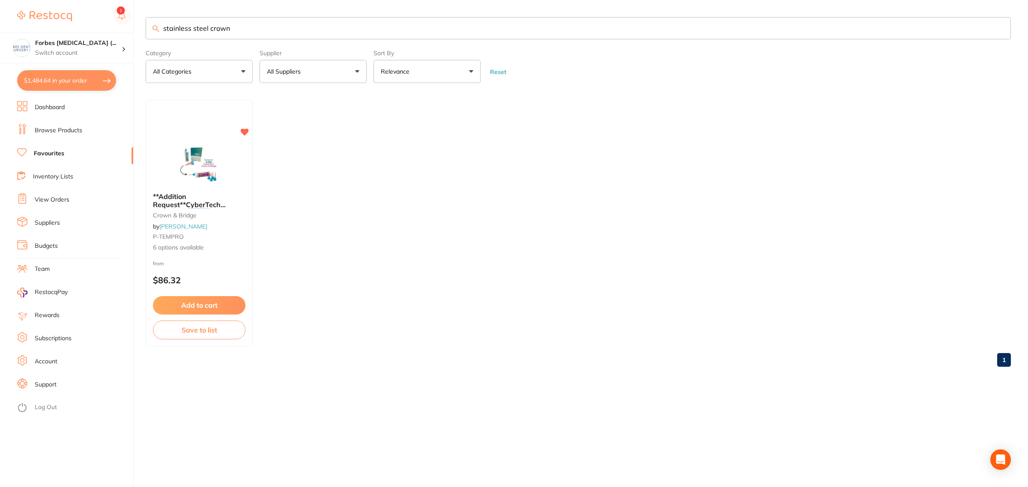
click at [48, 135] on li "Browse Products" at bounding box center [75, 130] width 116 height 13
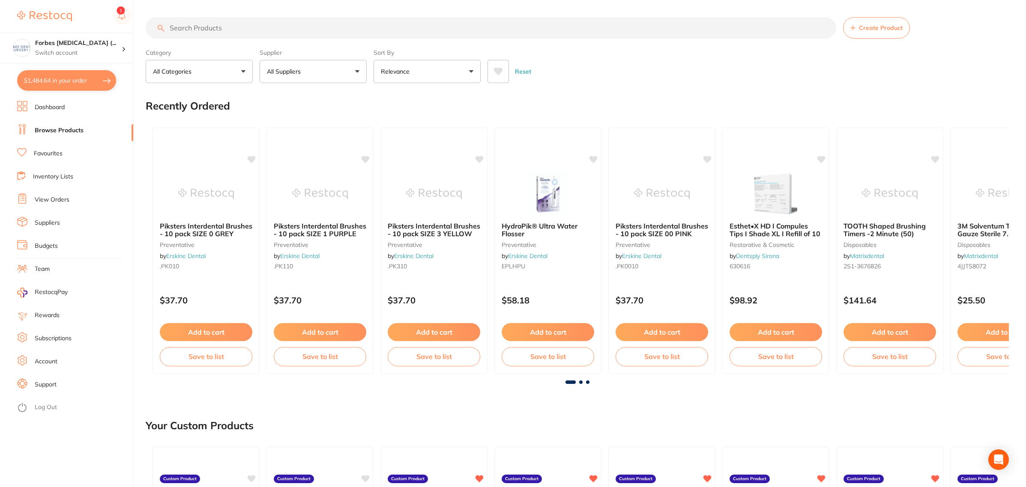
click at [303, 67] on button "All Suppliers" at bounding box center [312, 71] width 107 height 23
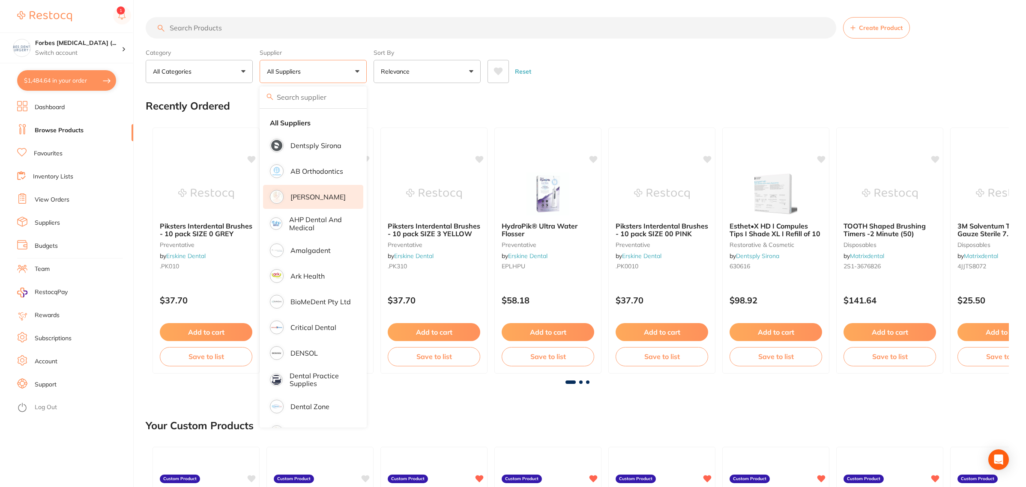
click at [309, 198] on p "[PERSON_NAME]" at bounding box center [317, 197] width 55 height 8
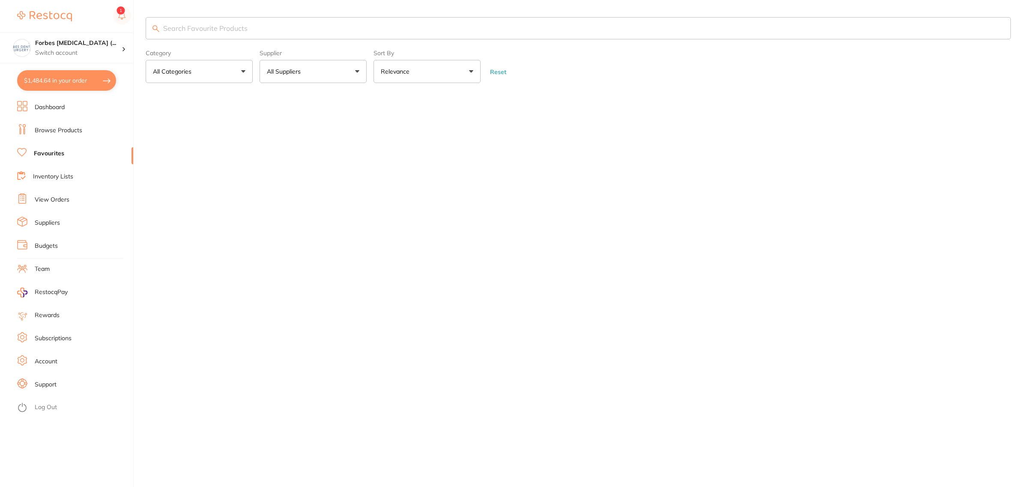
click at [277, 74] on p "All Suppliers" at bounding box center [285, 71] width 37 height 9
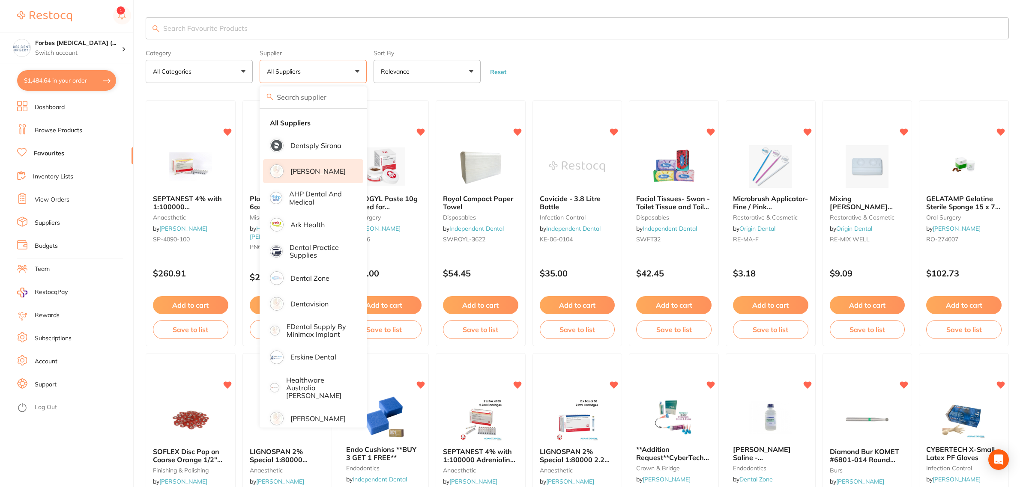
click at [309, 176] on li "[PERSON_NAME]" at bounding box center [313, 171] width 100 height 24
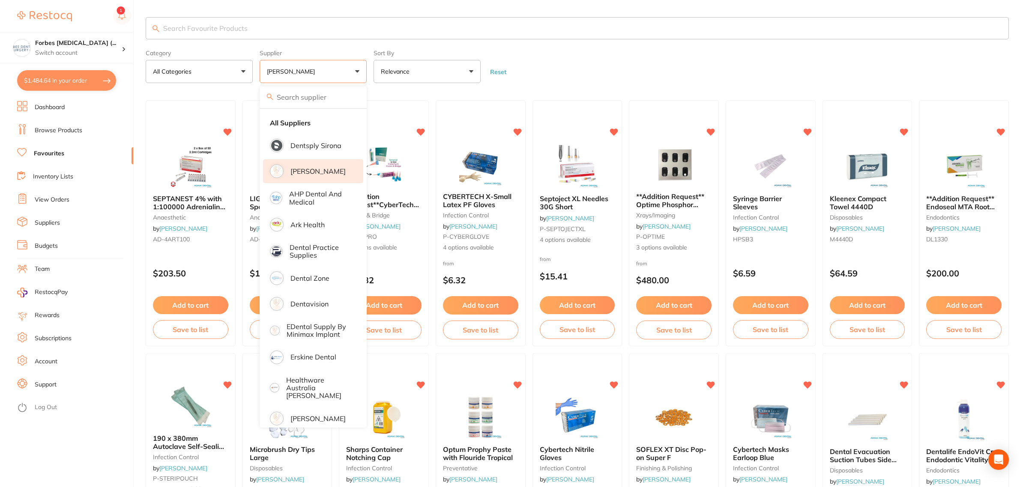
click at [595, 78] on form "Category All Categories All Categories anaesthetic burs crown & bridge disposab…" at bounding box center [577, 64] width 863 height 37
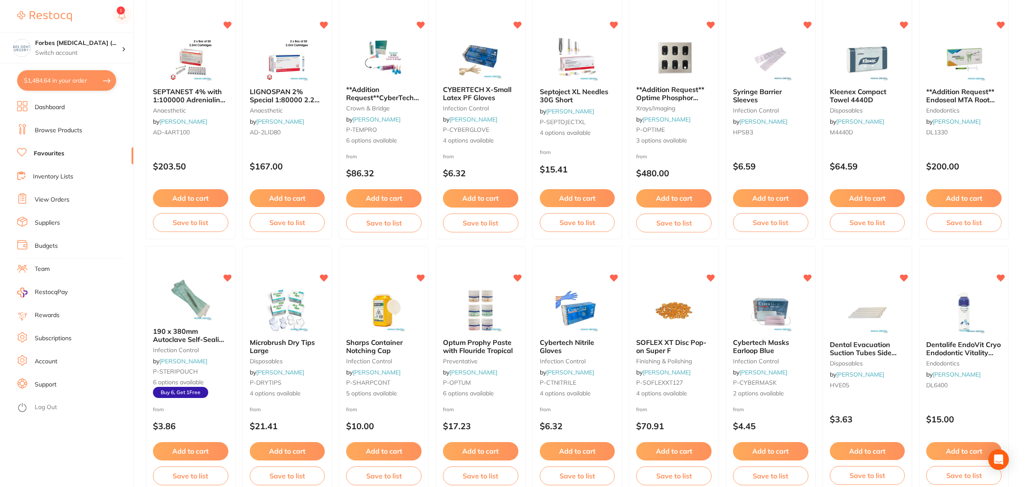
scroll to position [161, 0]
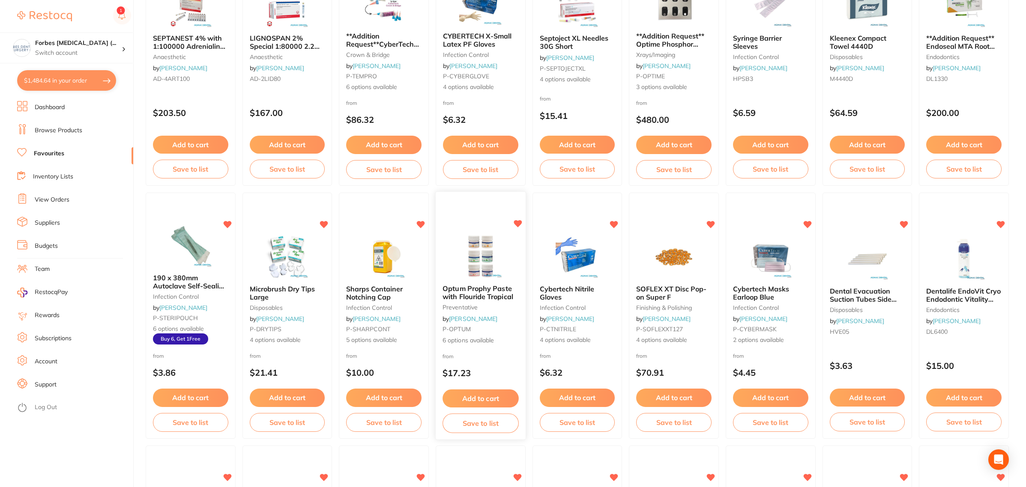
click at [487, 244] on img at bounding box center [480, 256] width 56 height 43
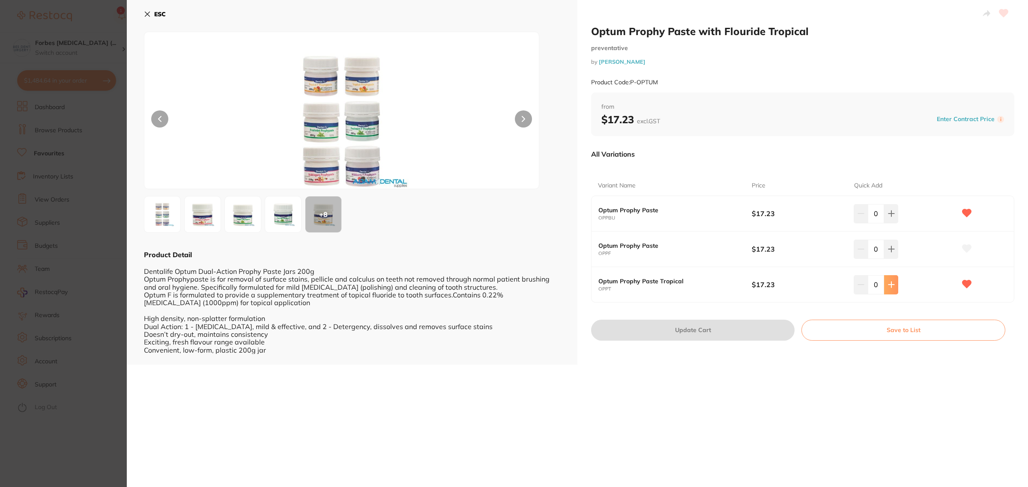
click at [890, 281] on button at bounding box center [891, 284] width 14 height 19
type input "1"
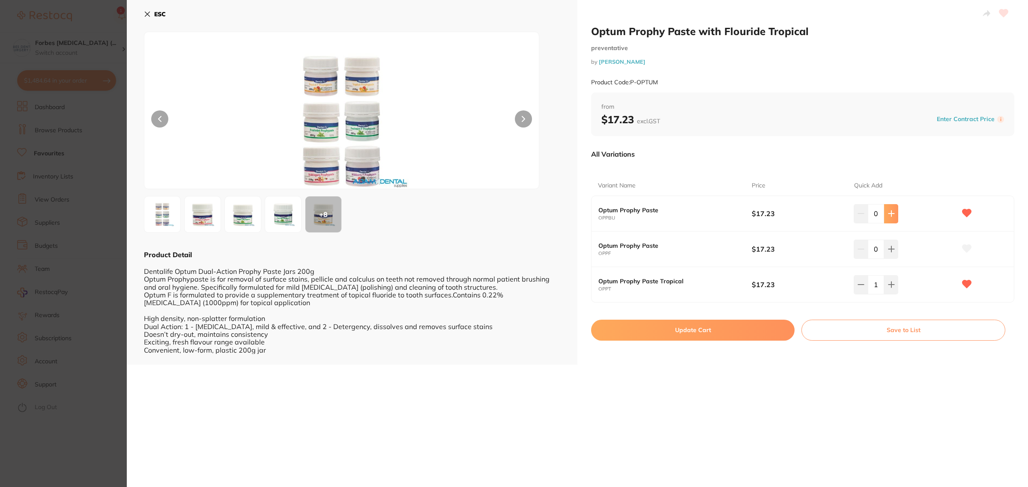
click at [891, 208] on button at bounding box center [891, 213] width 14 height 19
type input "1"
click at [892, 283] on icon at bounding box center [891, 284] width 7 height 7
type input "2"
click at [890, 218] on button at bounding box center [891, 213] width 14 height 19
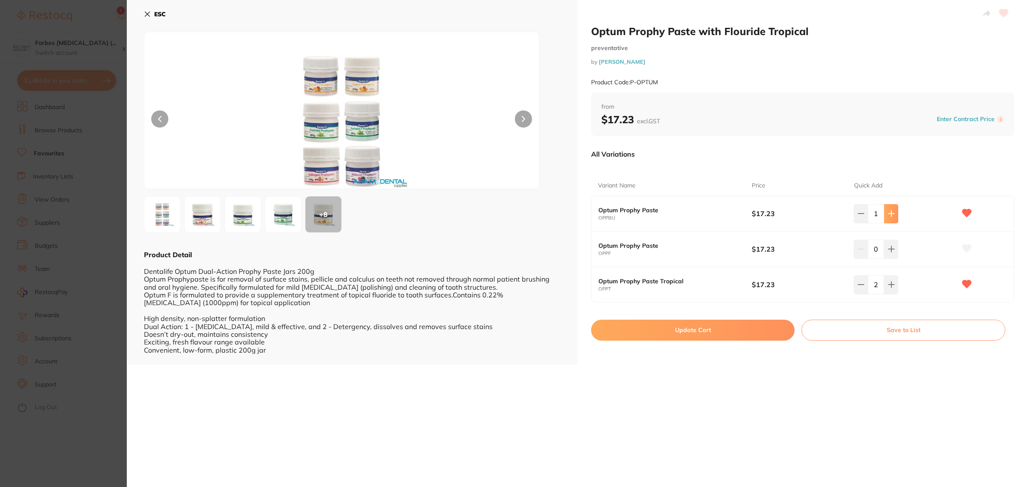
type input "2"
click at [890, 250] on icon at bounding box center [891, 250] width 6 height 6
type input "2"
click at [711, 333] on button "Update Cart" at bounding box center [692, 330] width 203 height 21
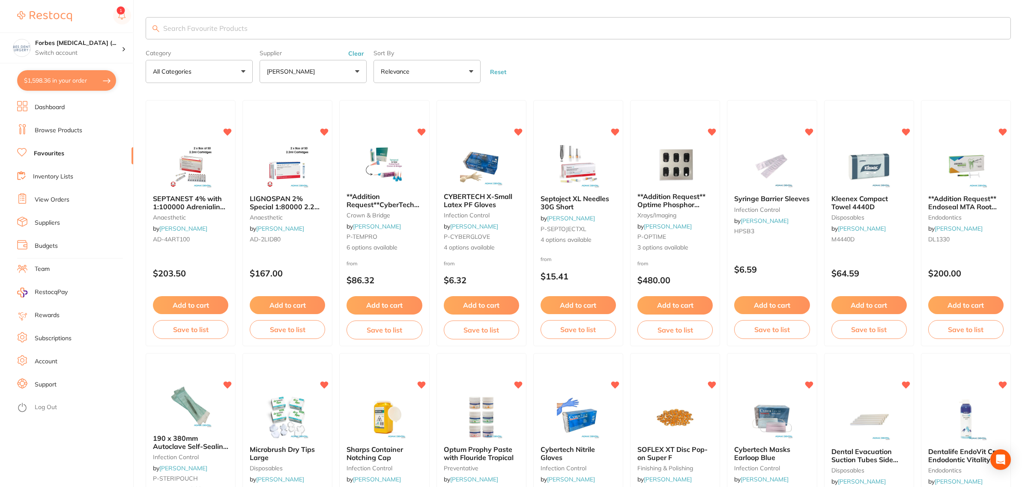
checkbox input "false"
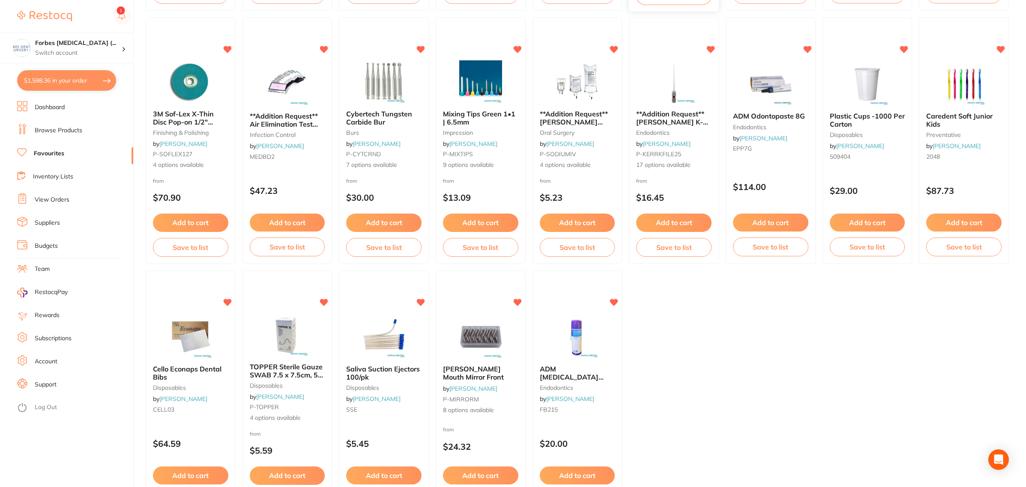
scroll to position [642, 0]
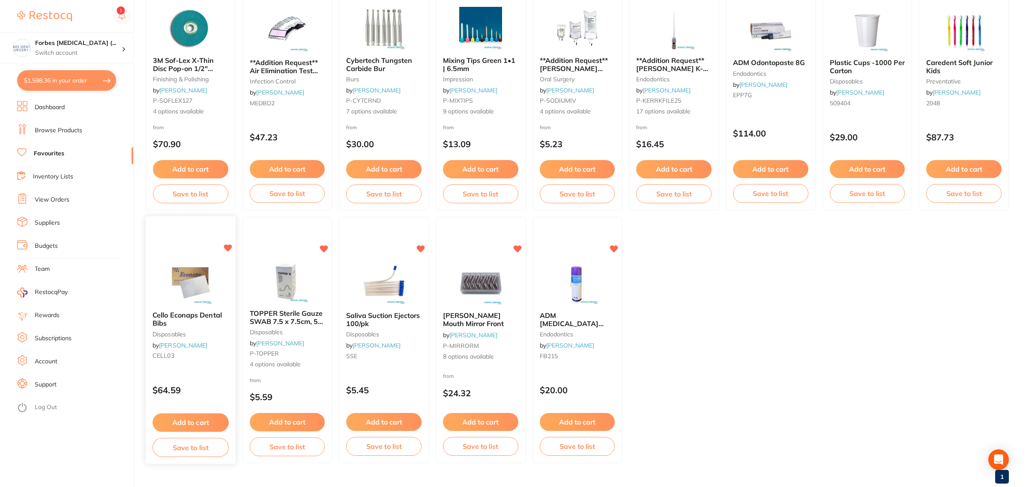
click at [181, 283] on img at bounding box center [190, 283] width 56 height 43
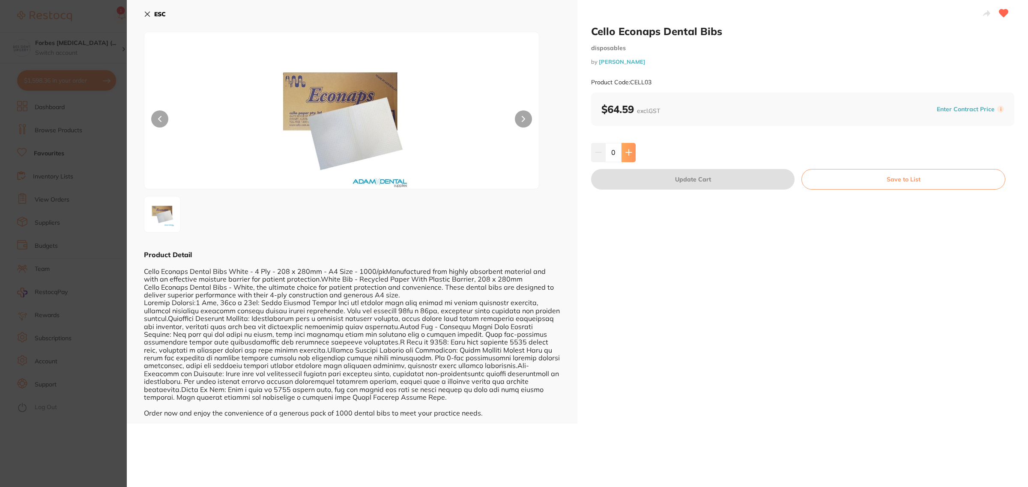
click at [626, 153] on icon at bounding box center [629, 153] width 6 height 6
type input "1"
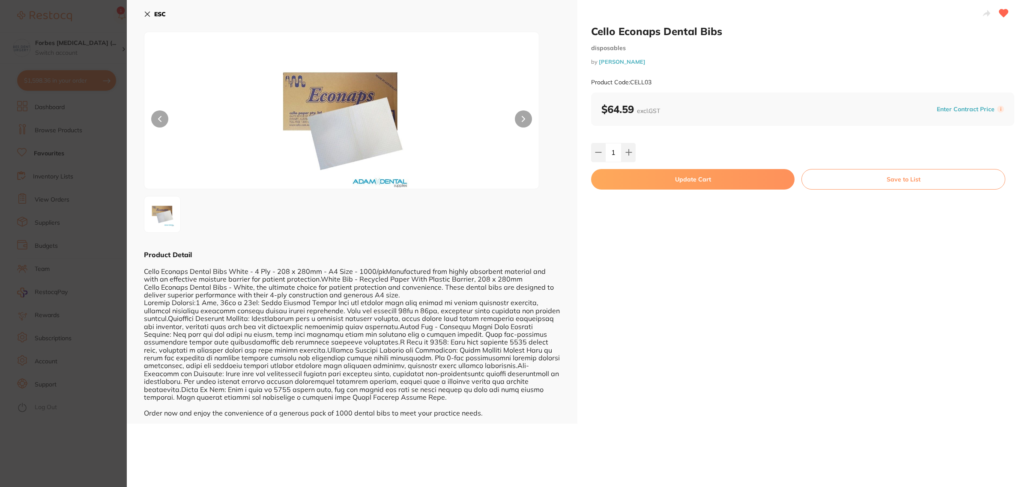
click at [697, 178] on button "Update Cart" at bounding box center [692, 179] width 203 height 21
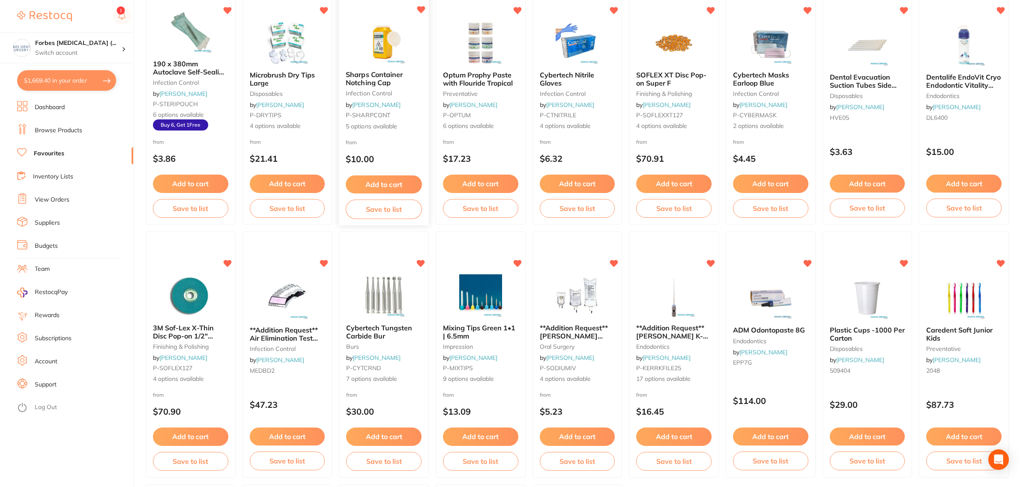
scroll to position [54, 0]
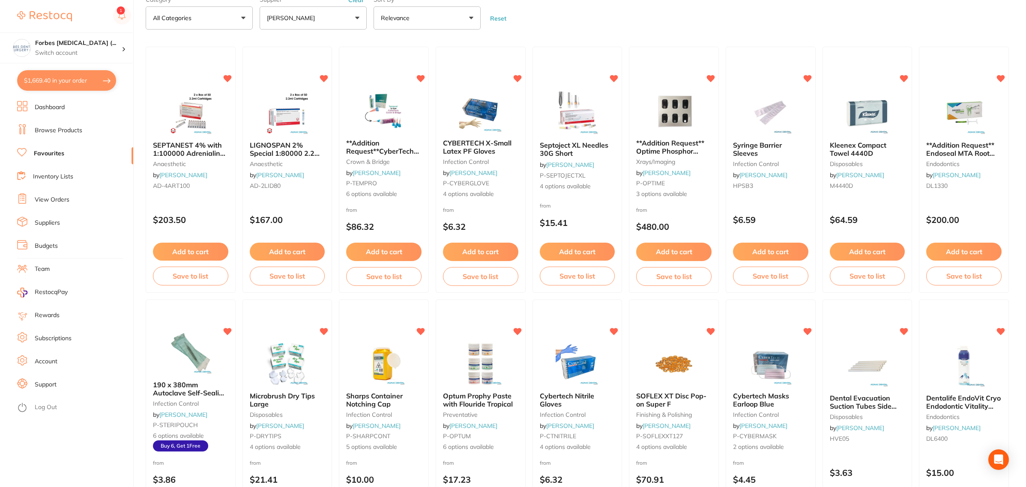
drag, startPoint x: 86, startPoint y: 74, endPoint x: 175, endPoint y: 185, distance: 142.6
click at [86, 74] on button "$1,669.40 in your order" at bounding box center [66, 80] width 99 height 21
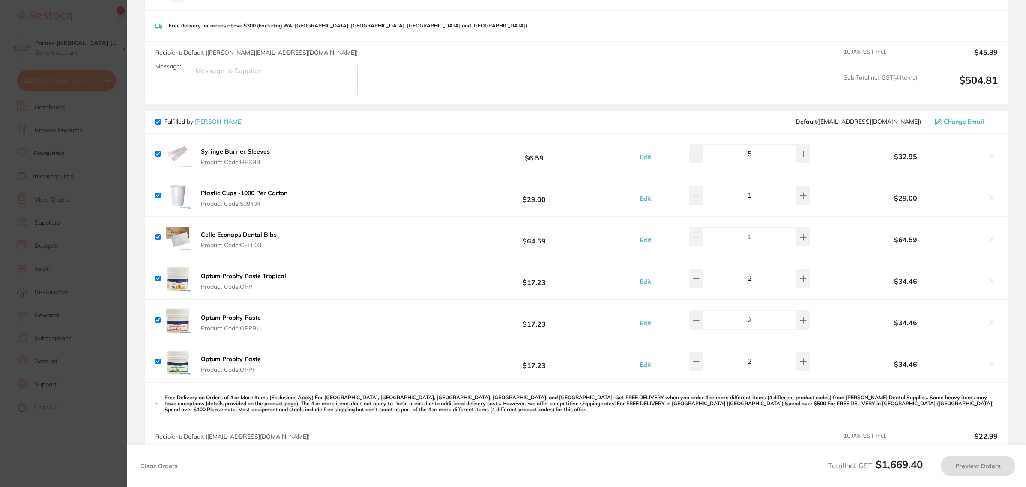
checkbox input "true"
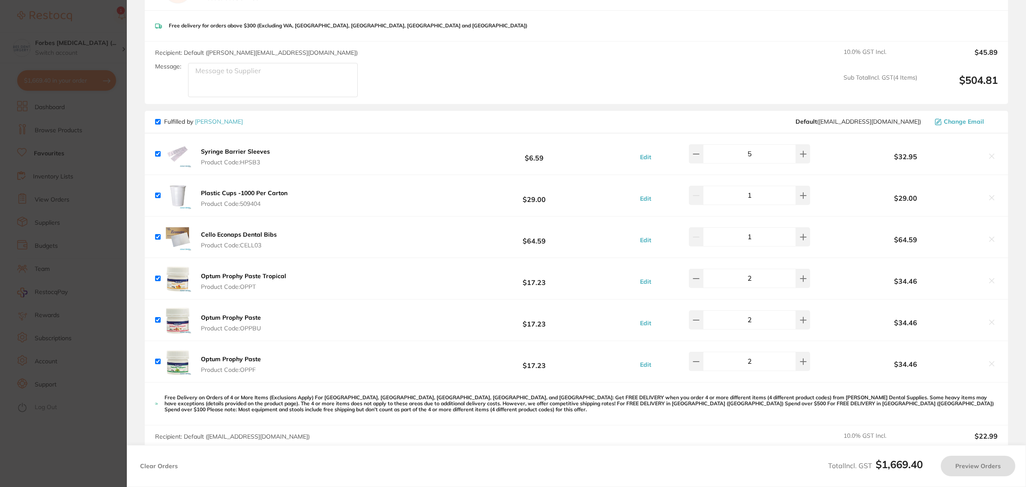
checkbox input "true"
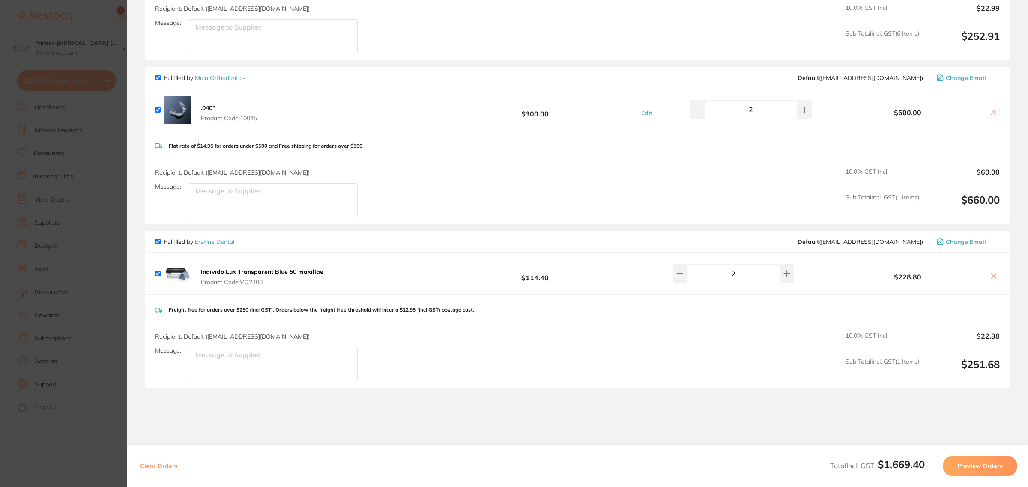
scroll to position [375, 0]
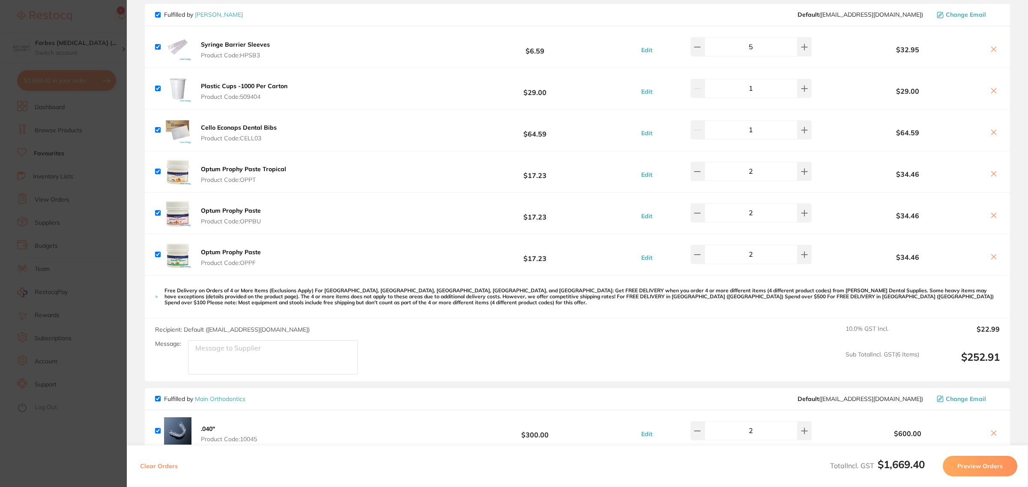
click at [80, 231] on section "Update RRP Set your pre negotiated price for this item. Item Agreed RRP (excl. …" at bounding box center [514, 243] width 1028 height 487
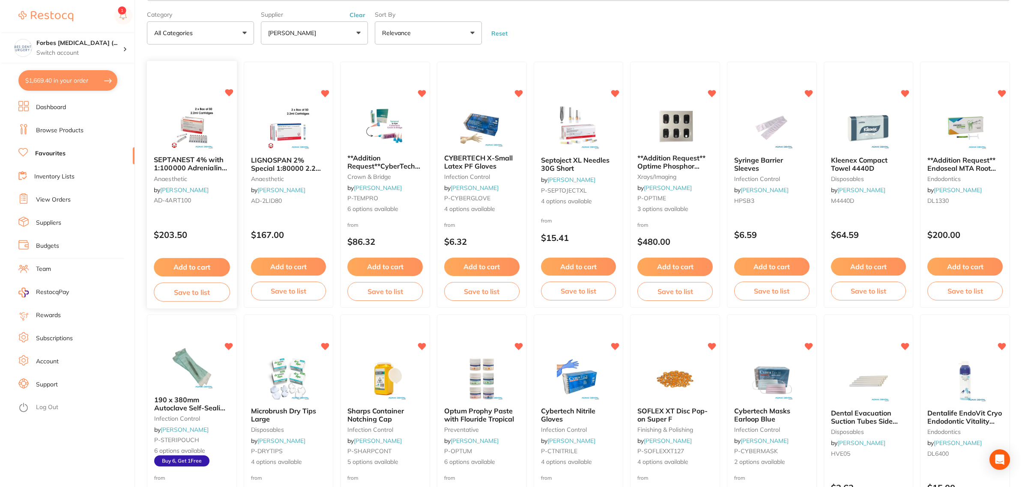
scroll to position [0, 0]
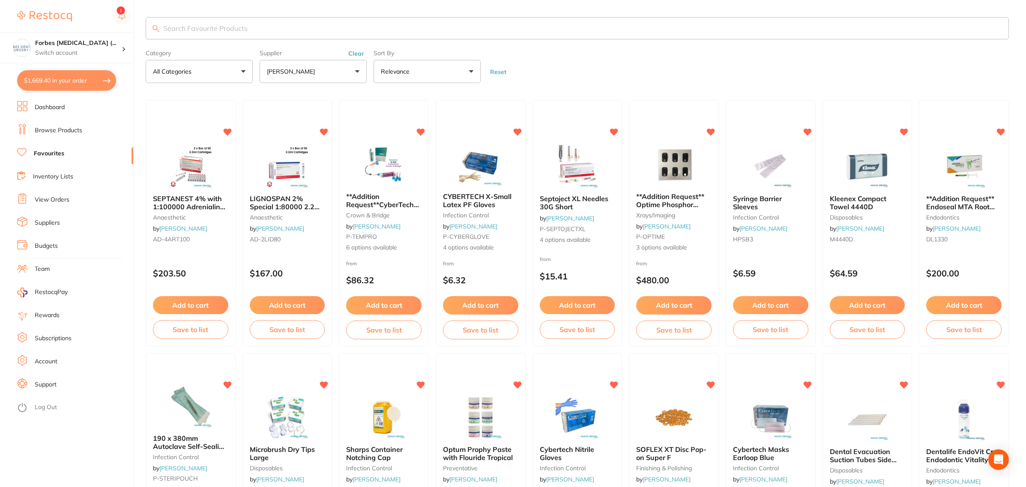
click at [73, 76] on button "$1,669.40 in your order" at bounding box center [66, 80] width 99 height 21
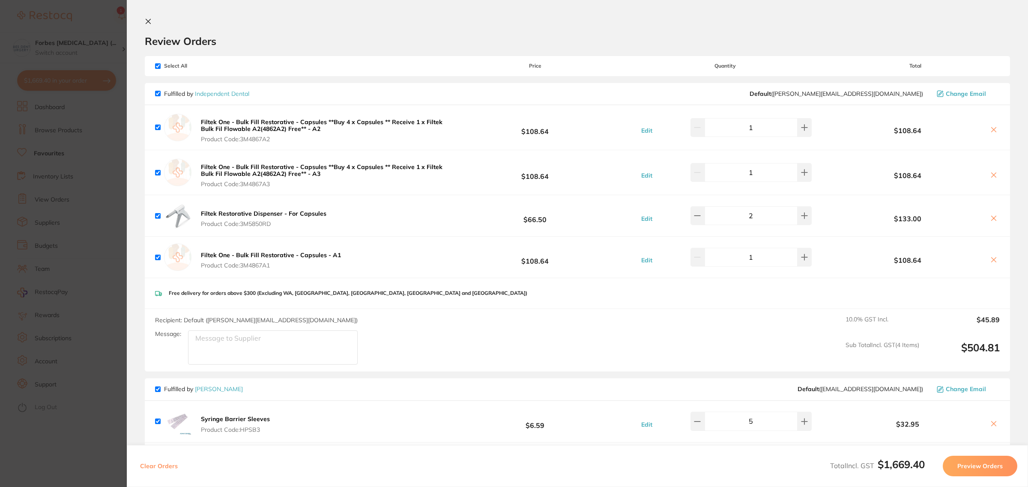
click at [116, 208] on section "Update RRP Set your pre negotiated price for this item. Item Agreed RRP (excl. …" at bounding box center [514, 243] width 1028 height 487
click at [187, 28] on input "search" at bounding box center [578, 28] width 865 height 22
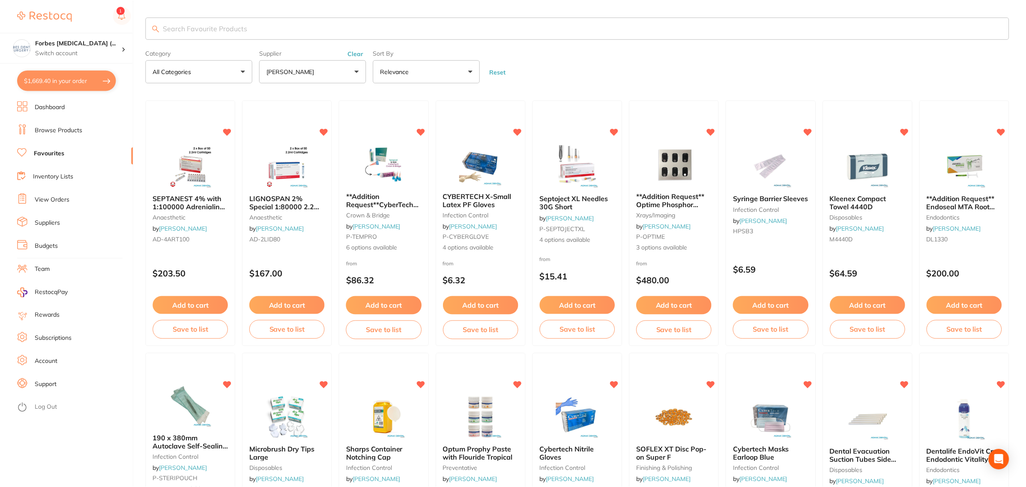
scroll to position [3, 0]
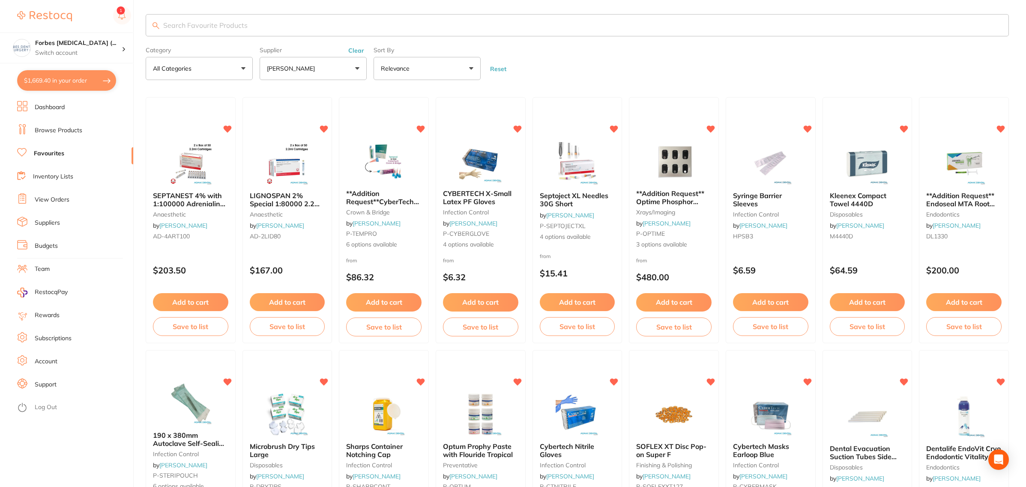
click at [47, 127] on link "Browse Products" at bounding box center [59, 130] width 48 height 9
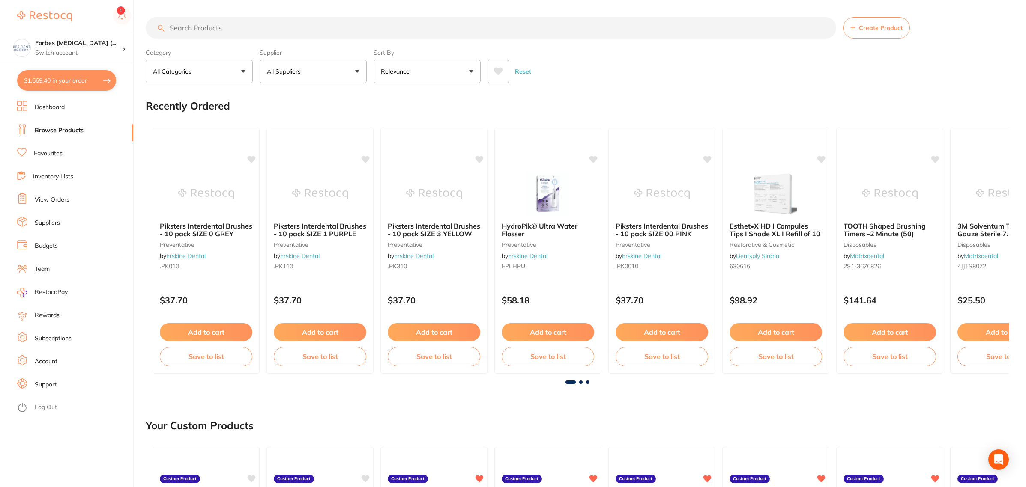
click at [247, 28] on input "search" at bounding box center [491, 27] width 690 height 21
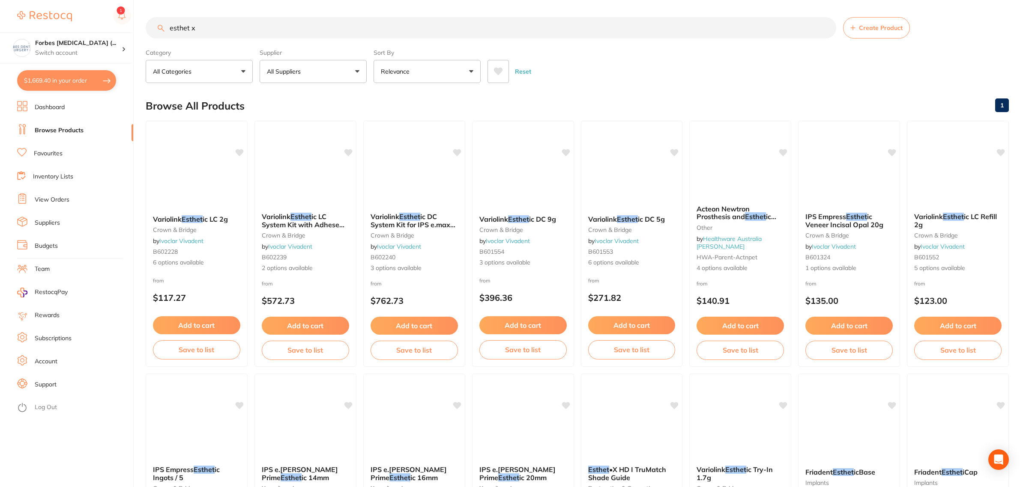
type input "esthet x"
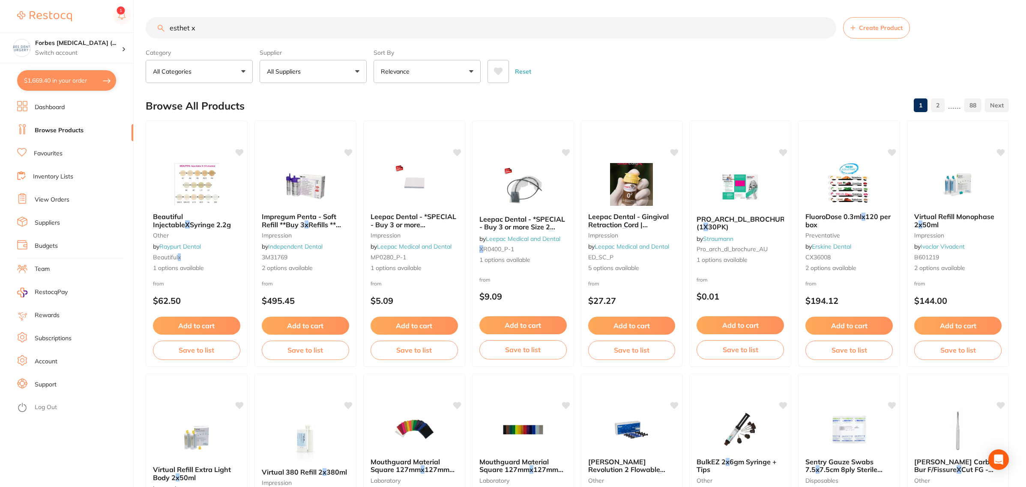
click at [39, 108] on link "Dashboard" at bounding box center [50, 107] width 30 height 9
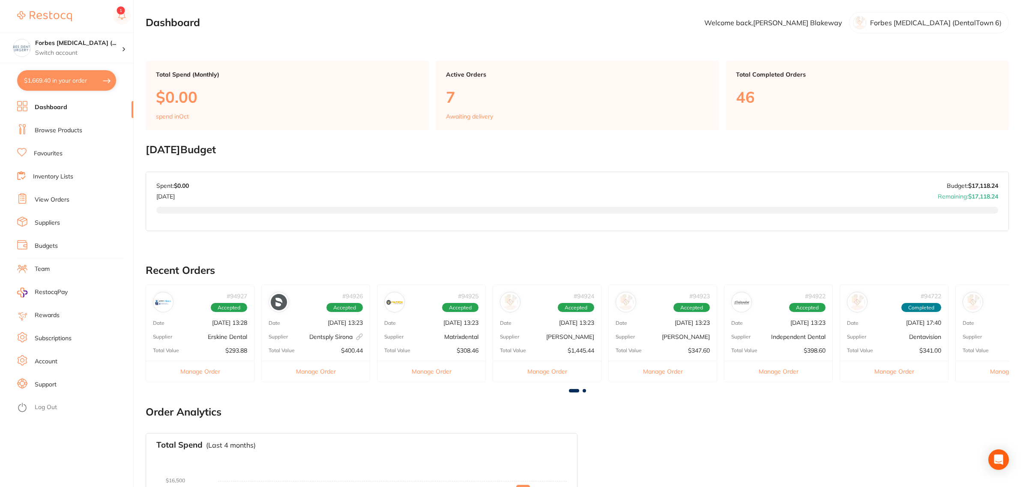
click at [50, 125] on li "Browse Products" at bounding box center [75, 130] width 116 height 13
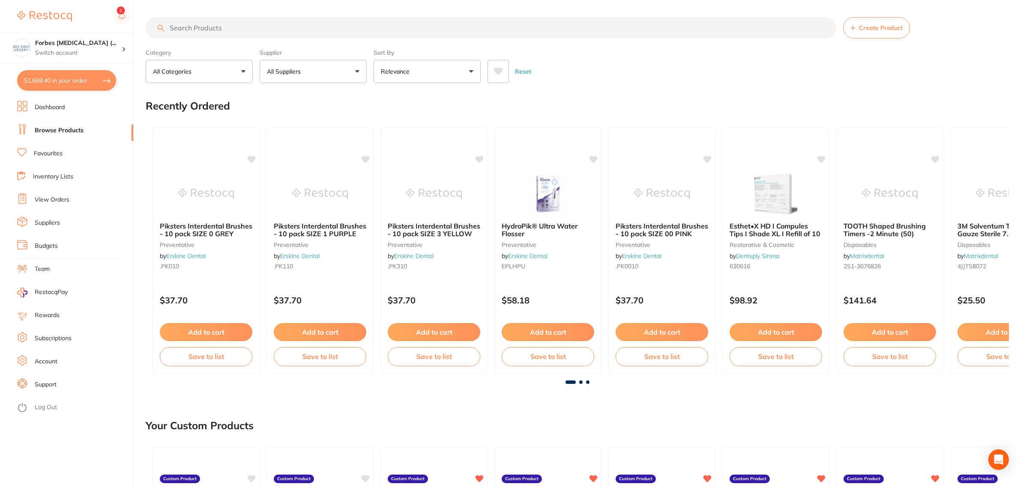
click at [50, 203] on link "View Orders" at bounding box center [52, 200] width 35 height 9
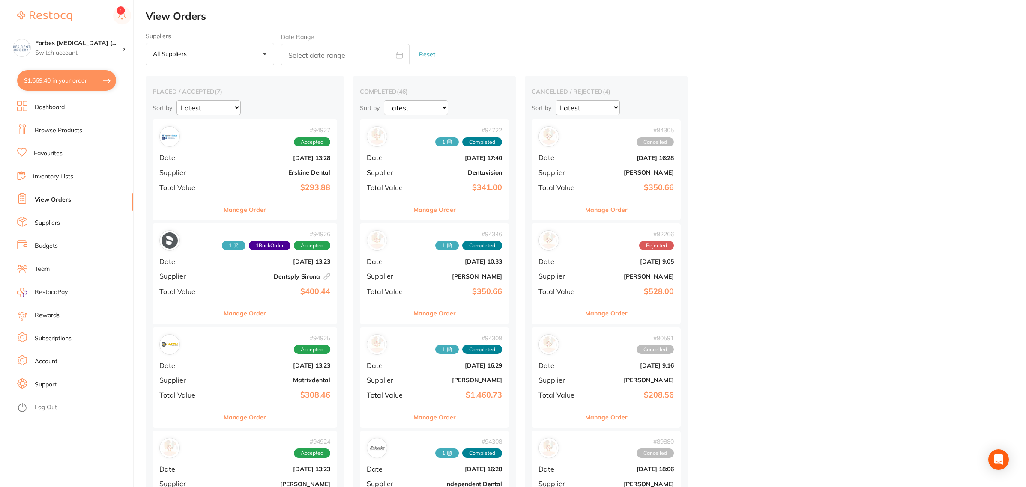
click at [60, 78] on button "$1,669.40 in your order" at bounding box center [66, 80] width 99 height 21
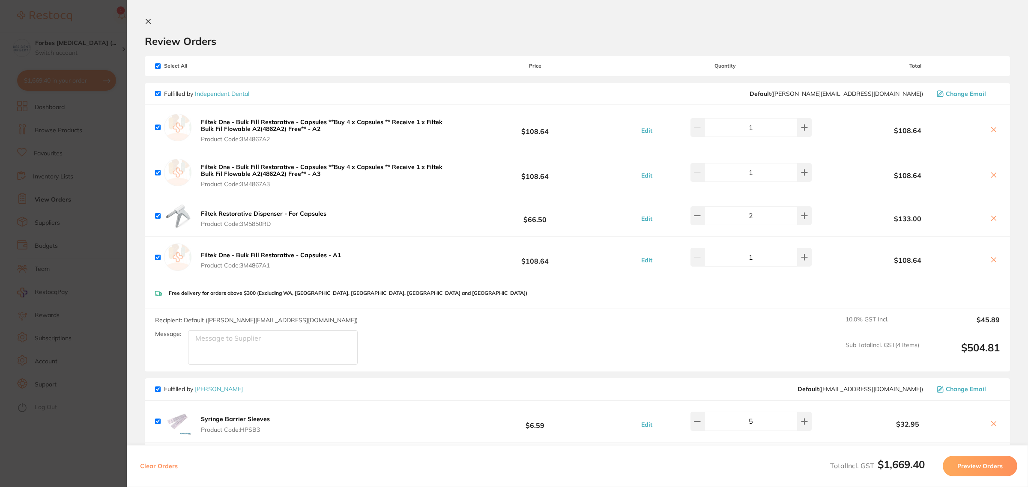
click at [977, 466] on button "Preview Orders" at bounding box center [979, 466] width 75 height 21
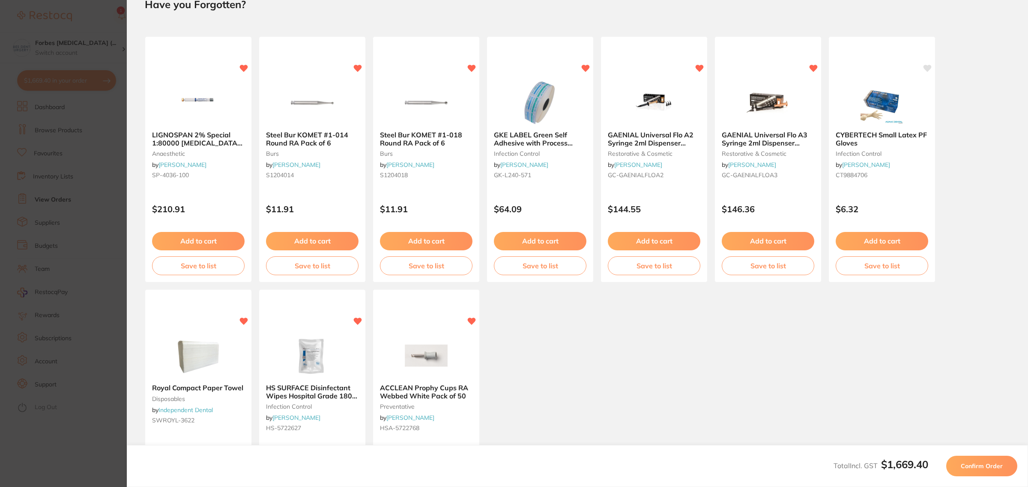
scroll to position [54, 0]
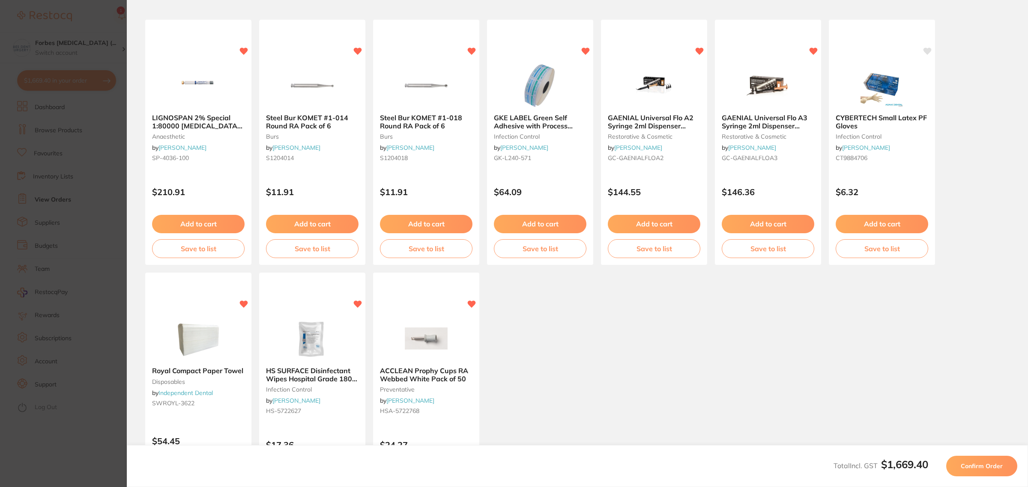
click at [986, 468] on span "Confirm Order" at bounding box center [981, 466] width 42 height 8
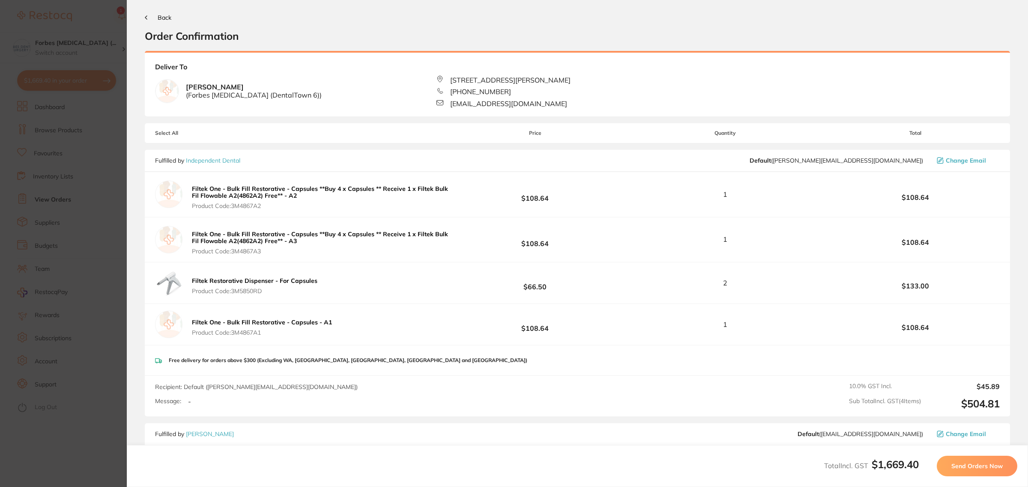
scroll to position [0, 0]
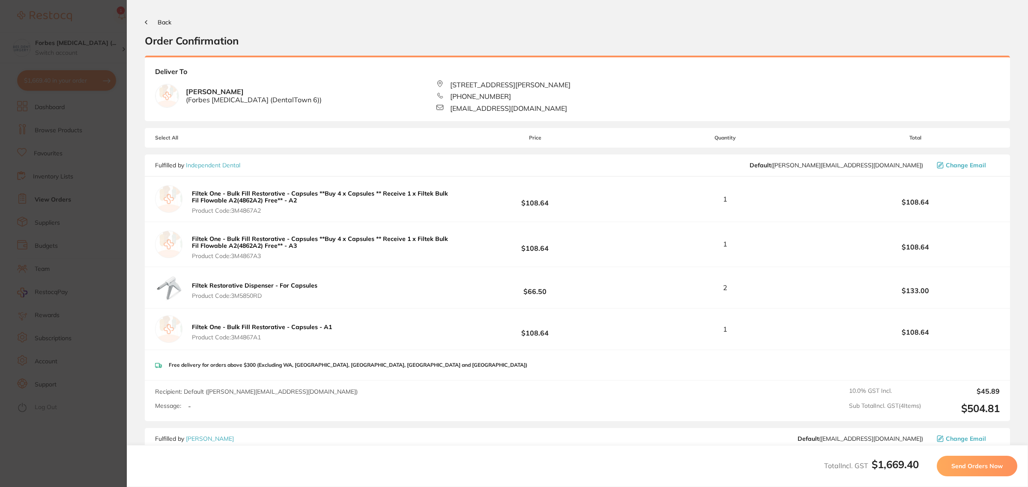
click at [982, 462] on button "Send Orders Now" at bounding box center [976, 466] width 80 height 21
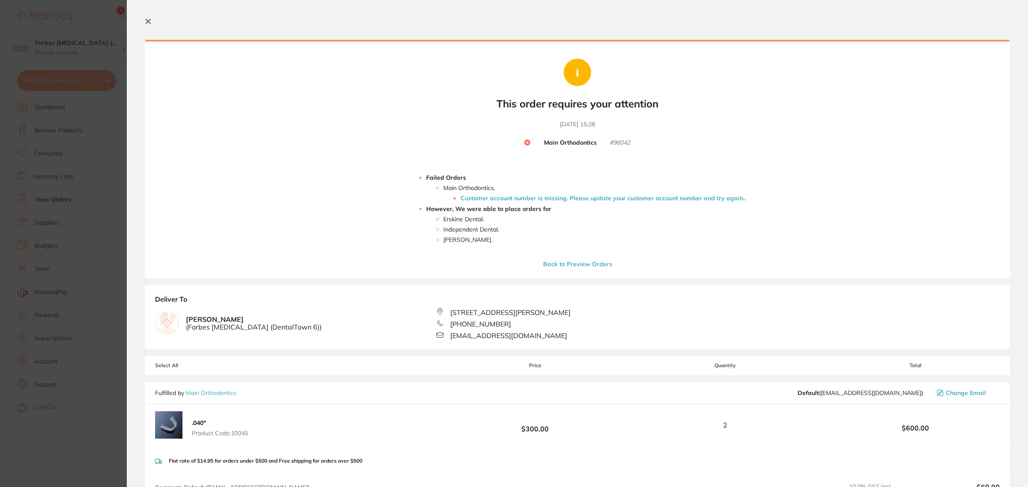
click at [647, 193] on li "Main Orthodontics . Customer account number is missing. Please update your cust…" at bounding box center [594, 193] width 302 height 17
click at [647, 197] on li "Customer account number is missing. Please update your customer account number …" at bounding box center [602, 198] width 285 height 7
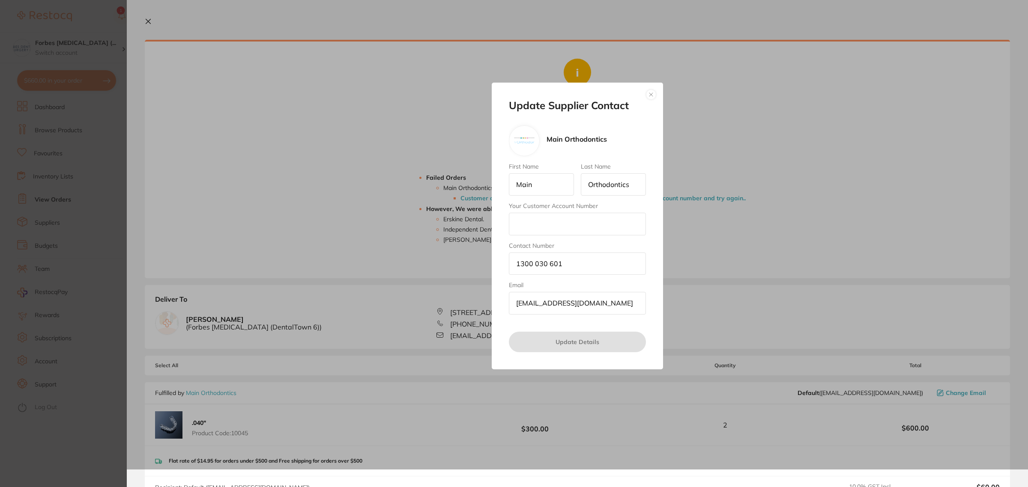
drag, startPoint x: 553, startPoint y: 224, endPoint x: 507, endPoint y: 176, distance: 67.2
click at [553, 224] on input "Your Customer Account Number" at bounding box center [577, 224] width 137 height 22
click at [563, 215] on input "Your Customer Account Number" at bounding box center [577, 224] width 137 height 22
type input "Forbes Dental Surgery"
click at [607, 339] on button "Update Details" at bounding box center [577, 342] width 137 height 21
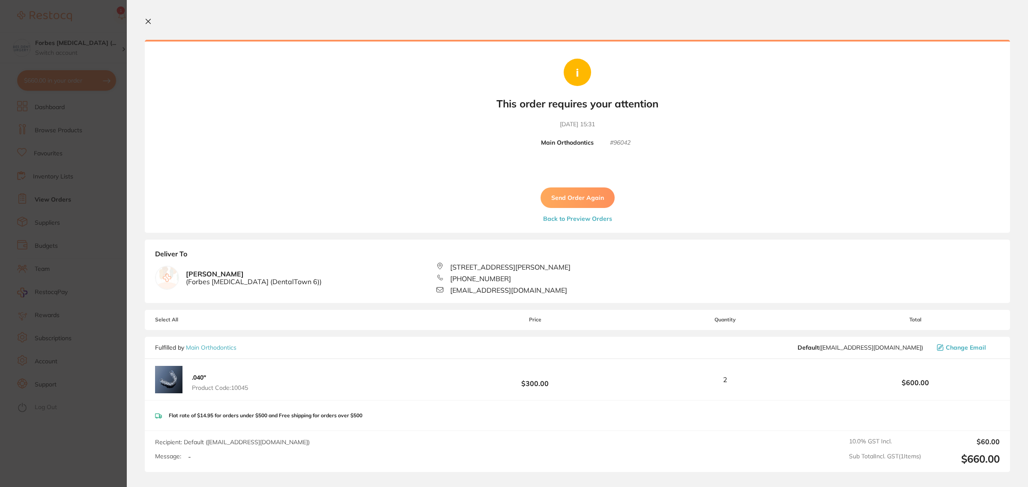
click at [578, 198] on button "Send Order Again" at bounding box center [577, 198] width 74 height 21
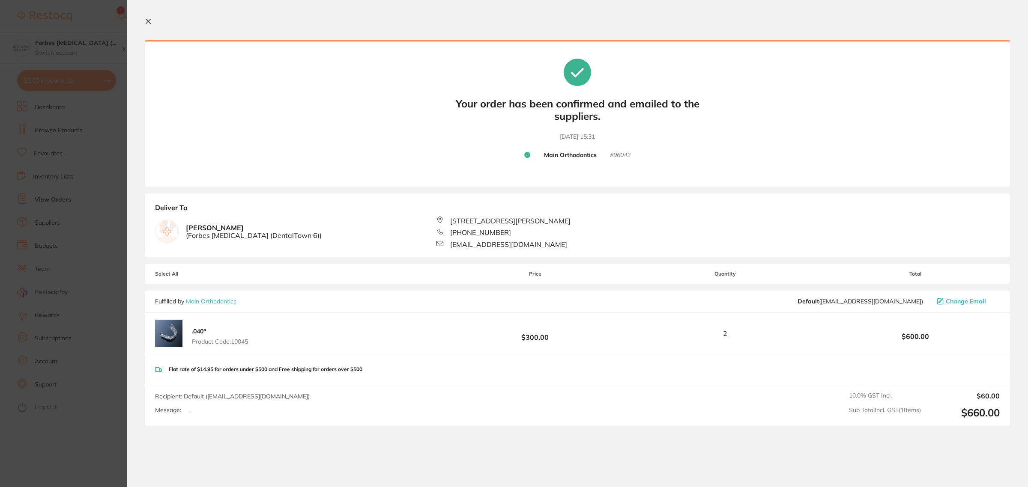
click at [150, 21] on icon at bounding box center [148, 21] width 7 height 7
